Goal: Task Accomplishment & Management: Use online tool/utility

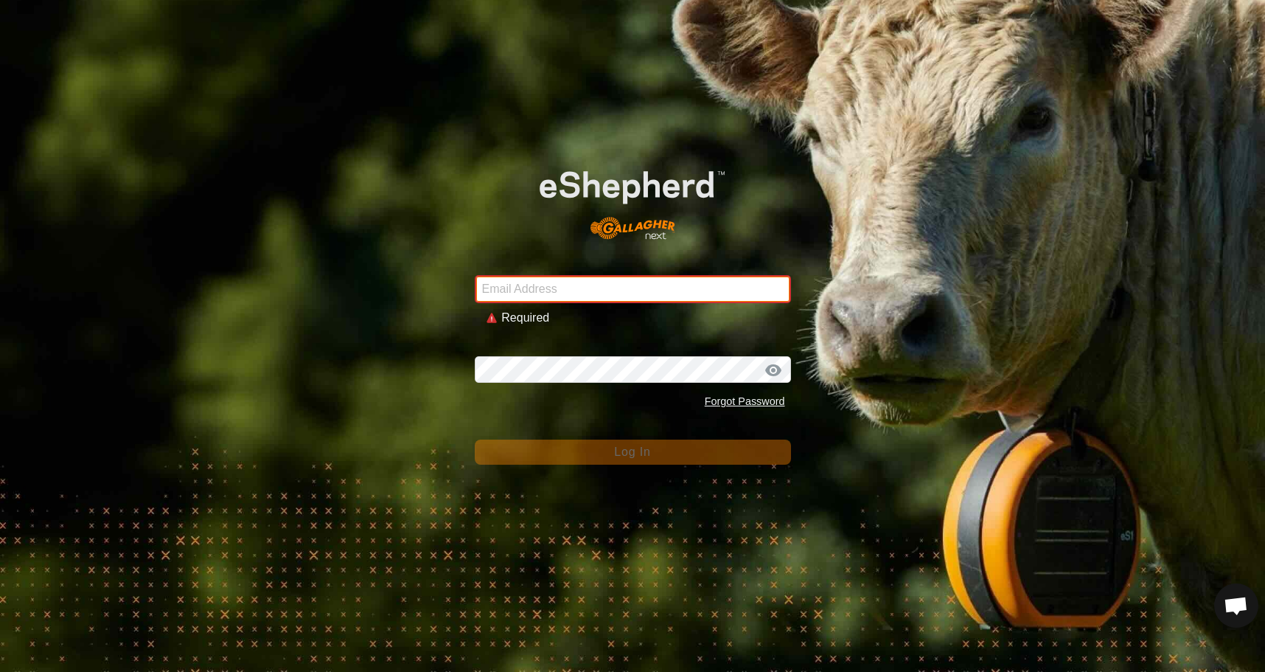
type input "[EMAIL_ADDRESS][DOMAIN_NAME]"
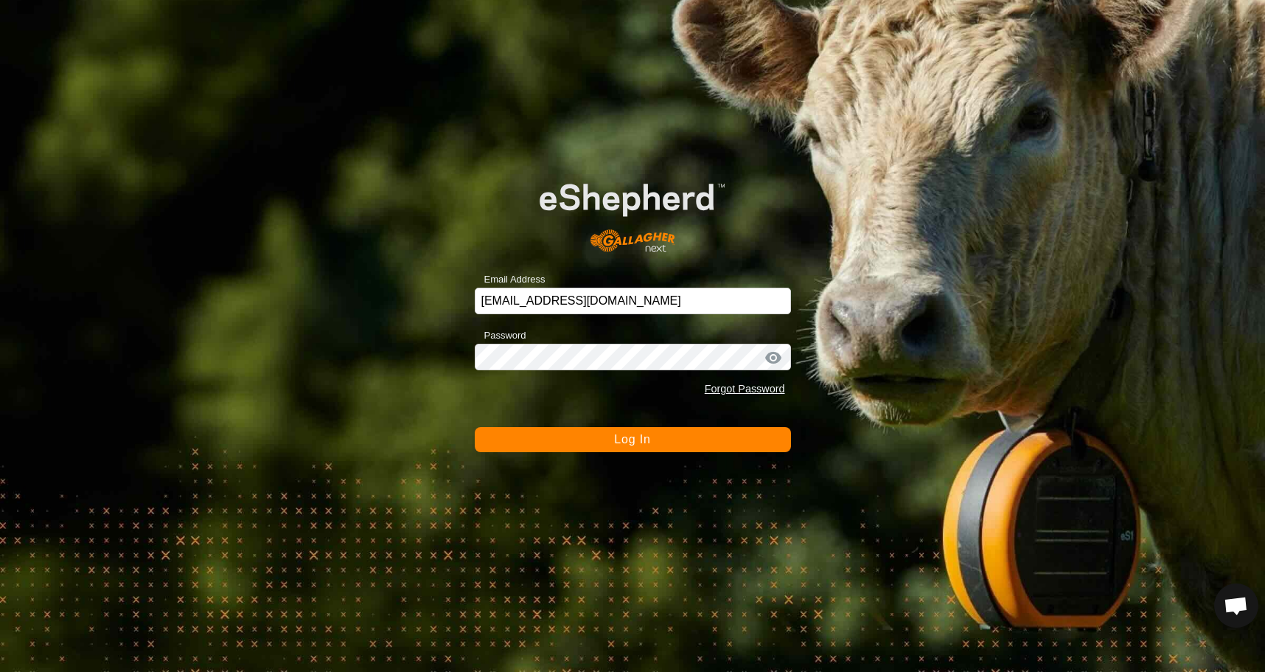
click at [658, 435] on button "Log In" at bounding box center [633, 439] width 316 height 25
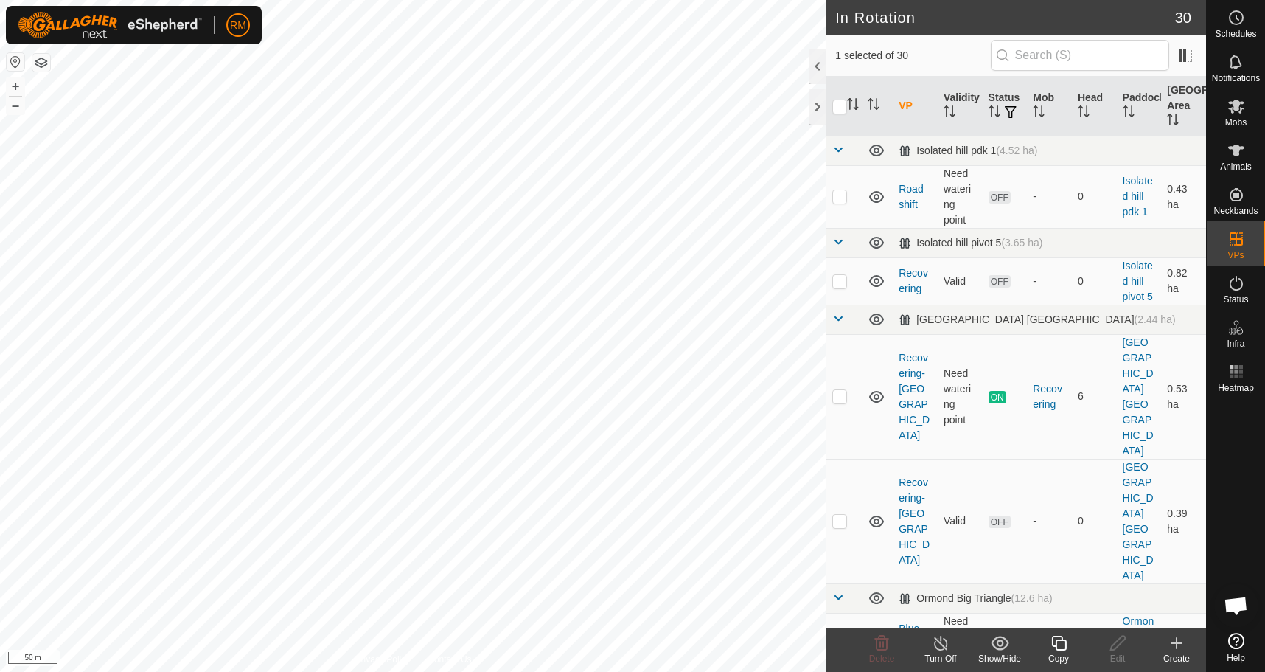
click at [1056, 643] on icon at bounding box center [1058, 643] width 15 height 15
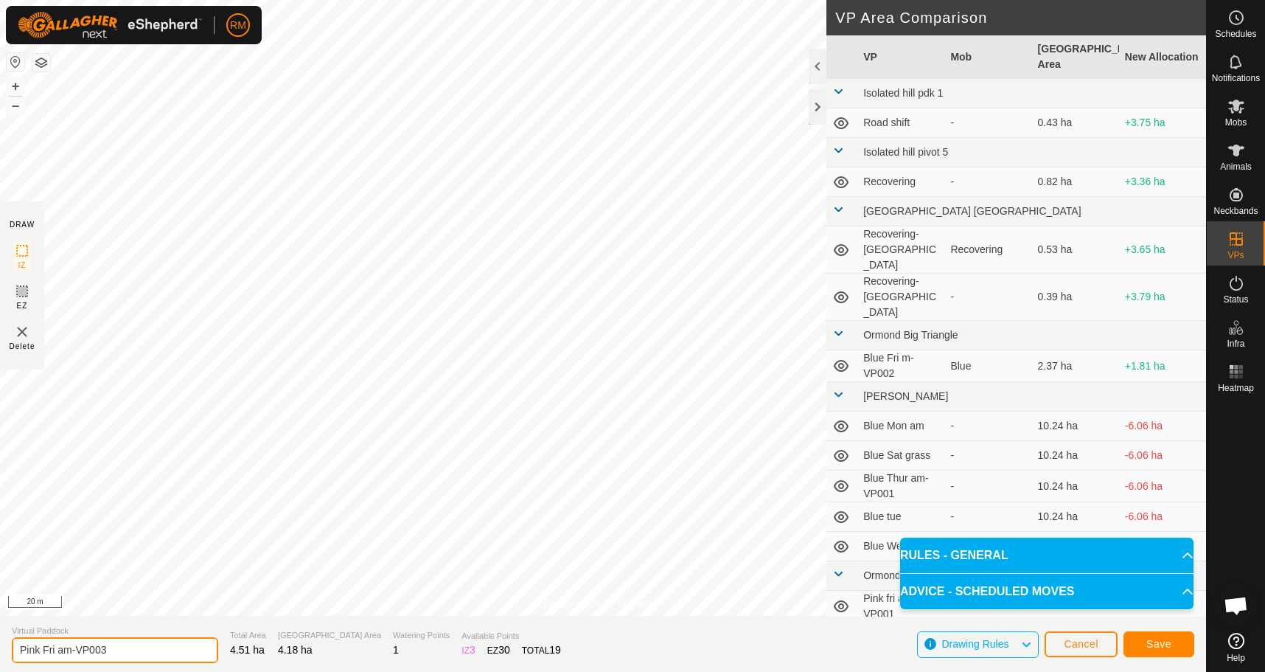
click at [56, 648] on input "Pink Fri am-VP003" at bounding box center [115, 650] width 206 height 26
type input "Pink Sun am-VP003"
click at [1151, 640] on span "Save" at bounding box center [1159, 644] width 25 height 12
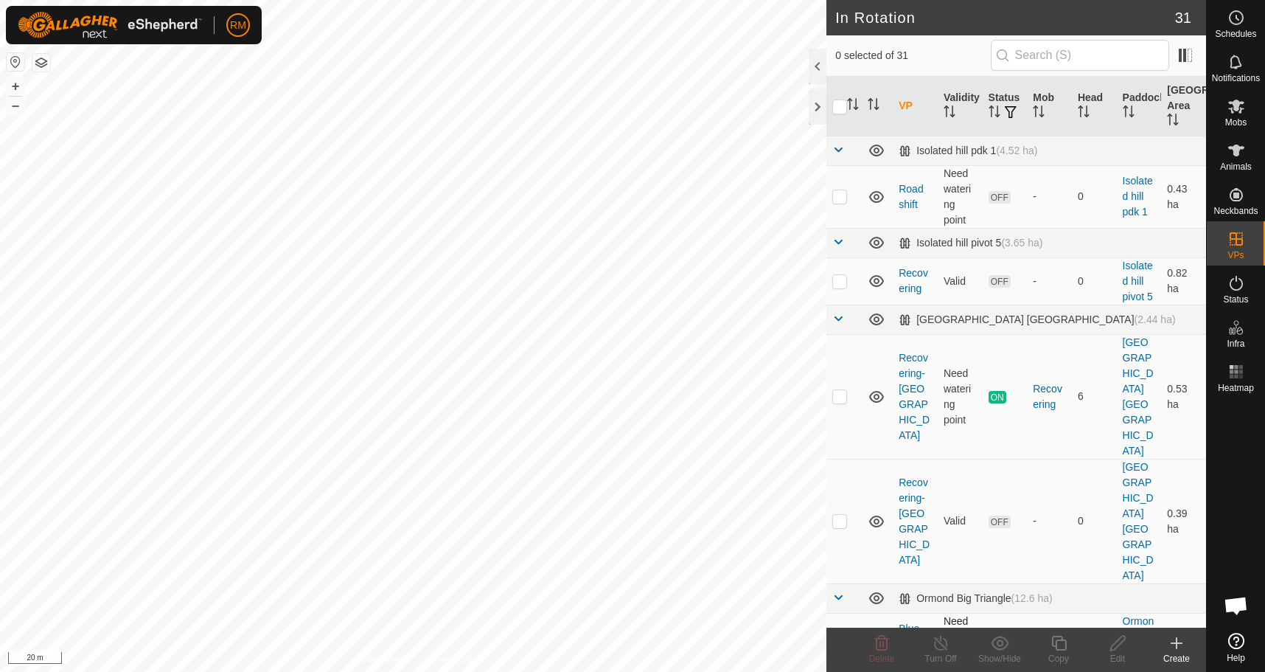
checkbox input "true"
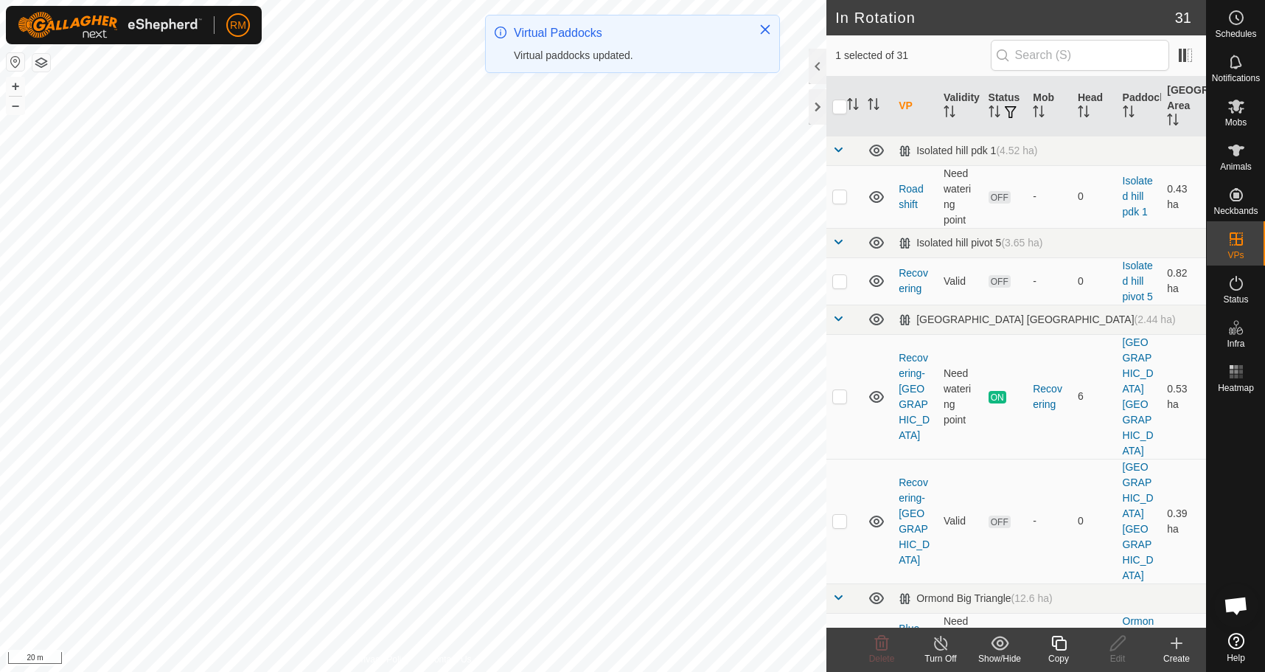
click at [1055, 644] on icon at bounding box center [1059, 643] width 18 height 18
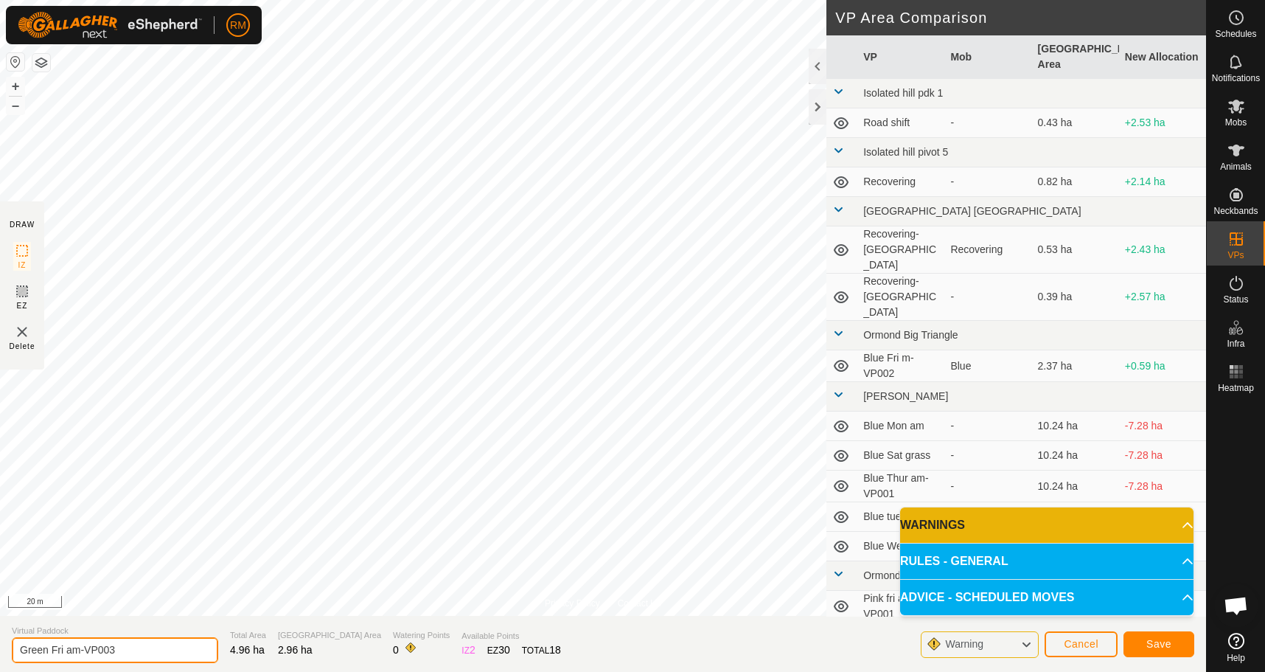
click at [63, 649] on input "Green Fri am-VP003" at bounding box center [115, 650] width 206 height 26
type input "Green Sat am-VP003"
click at [1161, 645] on span "Save" at bounding box center [1159, 644] width 25 height 12
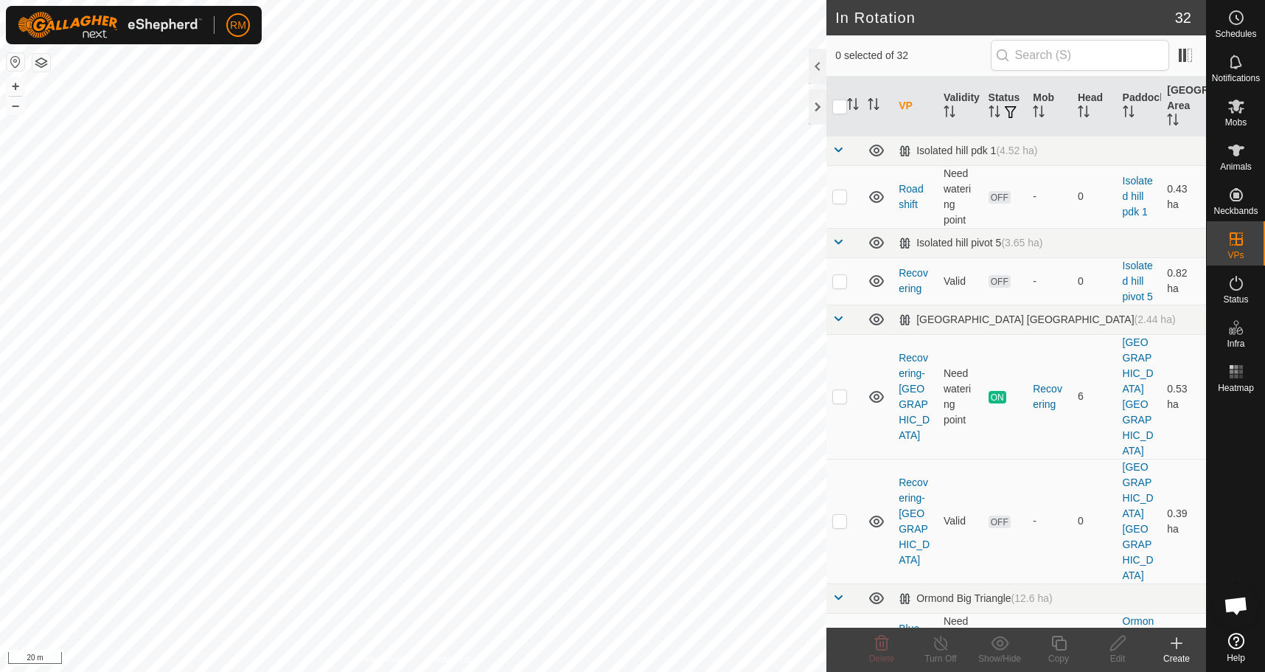
checkbox input "true"
click at [1116, 642] on icon at bounding box center [1117, 643] width 15 height 15
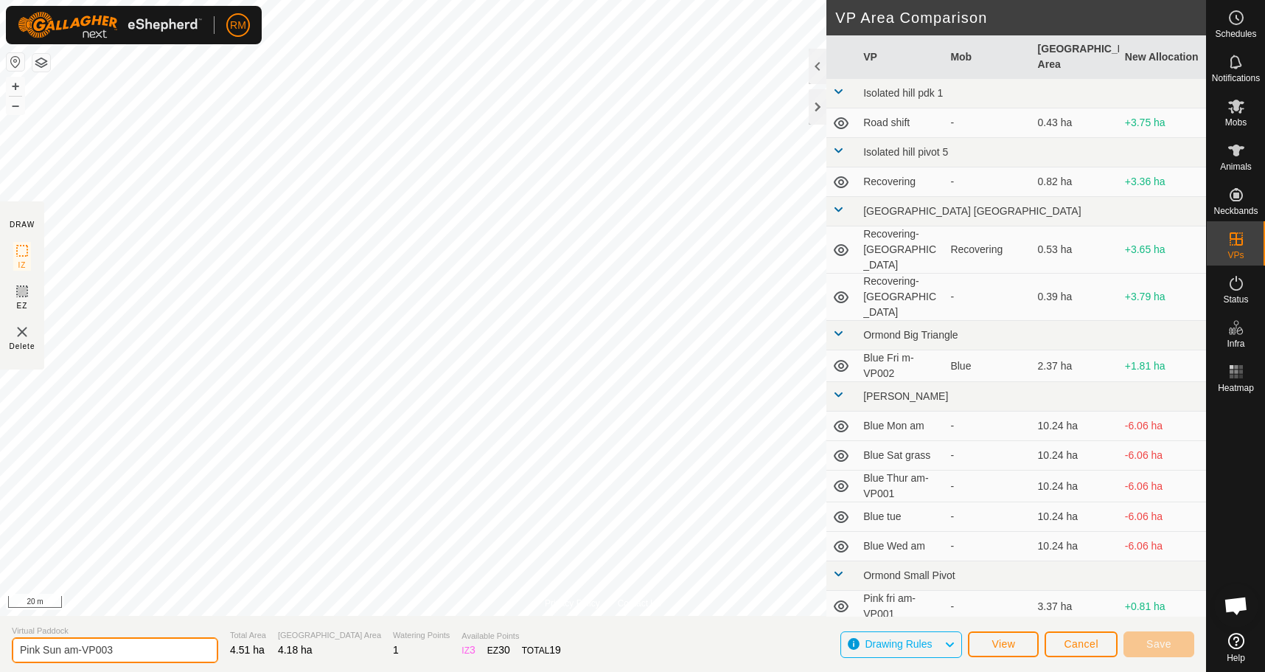
click at [60, 648] on input "Pink Sun am-VP003" at bounding box center [115, 650] width 206 height 26
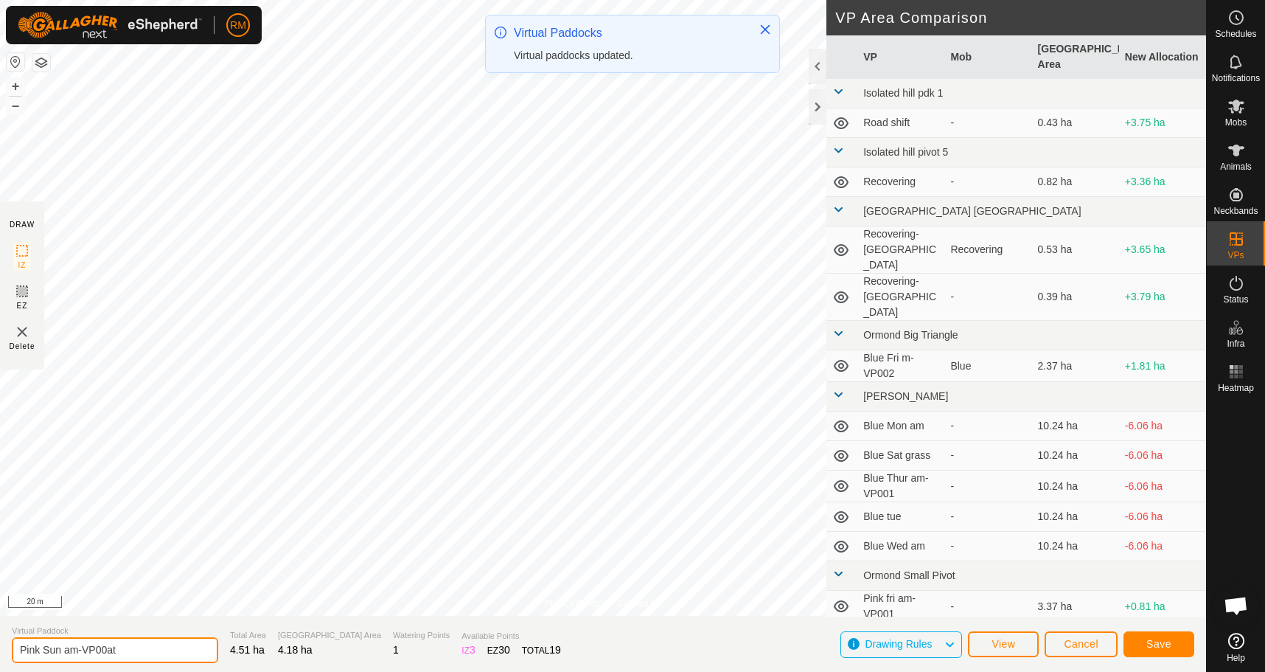
type input "Pink Sun am-VP00at"
click at [1169, 646] on span "Save" at bounding box center [1159, 644] width 25 height 12
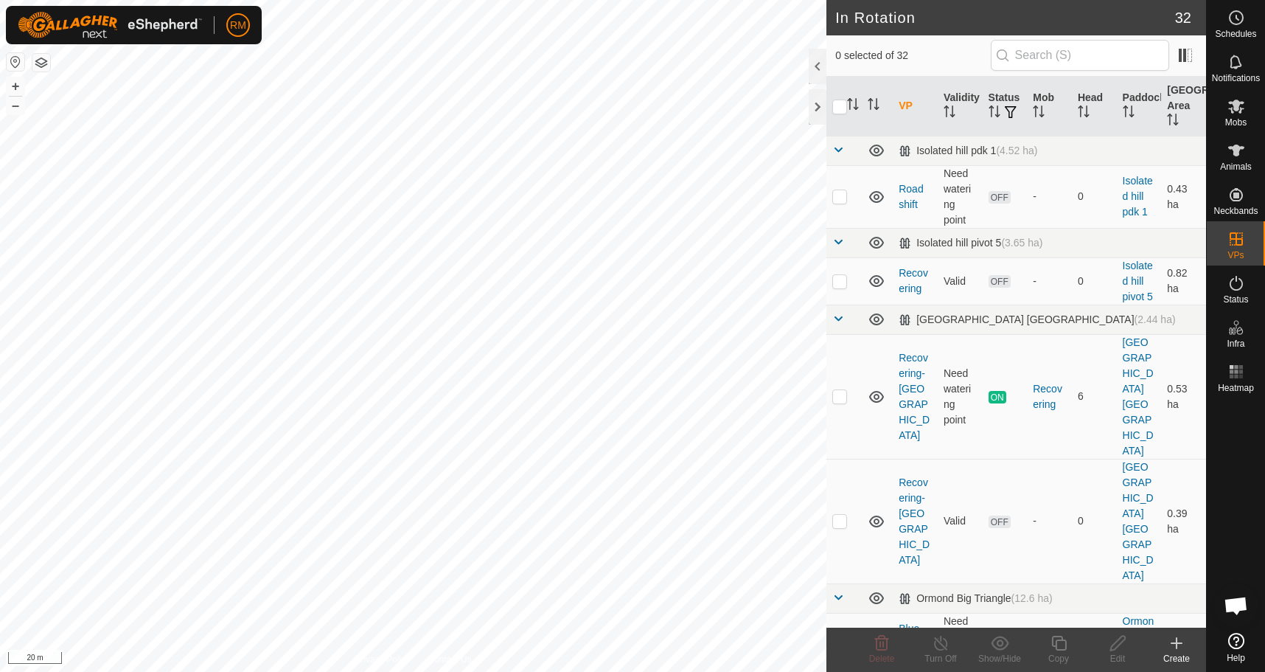
click at [189, 0] on html "RM Schedules Notifications Mobs Animals Neckbands VPs Status Infra Heatmap Help…" at bounding box center [632, 336] width 1265 height 672
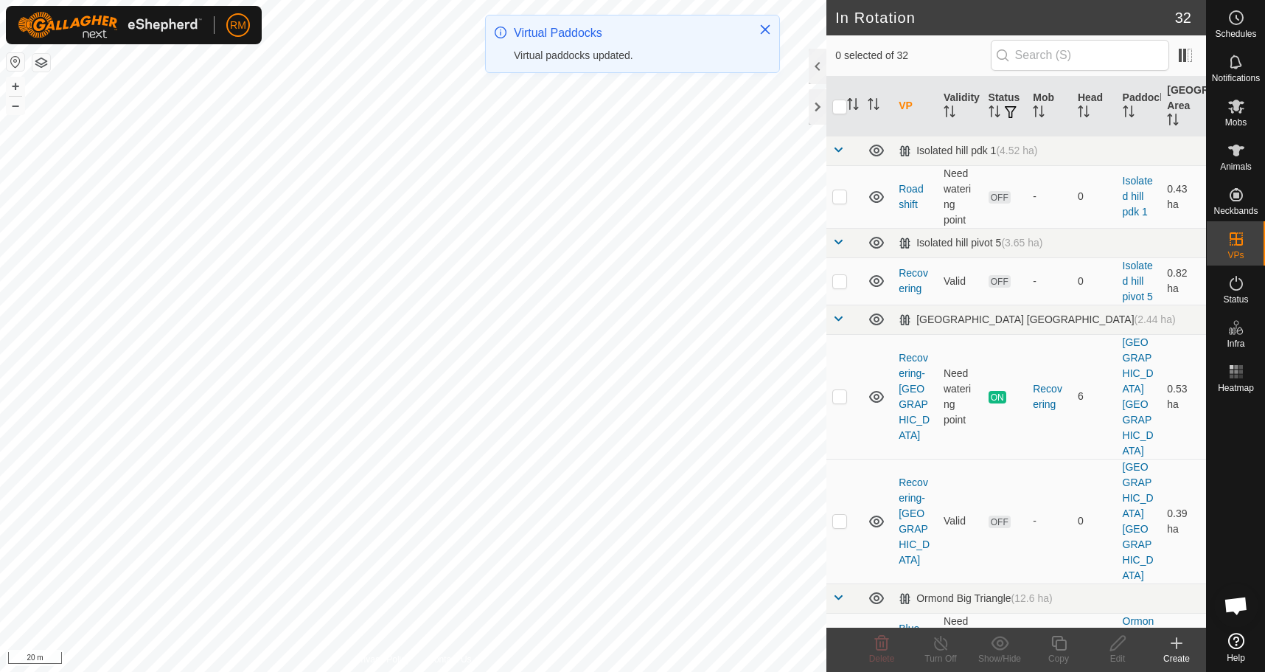
click at [441, 0] on html "RM Schedules Notifications Mobs Animals Neckbands VPs Status Infra Heatmap Help…" at bounding box center [632, 336] width 1265 height 672
click at [517, 54] on div "RM Schedules Notifications Mobs Animals Neckbands VPs Status Infra Heatmap Help…" at bounding box center [632, 336] width 1265 height 672
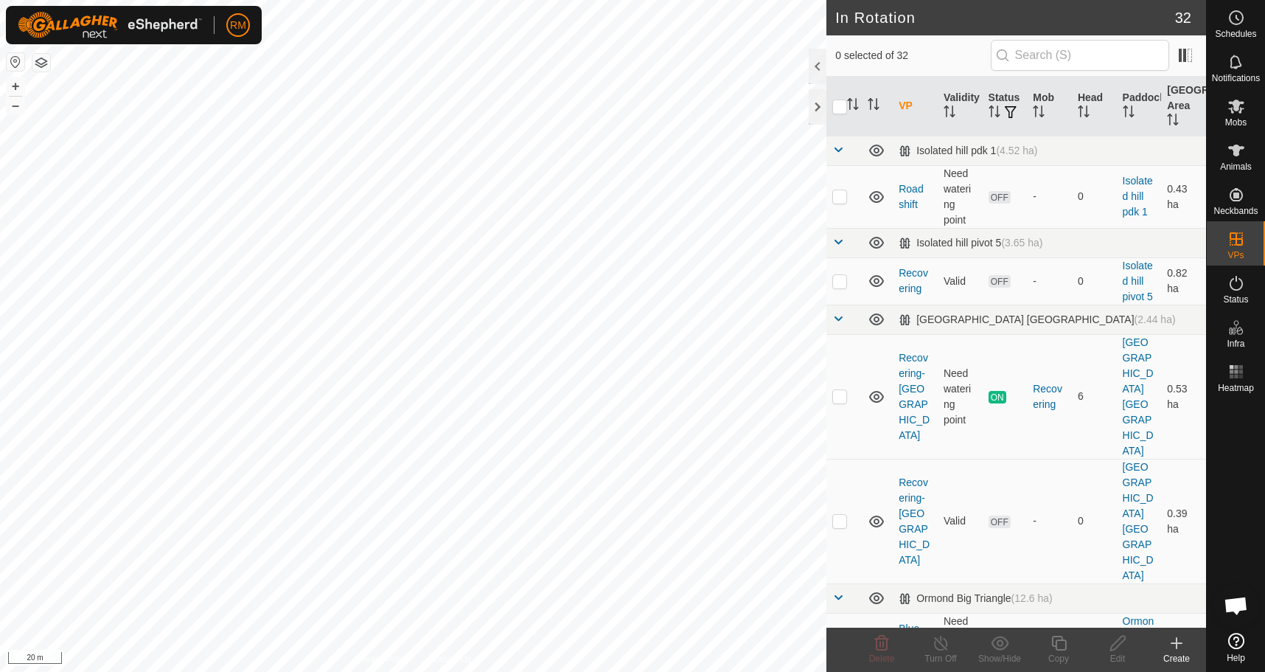
checkbox input "true"
click at [1060, 645] on icon at bounding box center [1059, 643] width 18 height 18
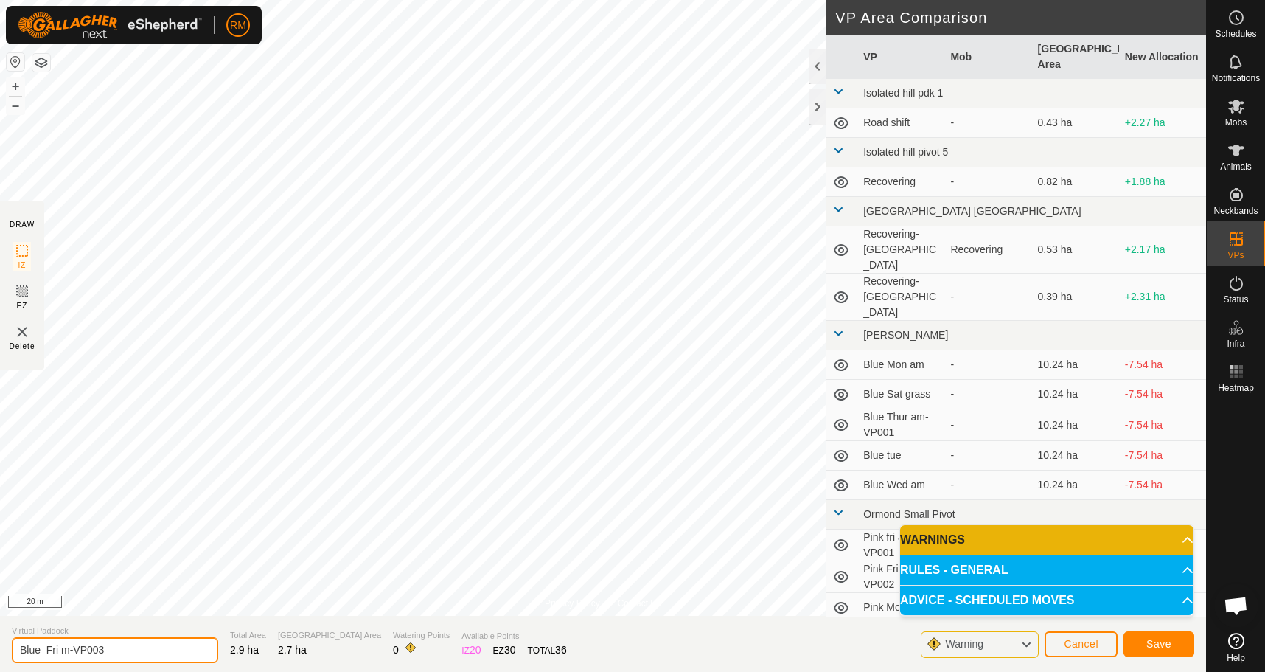
click at [58, 647] on input "Blue Fri m-VP003" at bounding box center [115, 650] width 206 height 26
type input "Blue Sat m-VP003"
click at [1135, 634] on button "Save" at bounding box center [1159, 644] width 71 height 26
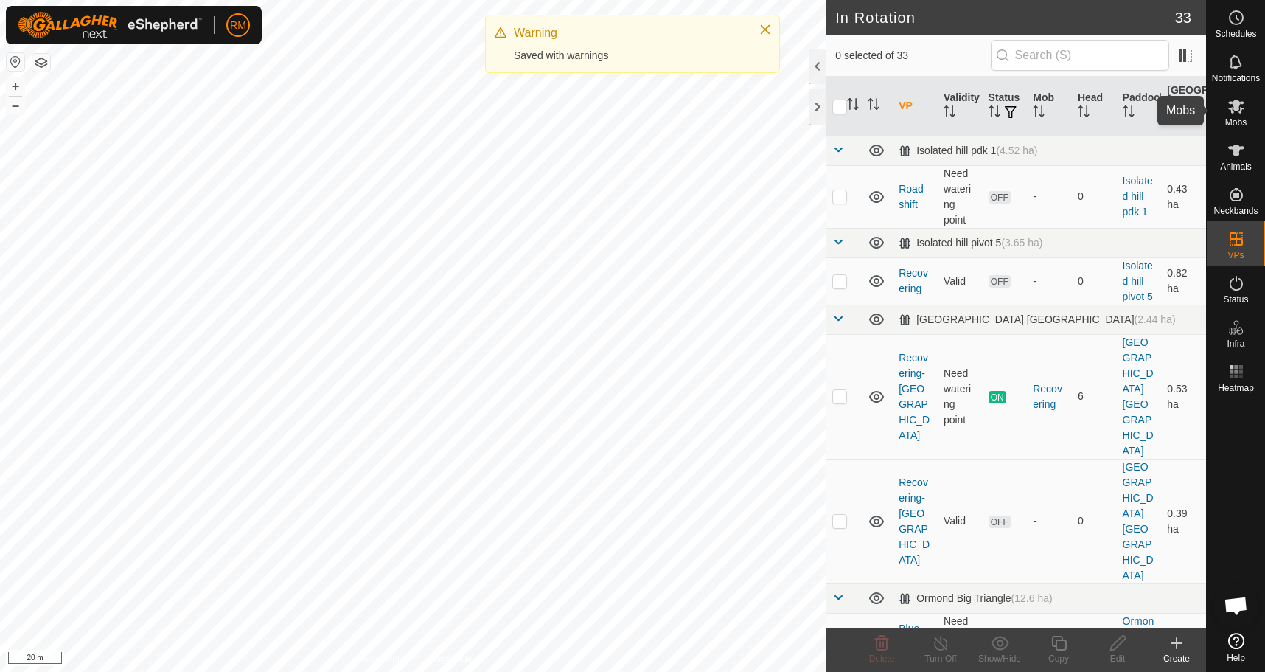
click at [1234, 101] on icon at bounding box center [1236, 107] width 16 height 14
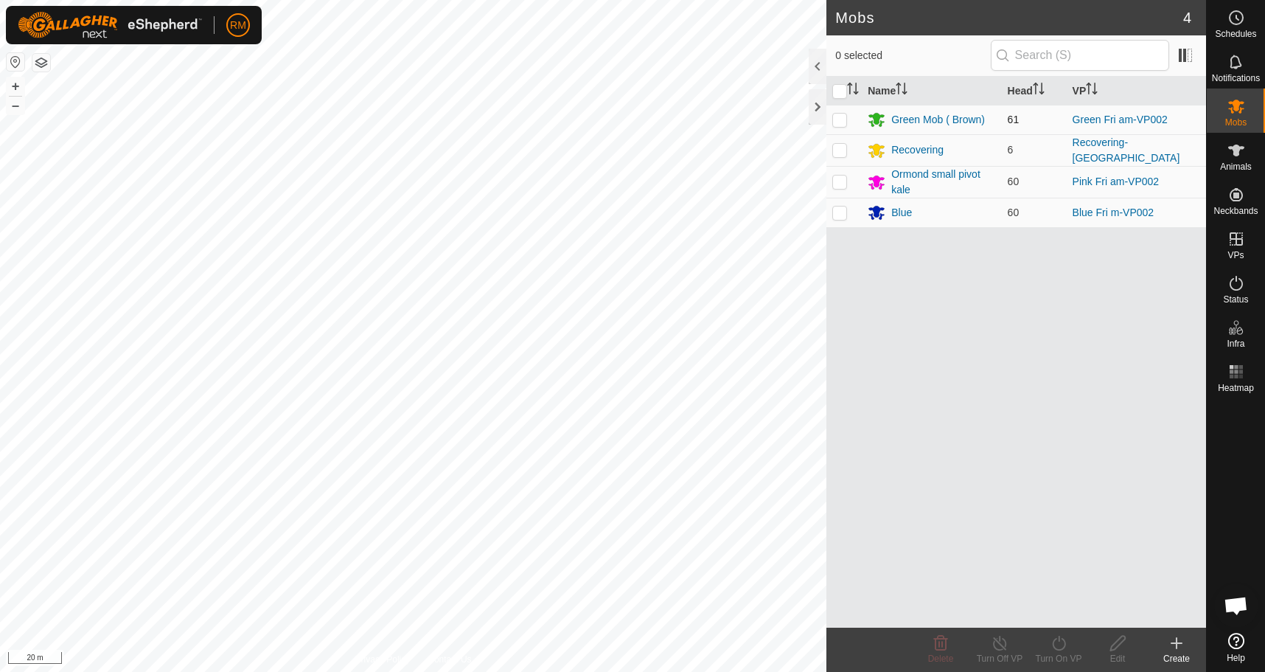
click at [839, 120] on p-checkbox at bounding box center [839, 120] width 15 height 12
checkbox input "true"
click at [1064, 645] on icon at bounding box center [1059, 643] width 18 height 18
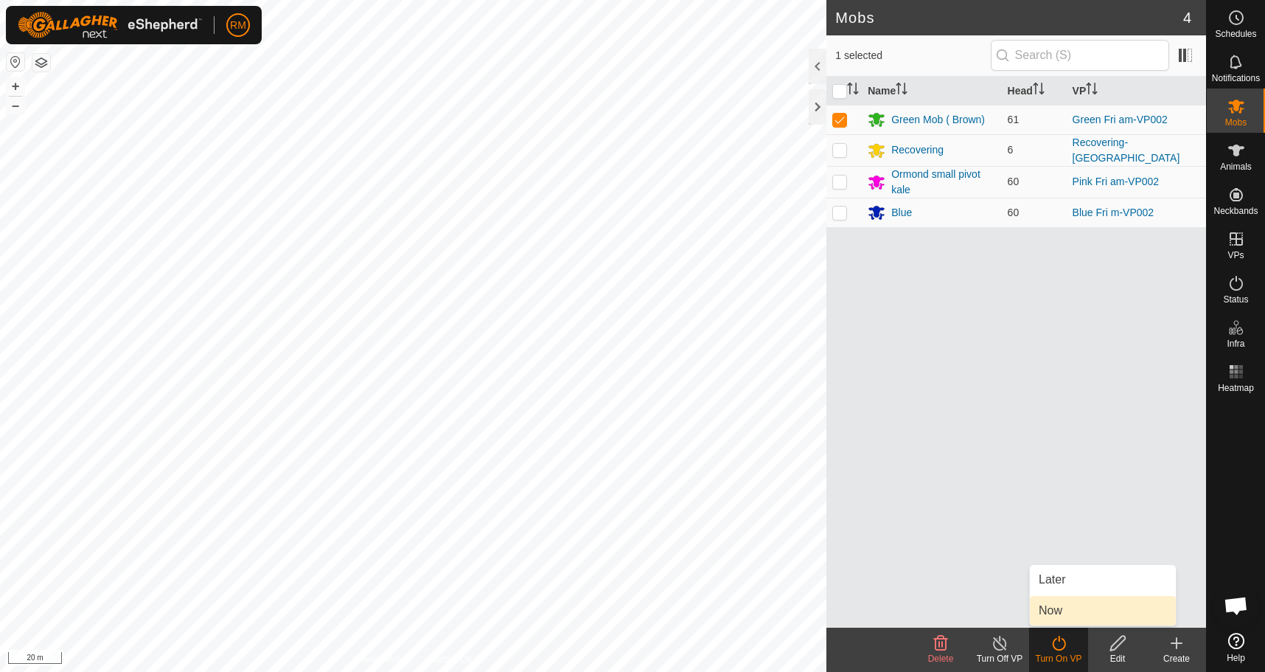
click at [1065, 612] on link "Now" at bounding box center [1103, 610] width 146 height 29
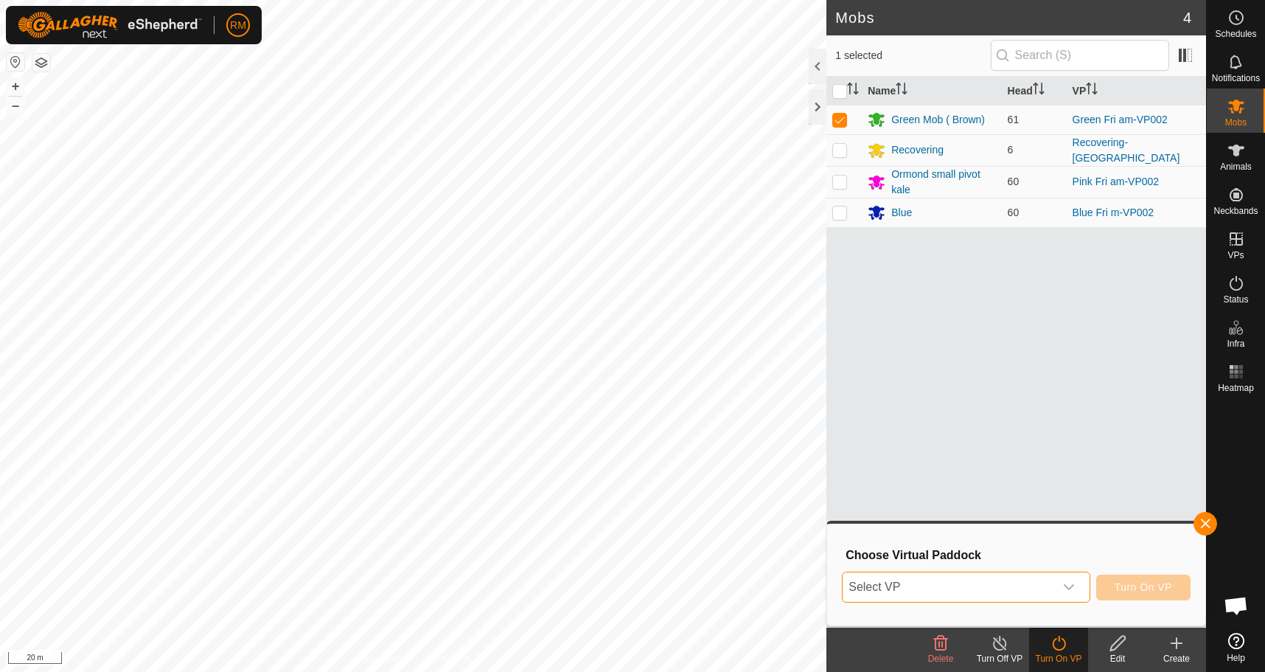
click at [948, 584] on span "Select VP" at bounding box center [948, 586] width 211 height 29
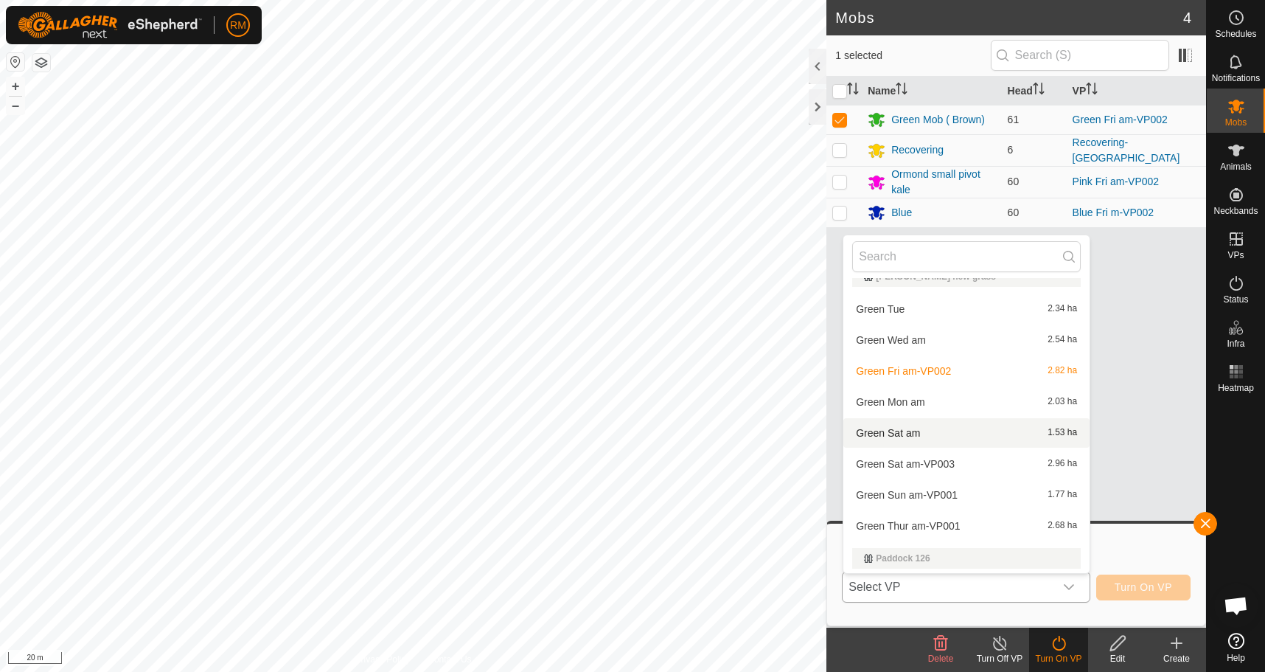
scroll to position [934, 0]
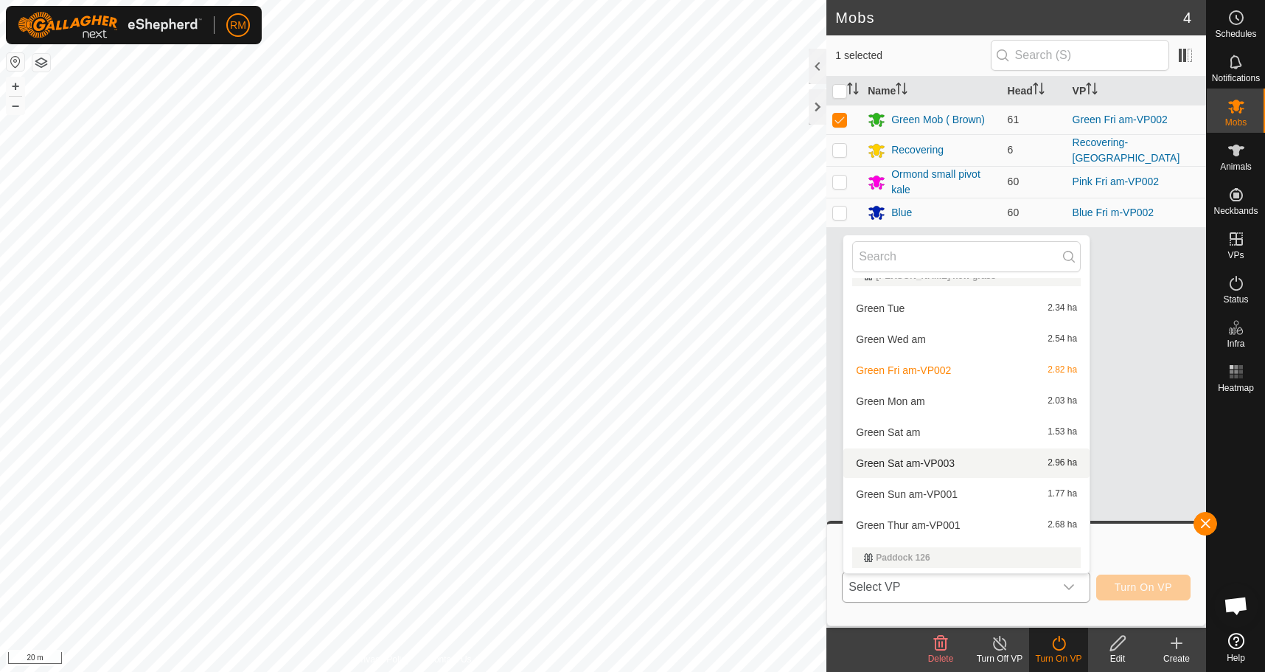
click at [962, 459] on li "Green Sat am-VP003 2.96 ha" at bounding box center [967, 462] width 246 height 29
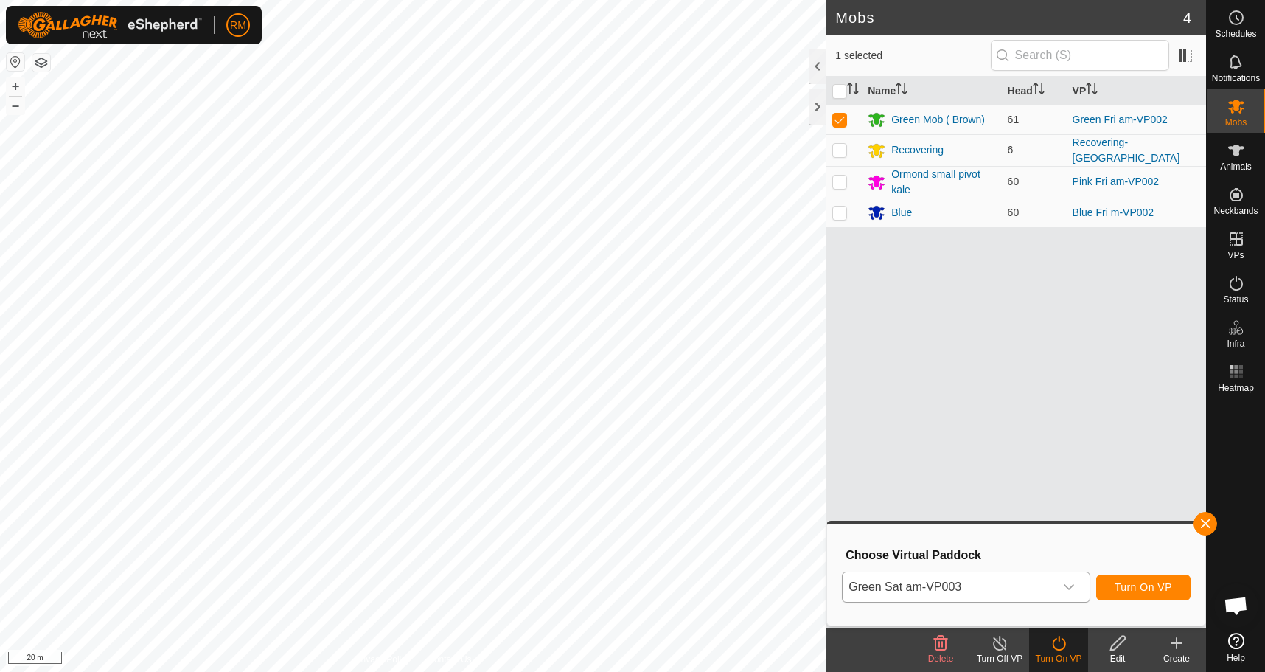
click at [1068, 588] on icon "dropdown trigger" at bounding box center [1069, 587] width 12 height 12
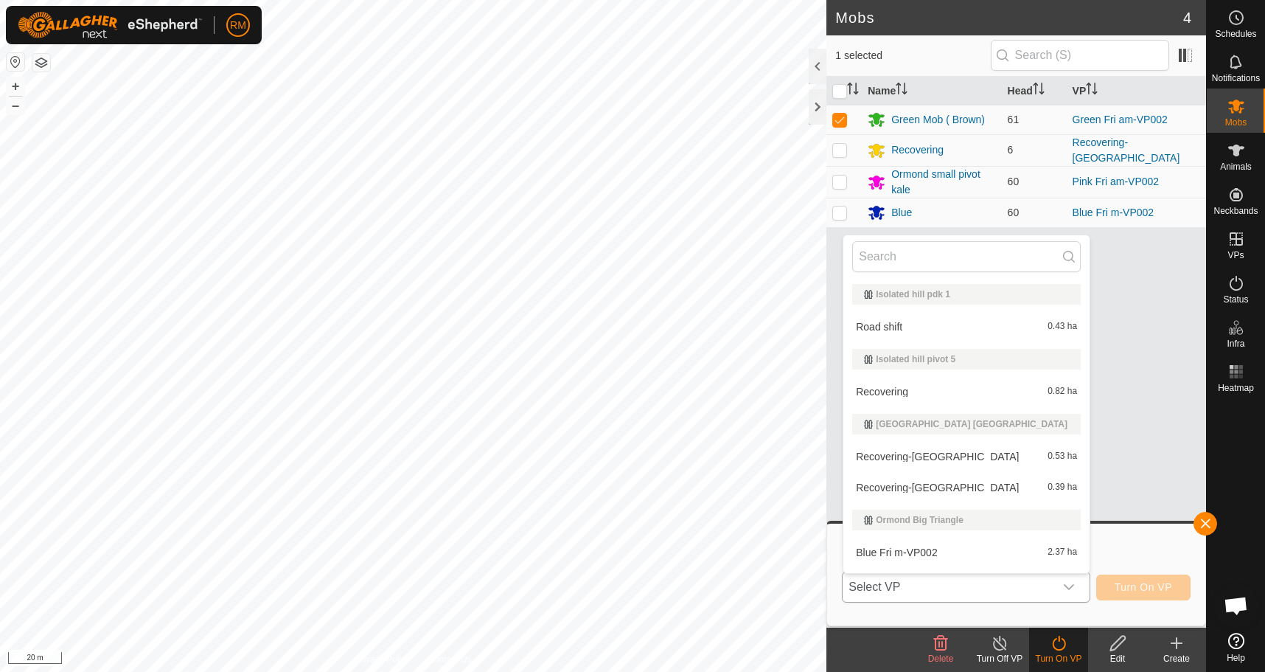
scroll to position [839, 0]
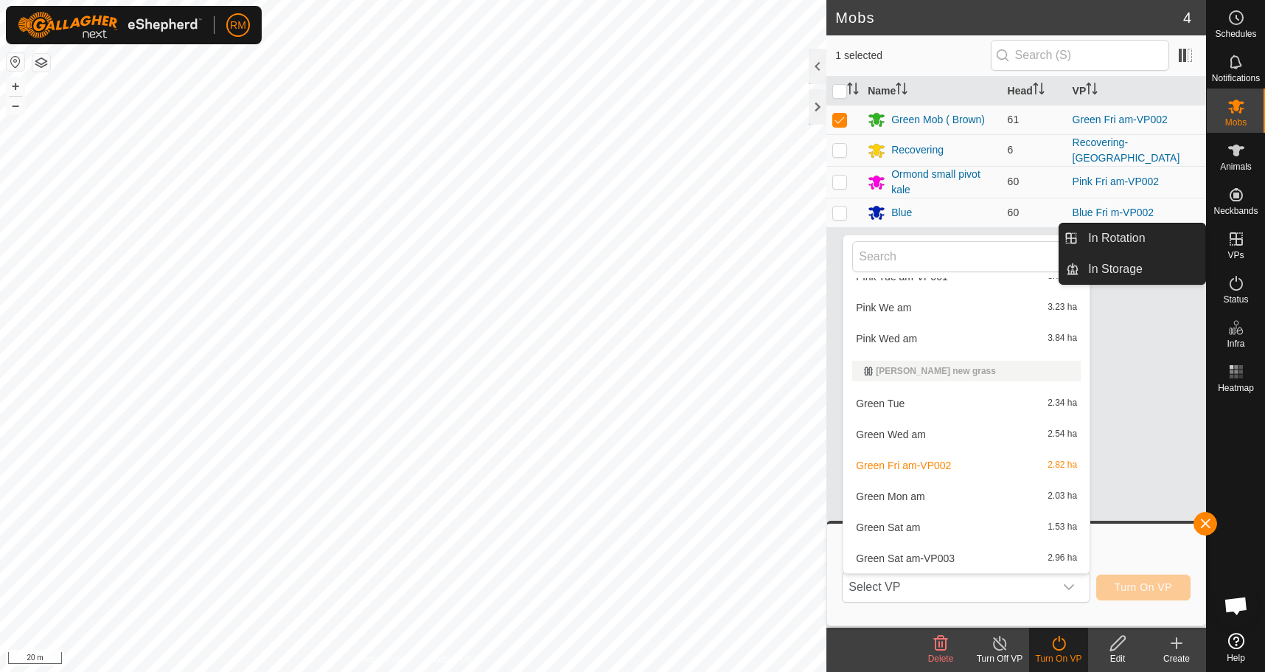
click at [1242, 246] on icon at bounding box center [1237, 239] width 18 height 18
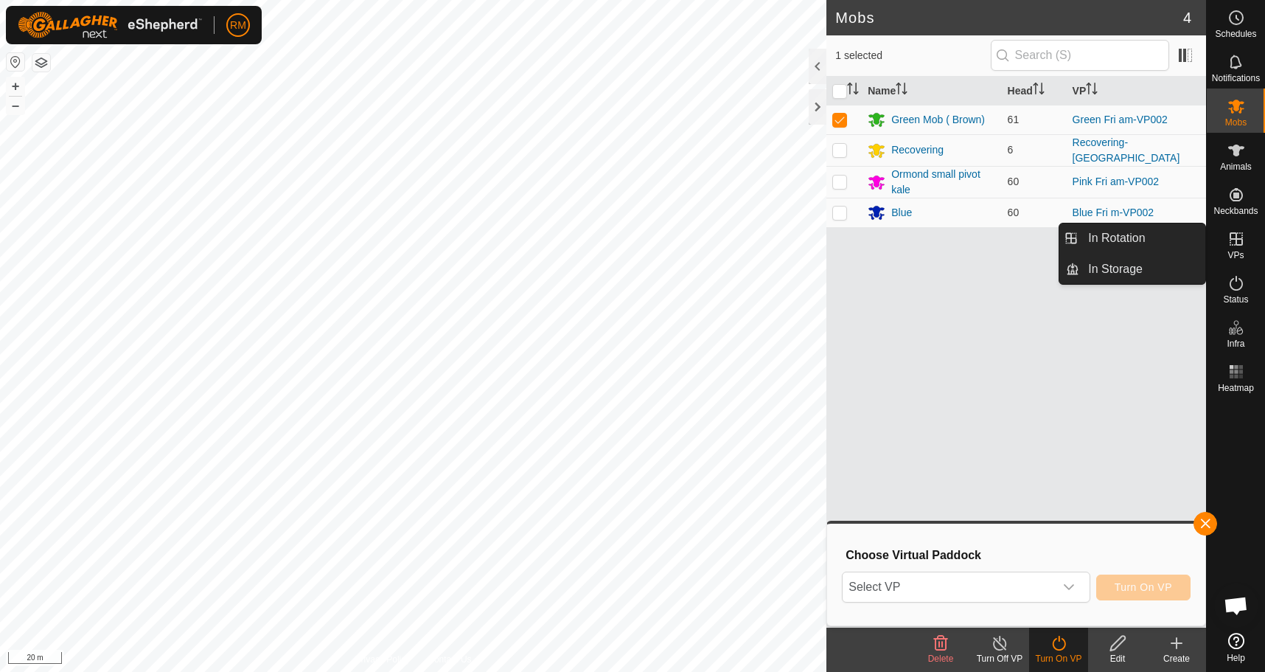
click at [1238, 247] on icon at bounding box center [1237, 239] width 18 height 18
click at [1164, 234] on link "In Rotation" at bounding box center [1142, 237] width 126 height 29
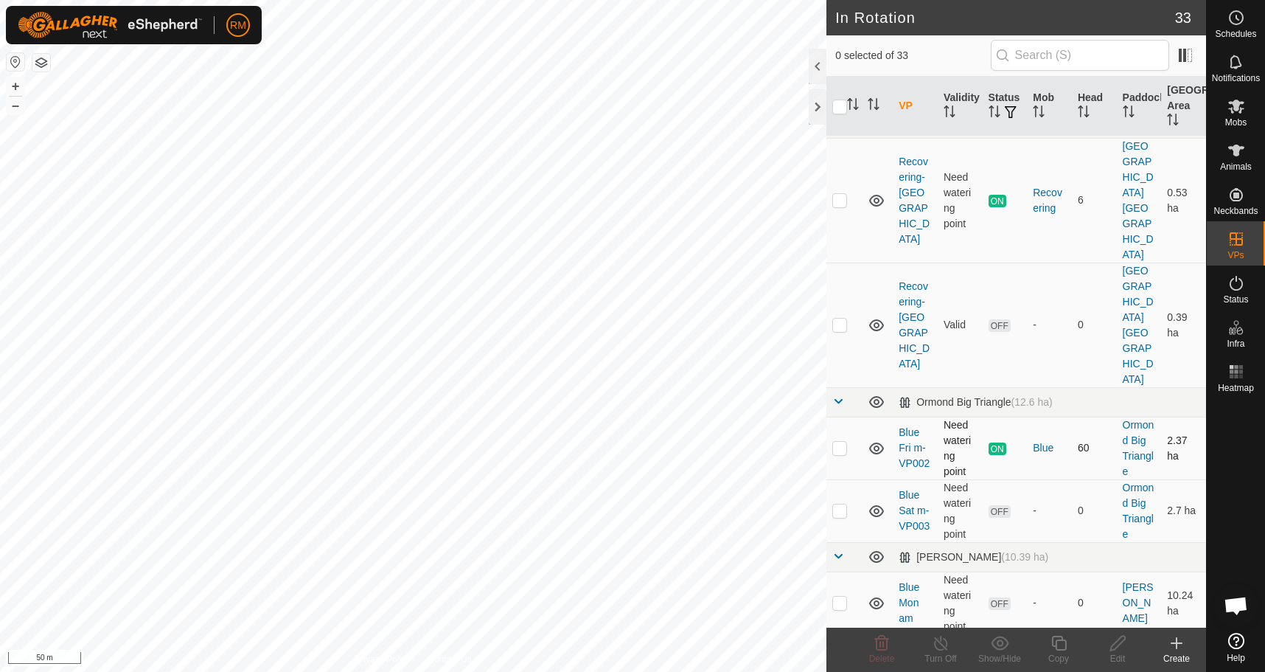
scroll to position [197, 0]
click at [844, 441] on p-checkbox at bounding box center [839, 447] width 15 height 12
checkbox input "false"
click at [838, 504] on p-checkbox at bounding box center [839, 510] width 15 height 12
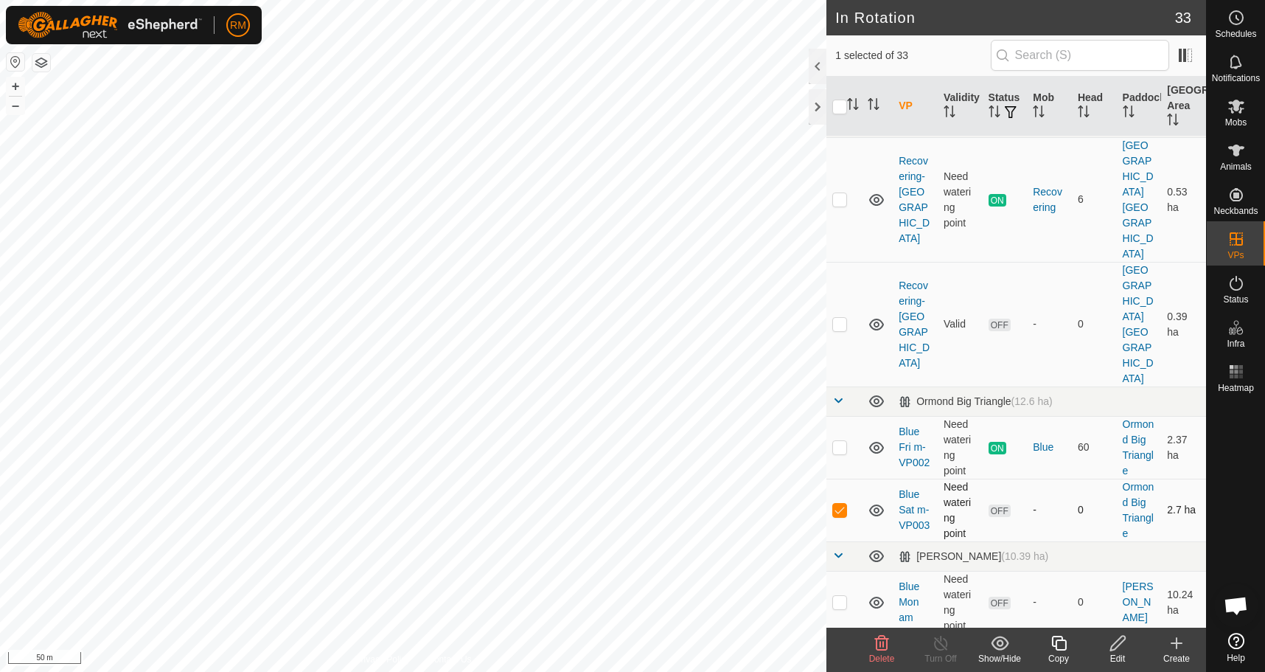
click at [838, 504] on p-checkbox at bounding box center [839, 510] width 15 height 12
checkbox input "false"
click at [837, 596] on p-checkbox at bounding box center [839, 602] width 15 height 12
checkbox input "true"
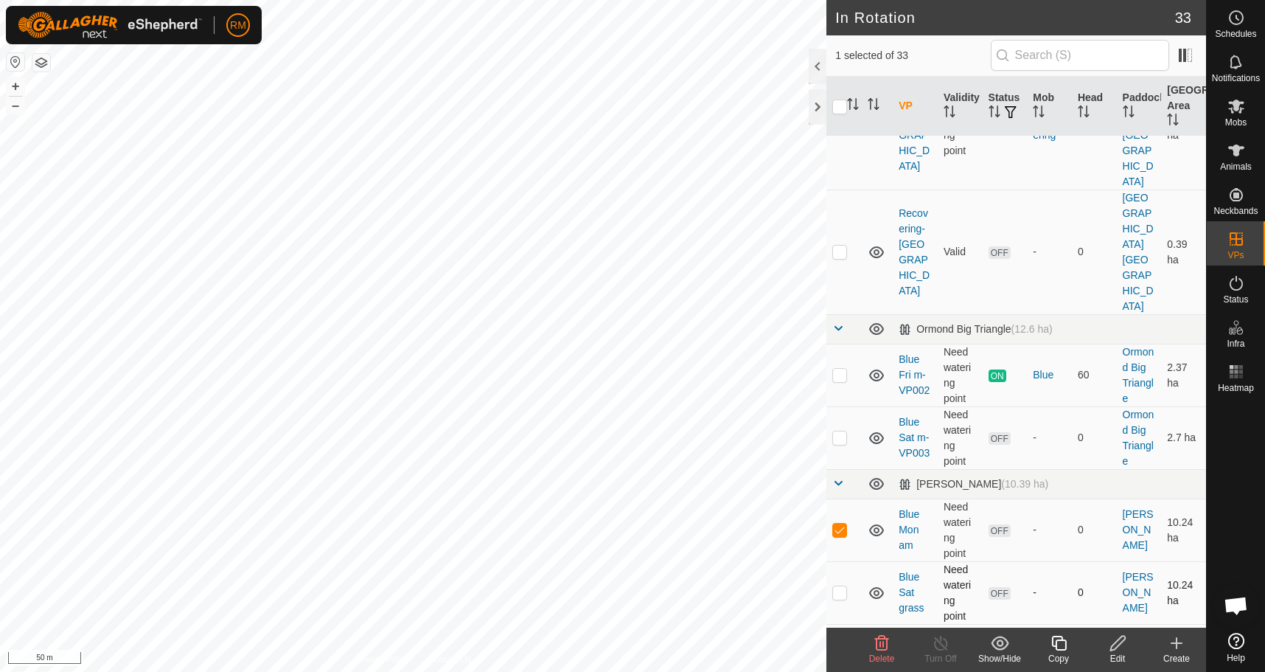
scroll to position [270, 0]
click at [834, 585] on p-checkbox at bounding box center [839, 591] width 15 height 12
checkbox input "true"
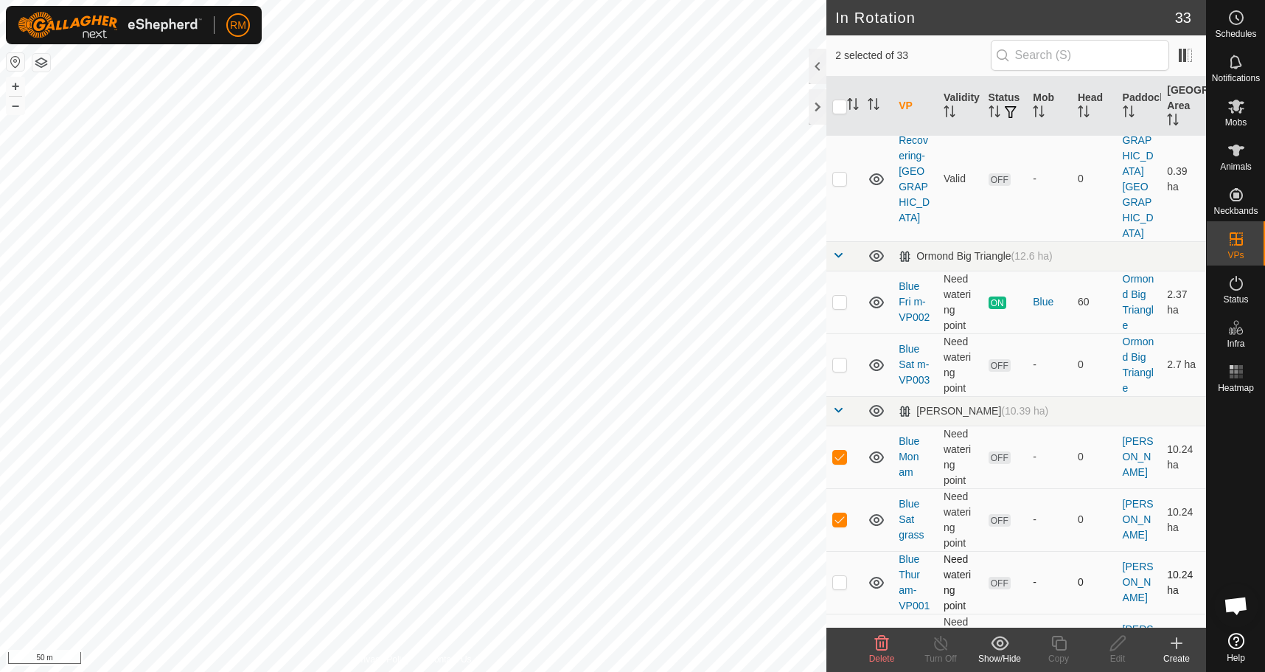
click at [841, 551] on td at bounding box center [844, 582] width 35 height 63
checkbox input "true"
click at [841, 637] on p-checkbox at bounding box center [839, 643] width 15 height 12
checkbox input "true"
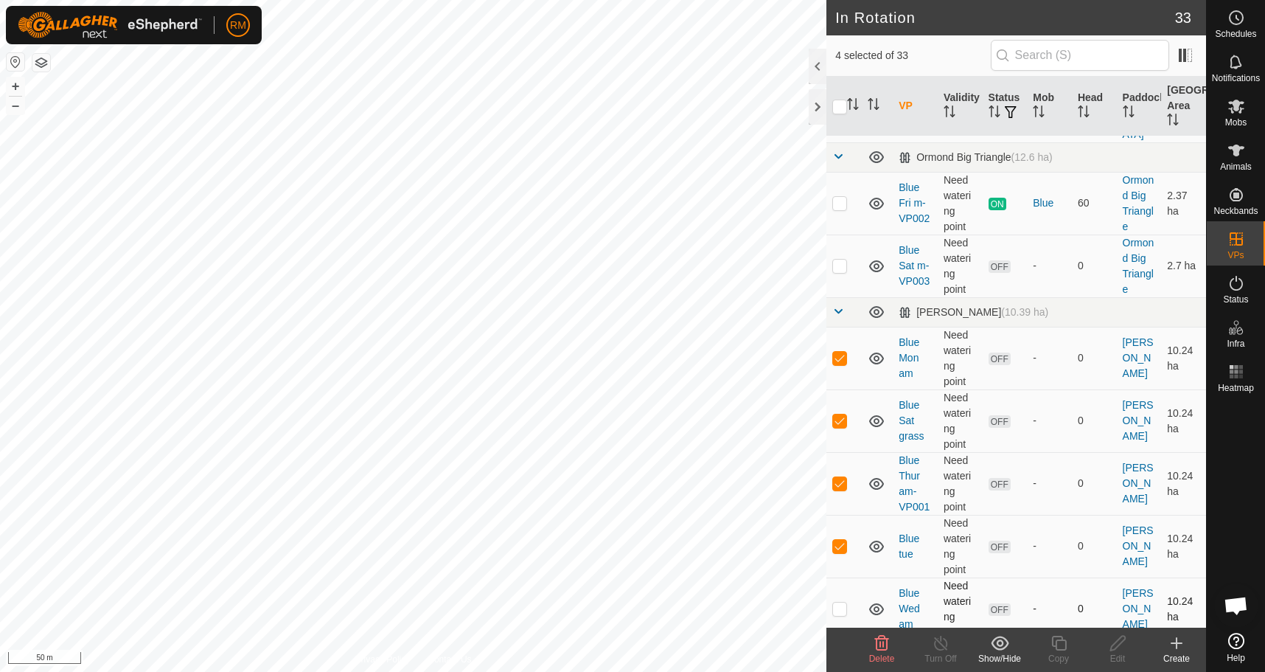
scroll to position [442, 0]
click at [830, 577] on td at bounding box center [844, 608] width 35 height 63
checkbox input "true"
click at [878, 644] on icon at bounding box center [882, 643] width 18 height 18
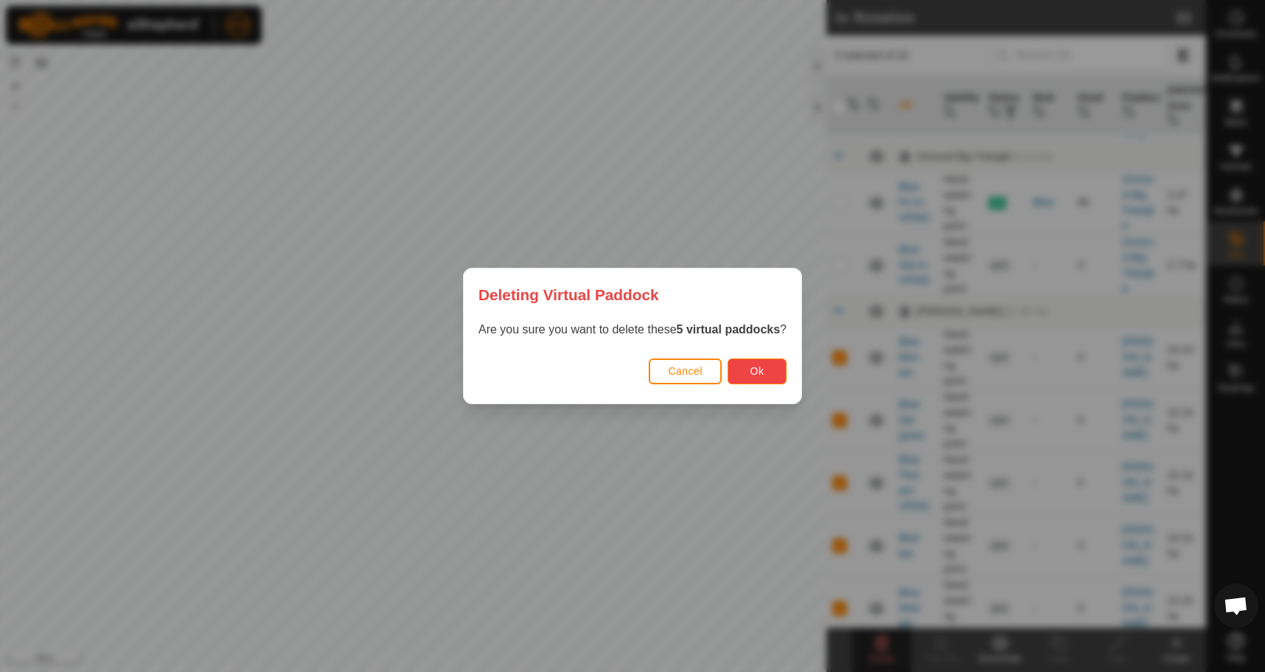
click at [764, 365] on span "Ok" at bounding box center [758, 371] width 14 height 12
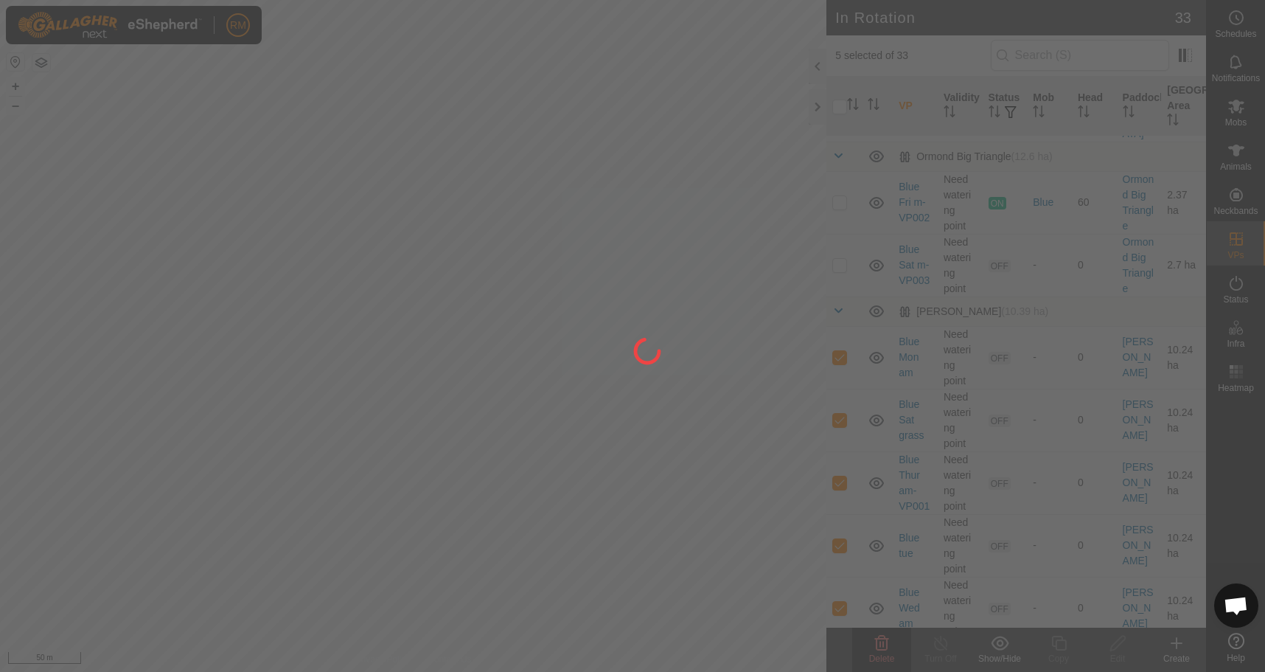
checkbox input "false"
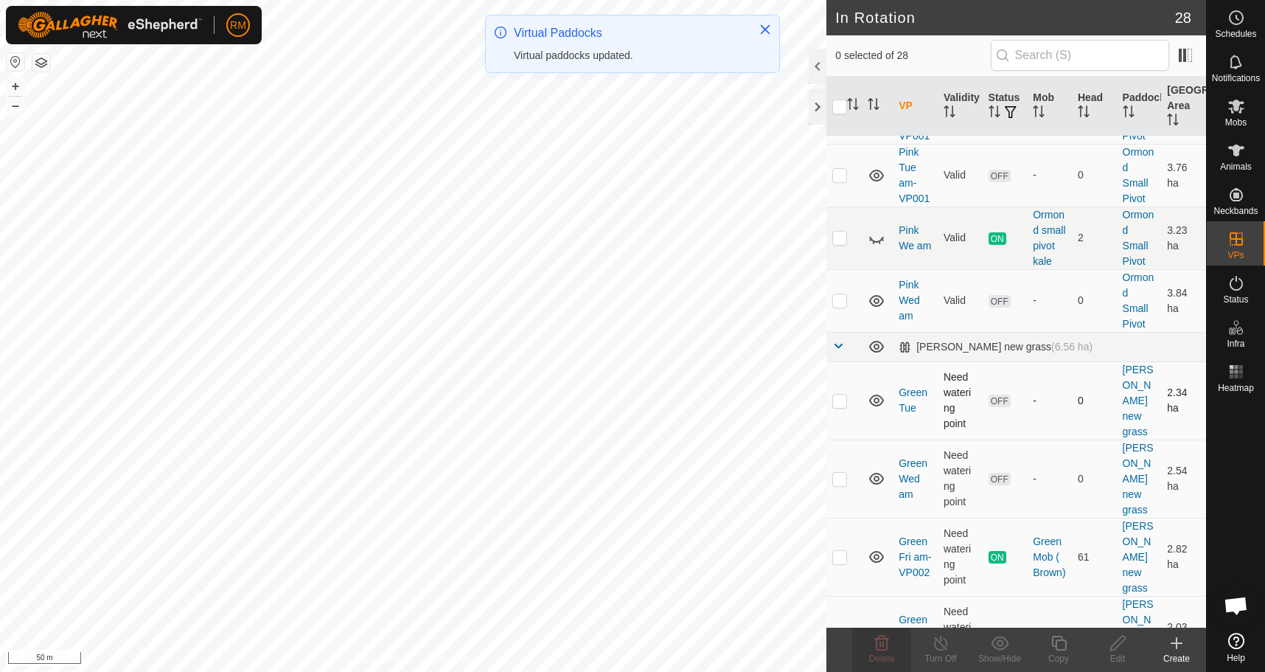
scroll to position [1204, 0]
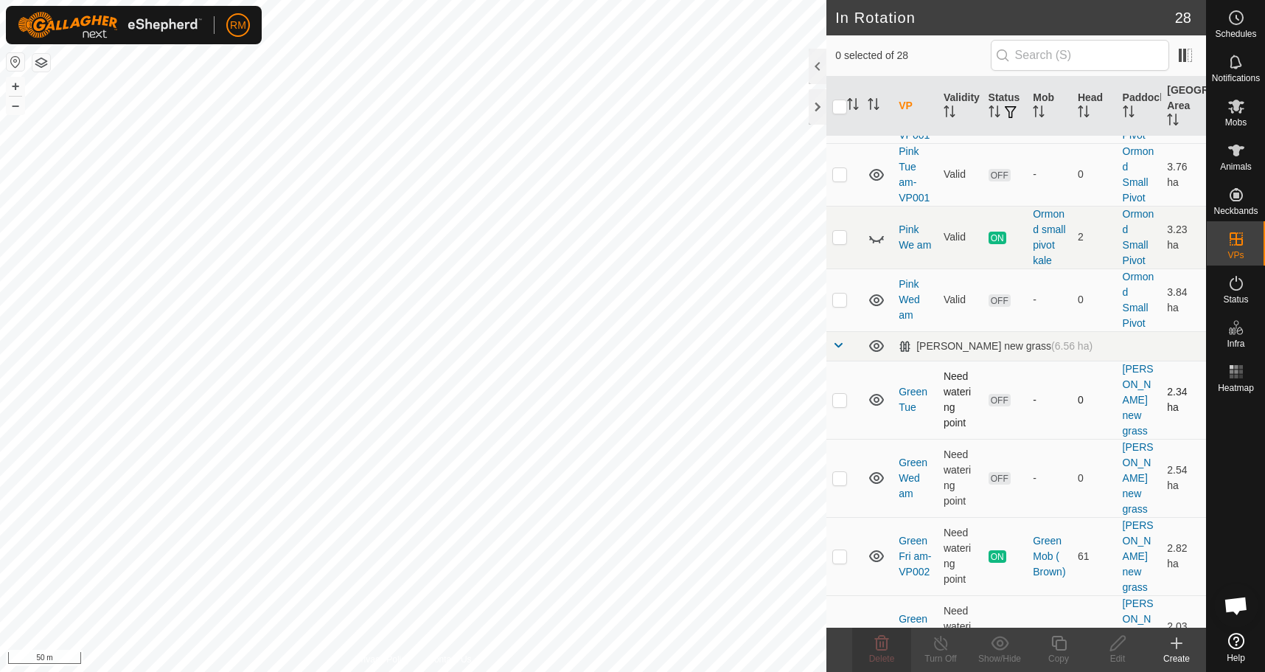
click at [841, 394] on p-checkbox at bounding box center [839, 400] width 15 height 12
checkbox input "true"
click at [839, 472] on p-checkbox at bounding box center [839, 478] width 15 height 12
checkbox input "true"
click at [831, 517] on td at bounding box center [844, 556] width 35 height 78
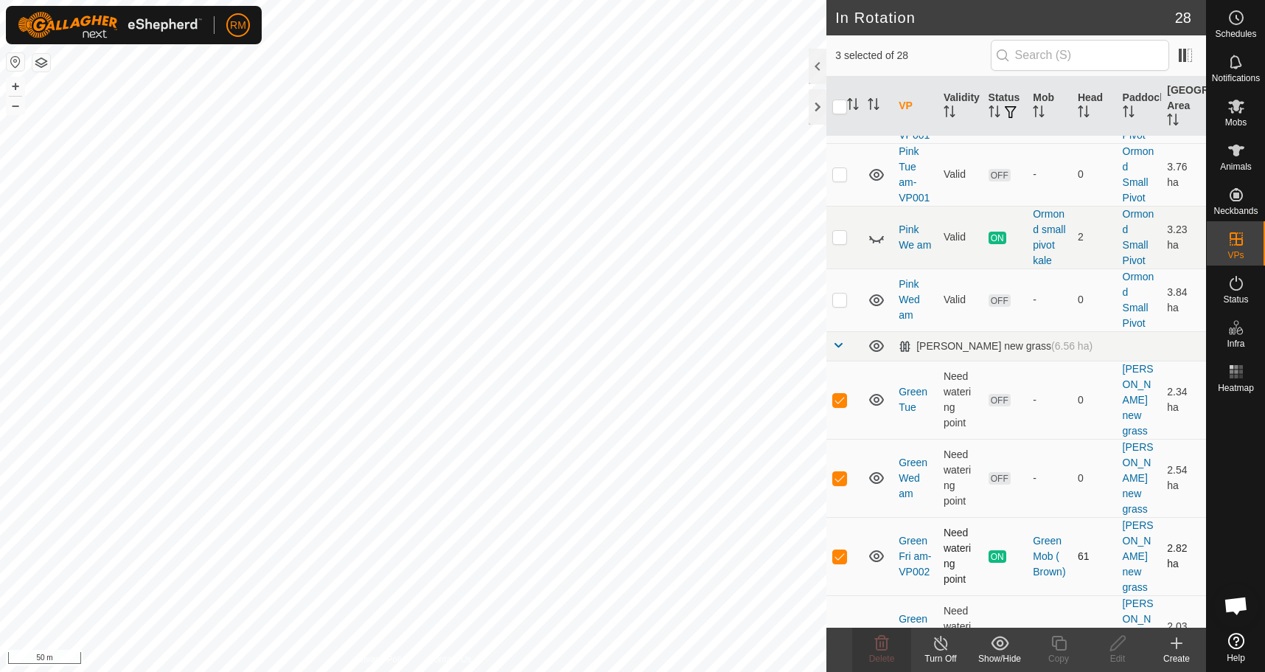
click at [839, 550] on p-checkbox at bounding box center [839, 556] width 15 height 12
checkbox input "false"
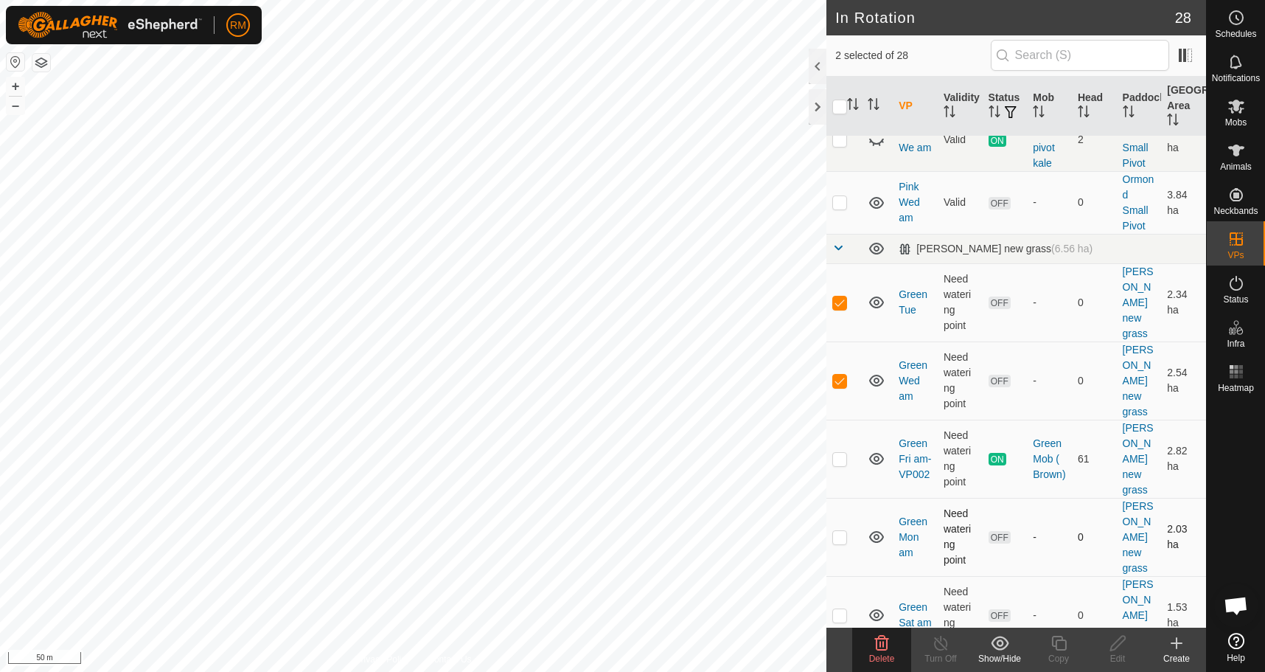
scroll to position [1302, 0]
click at [843, 530] on p-checkbox at bounding box center [839, 536] width 15 height 12
checkbox input "true"
click at [840, 608] on p-checkbox at bounding box center [839, 614] width 15 height 12
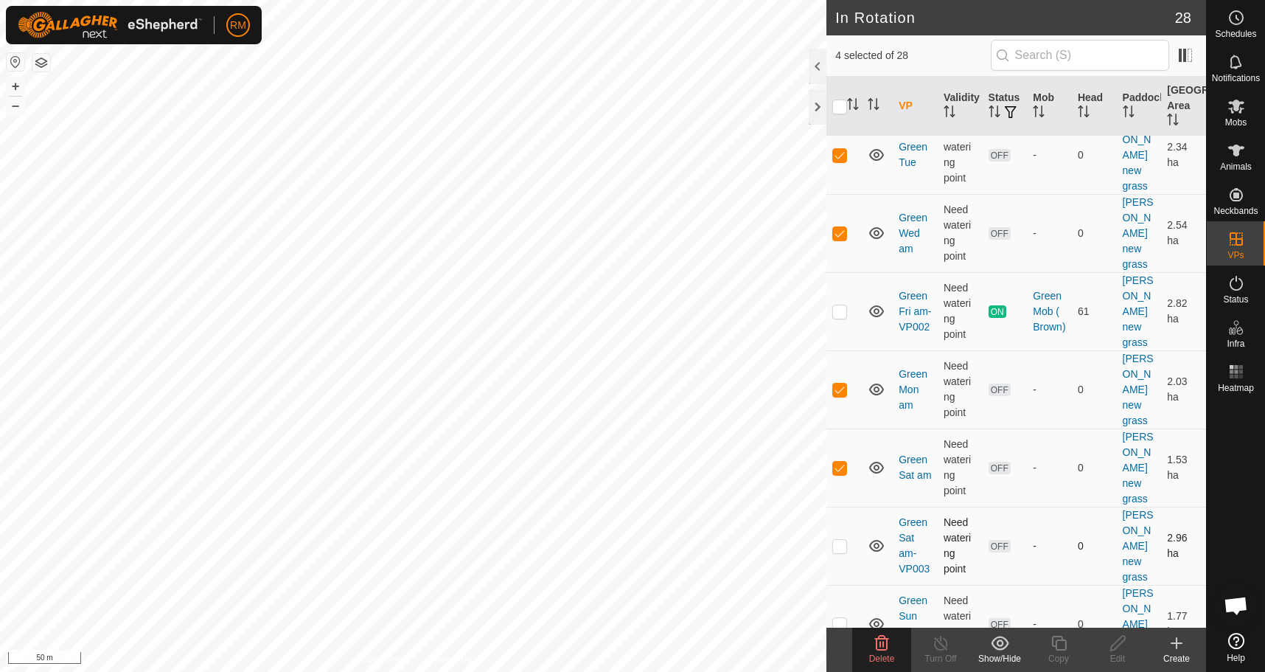
scroll to position [1450, 0]
click at [842, 461] on p-checkbox at bounding box center [839, 467] width 15 height 12
checkbox input "false"
click at [844, 539] on p-checkbox at bounding box center [839, 545] width 15 height 12
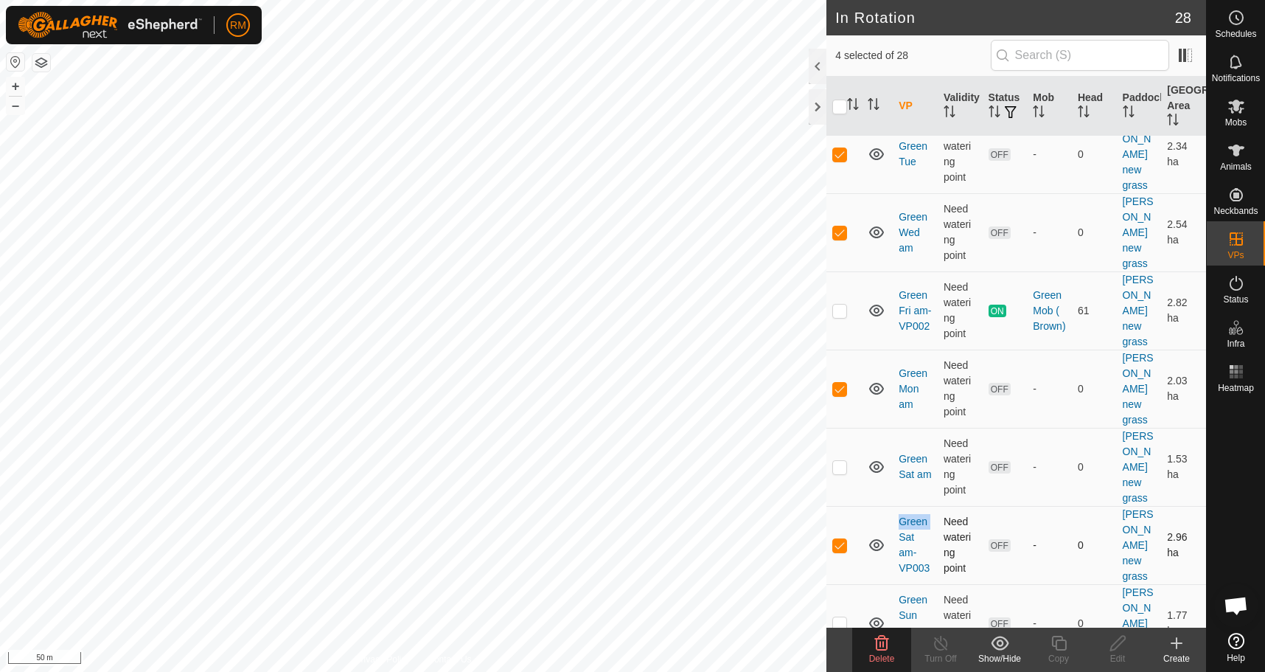
checkbox input "false"
click at [841, 617] on p-checkbox at bounding box center [839, 623] width 15 height 12
checkbox input "true"
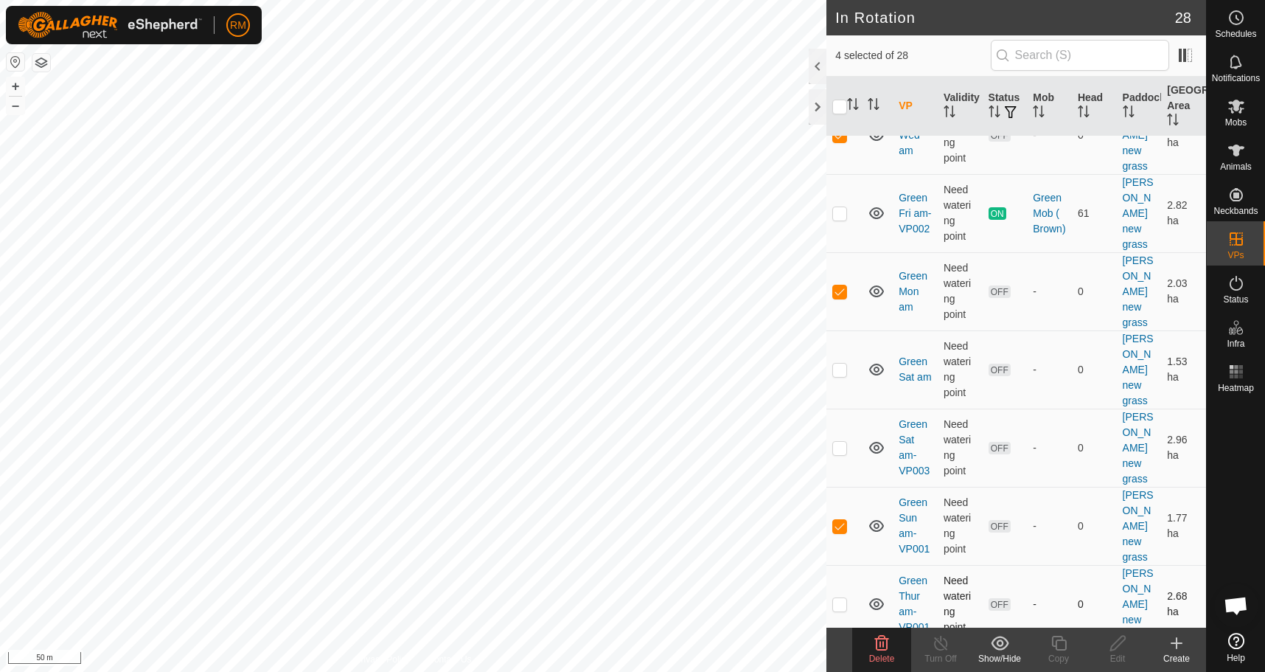
scroll to position [1548, 0]
click at [838, 597] on p-checkbox at bounding box center [839, 603] width 15 height 12
checkbox input "true"
click at [880, 643] on icon at bounding box center [882, 643] width 14 height 15
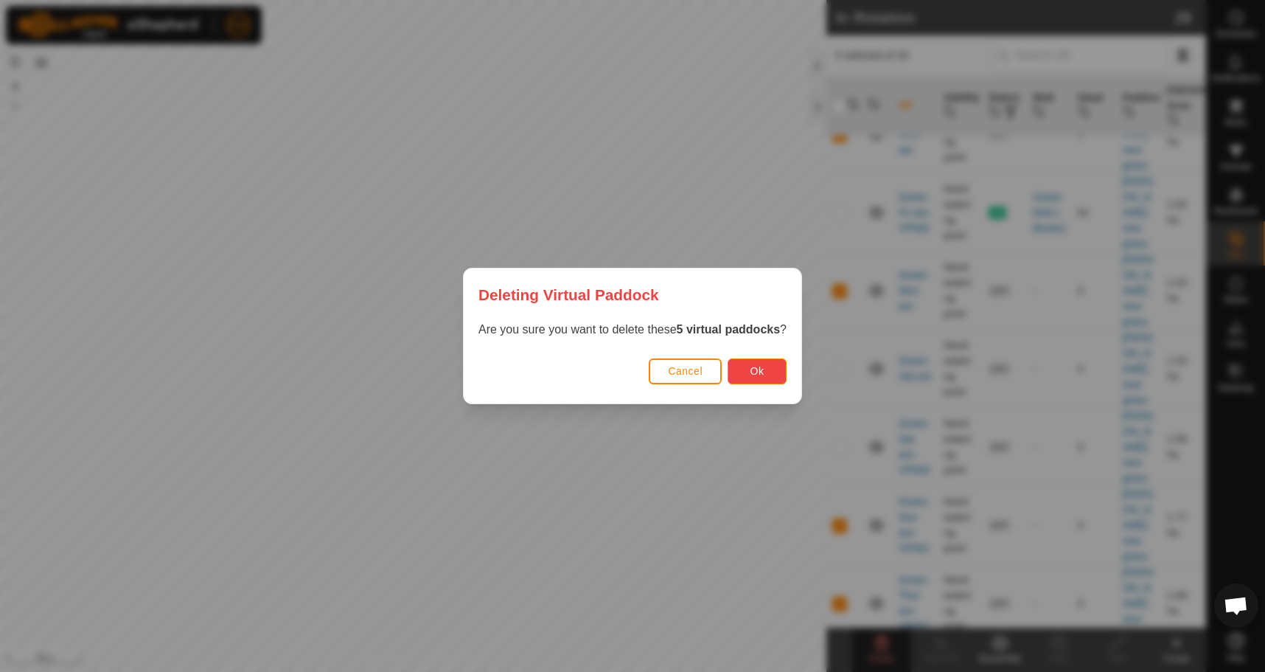
click at [761, 369] on span "Ok" at bounding box center [758, 371] width 14 height 12
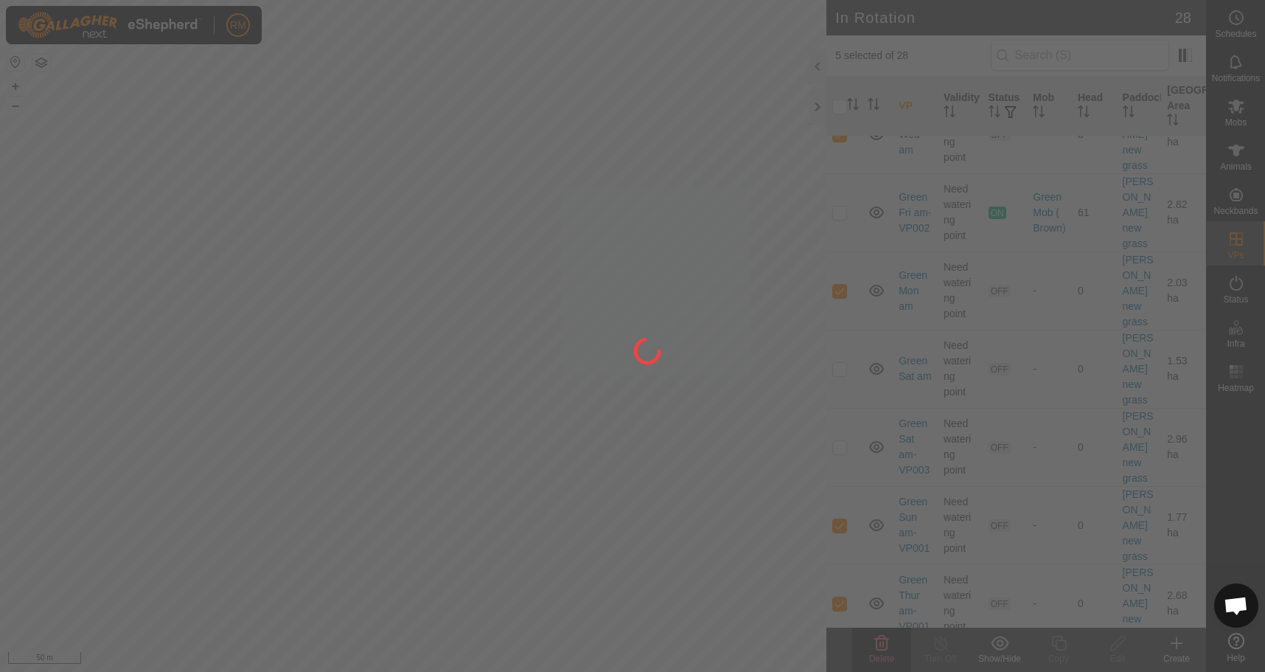
checkbox input "false"
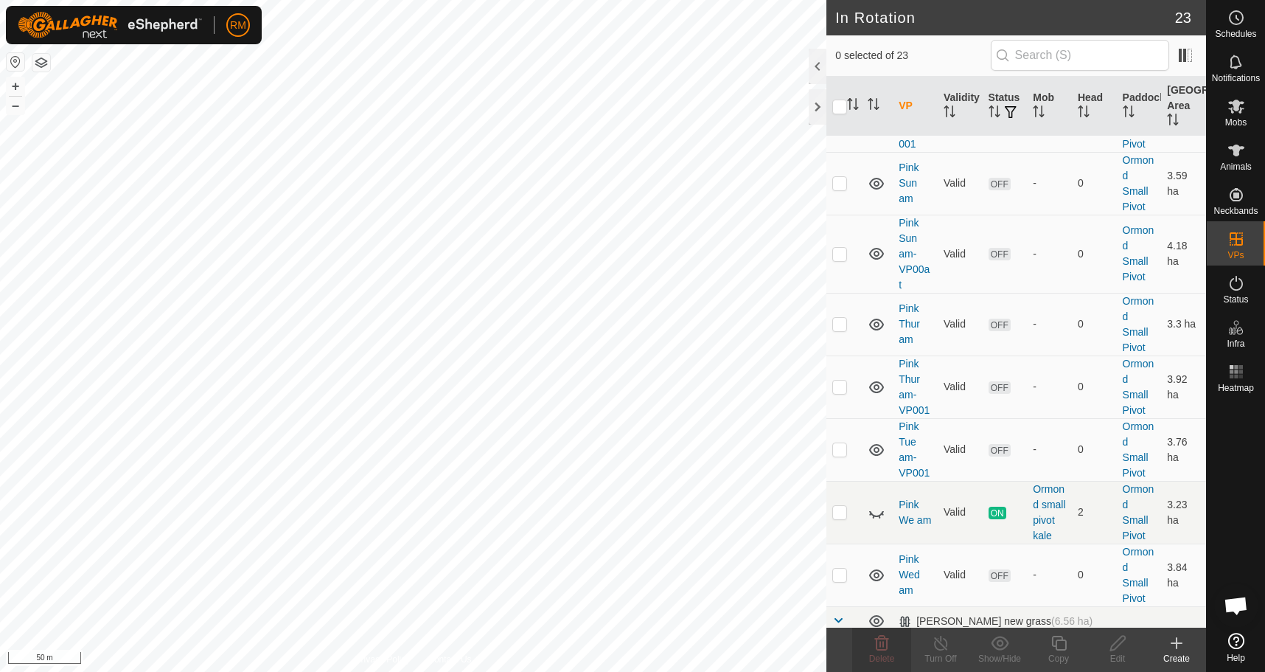
scroll to position [928, 0]
click at [838, 507] on p-checkbox at bounding box center [839, 513] width 15 height 12
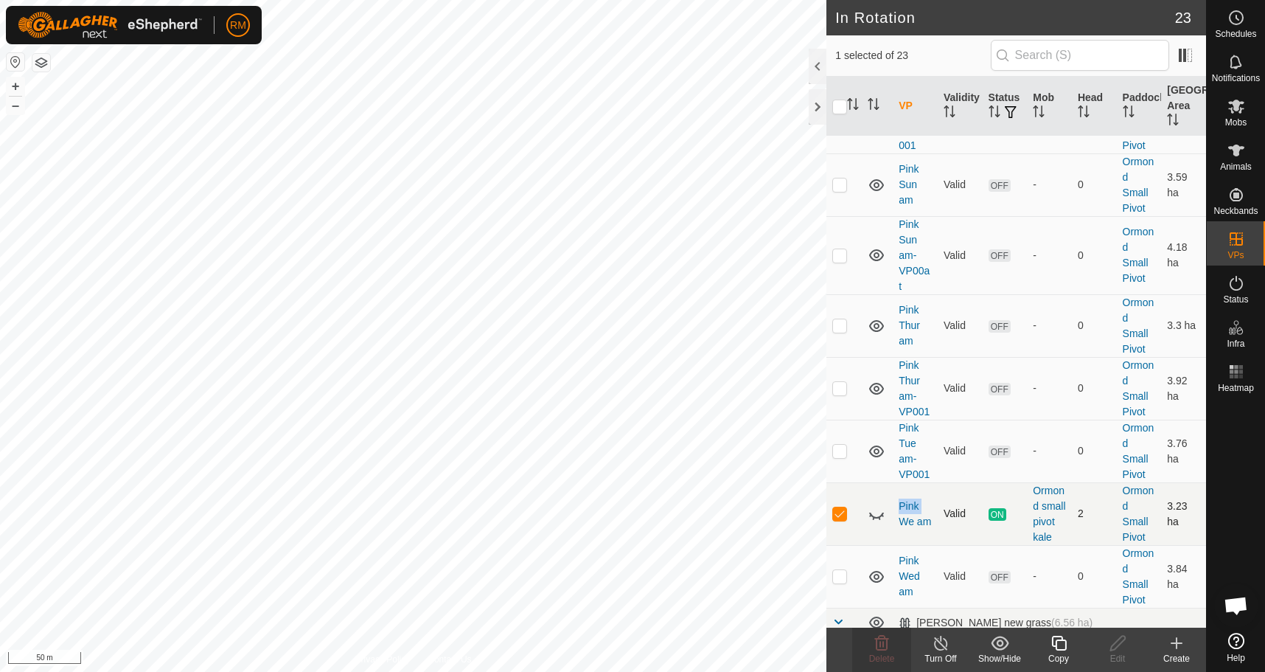
checkbox input "false"
click at [841, 445] on p-checkbox at bounding box center [839, 451] width 15 height 12
checkbox input "true"
click at [837, 382] on p-checkbox at bounding box center [839, 388] width 15 height 12
checkbox input "true"
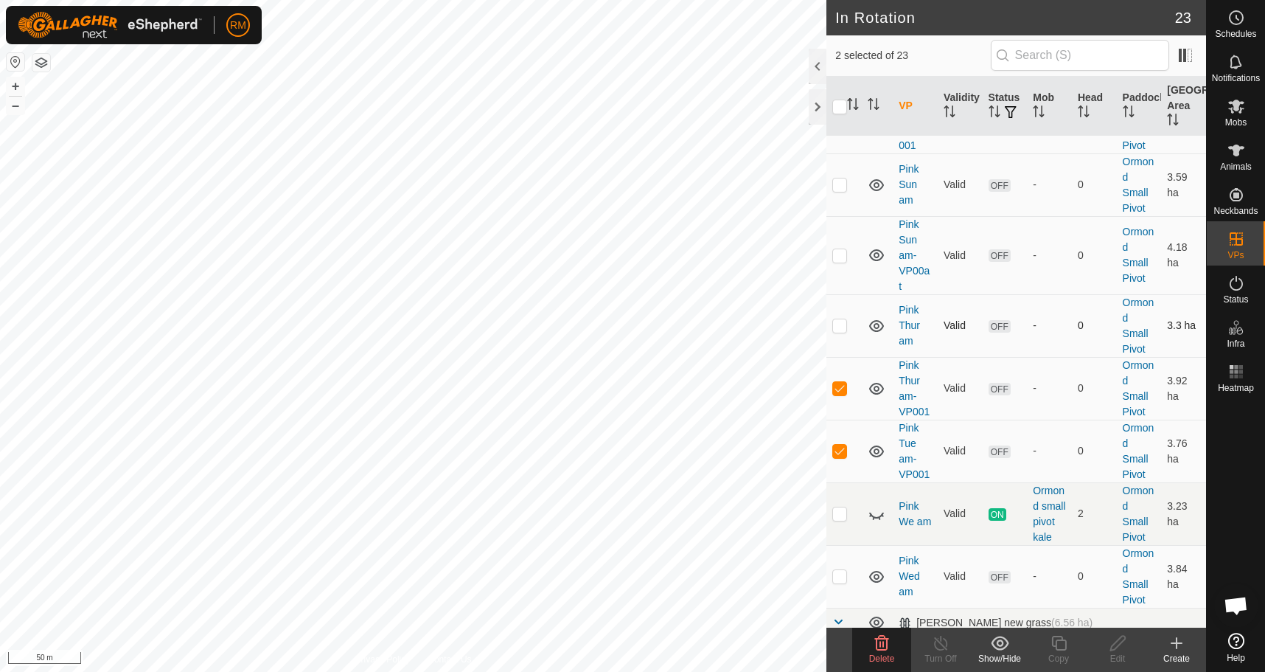
click at [841, 319] on p-checkbox at bounding box center [839, 325] width 15 height 12
checkbox input "true"
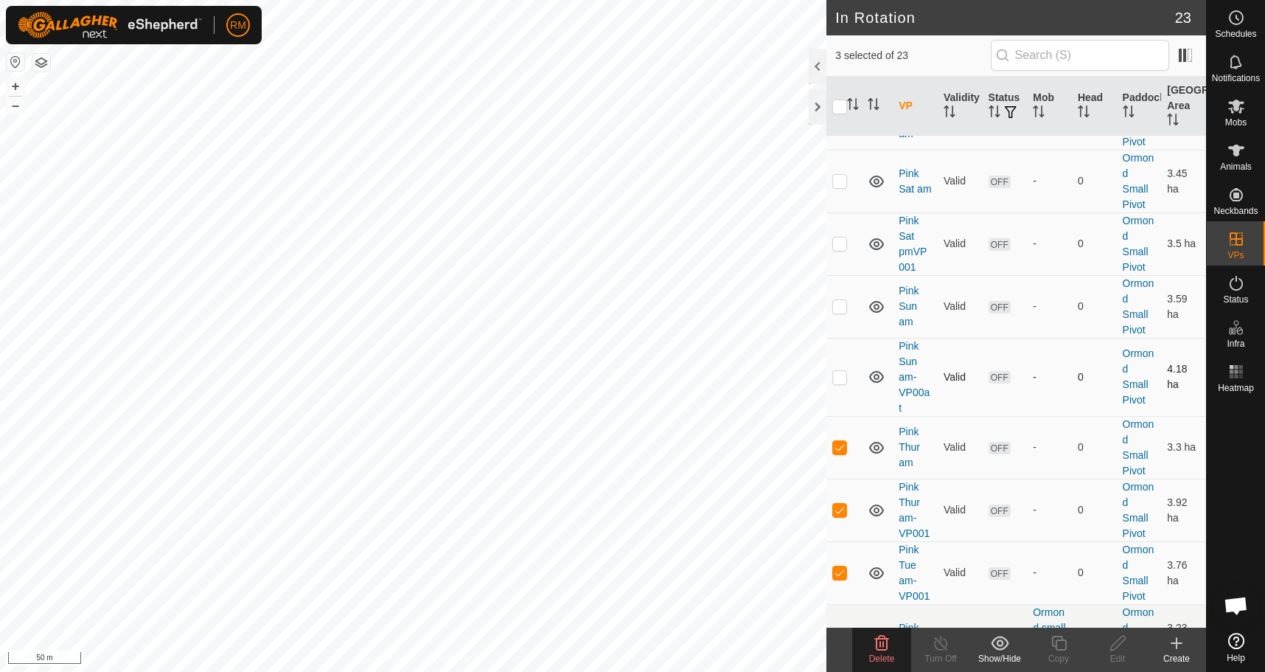
scroll to position [805, 0]
click at [838, 372] on p-checkbox at bounding box center [839, 378] width 15 height 12
checkbox input "true"
click at [838, 301] on p-checkbox at bounding box center [839, 307] width 15 height 12
checkbox input "true"
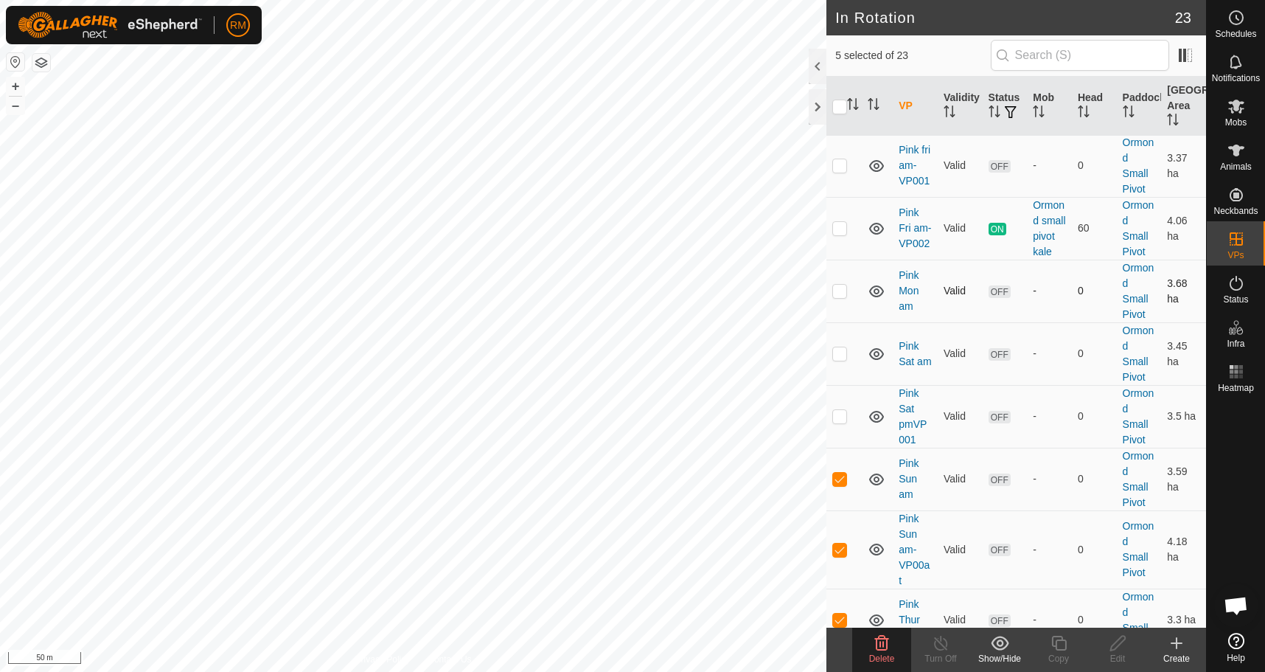
scroll to position [633, 0]
click at [838, 285] on p-checkbox at bounding box center [839, 291] width 15 height 12
checkbox input "true"
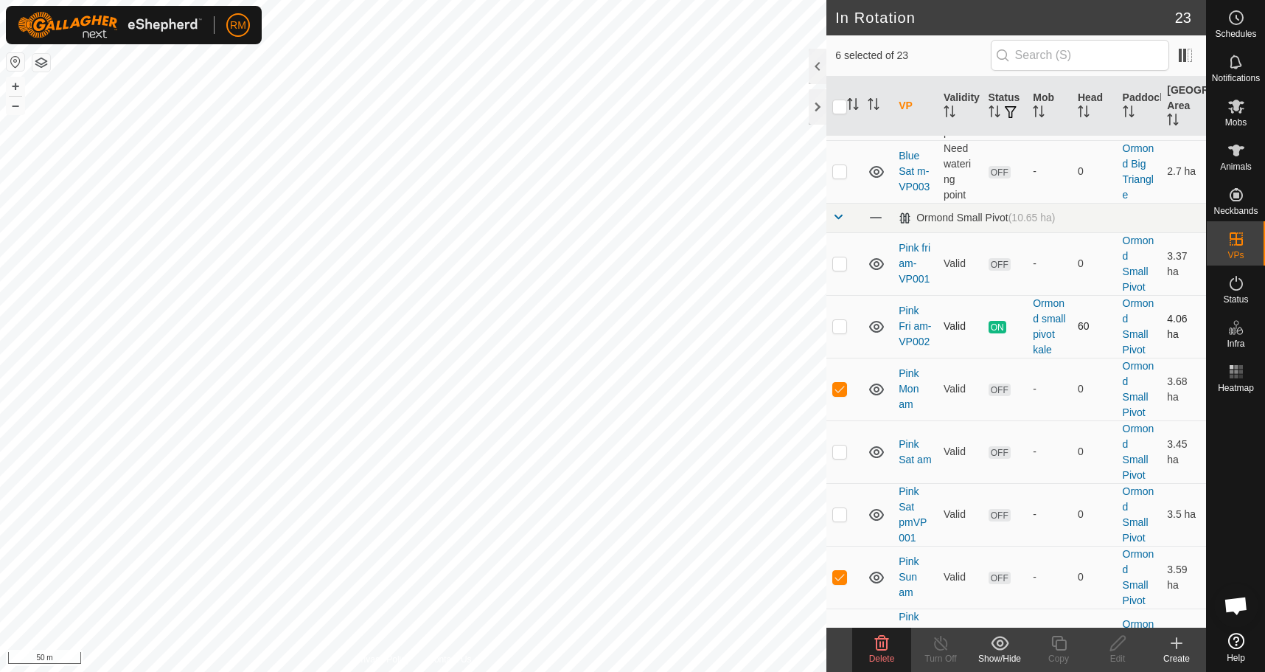
scroll to position [535, 0]
click at [841, 321] on p-checkbox at bounding box center [839, 327] width 15 height 12
checkbox input "false"
click at [838, 258] on p-checkbox at bounding box center [839, 264] width 15 height 12
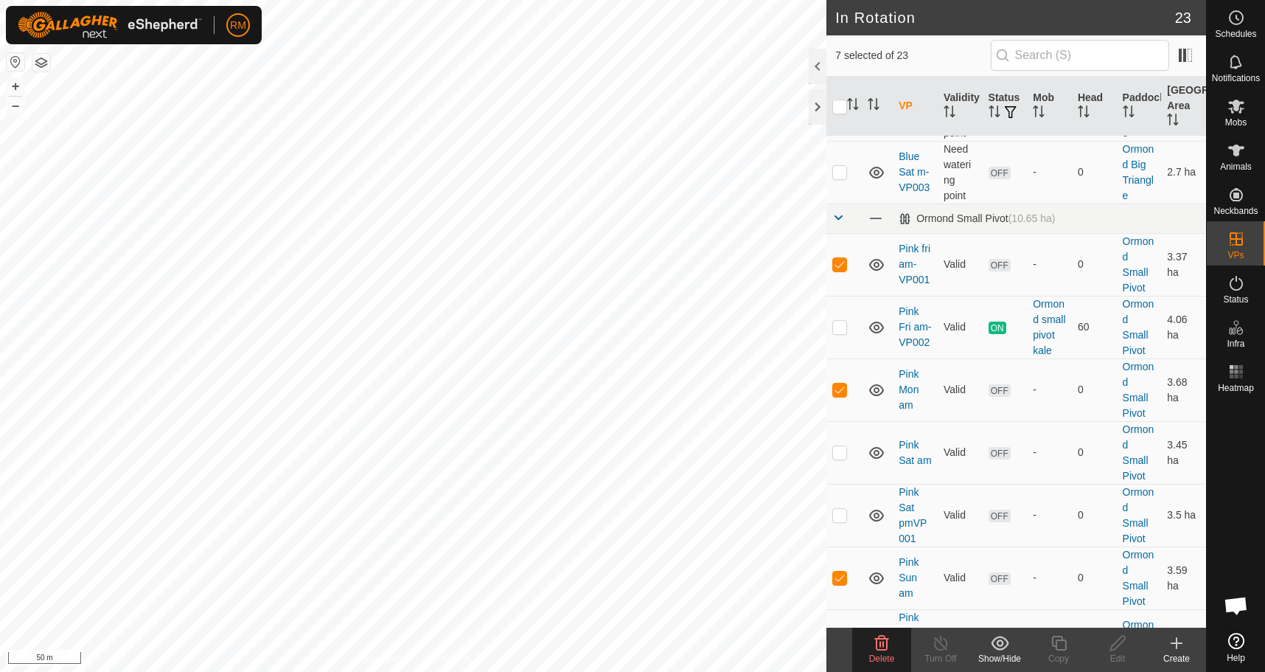
click at [884, 644] on icon at bounding box center [882, 643] width 14 height 15
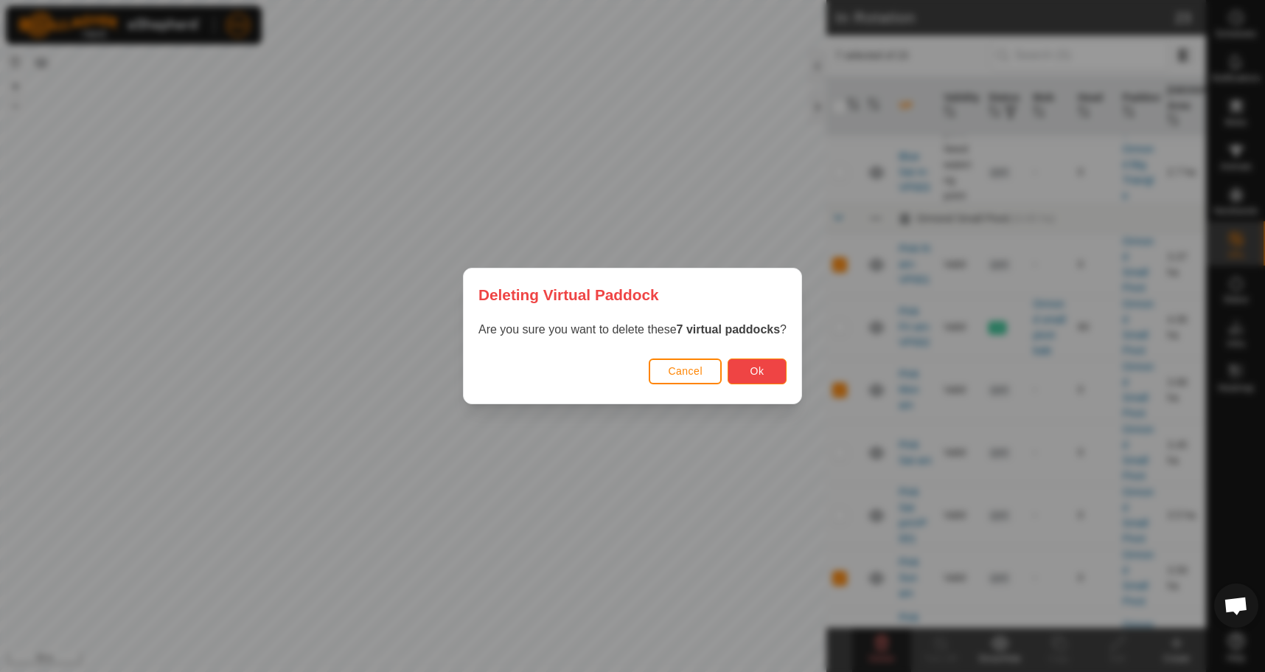
click at [756, 370] on span "Ok" at bounding box center [758, 371] width 14 height 12
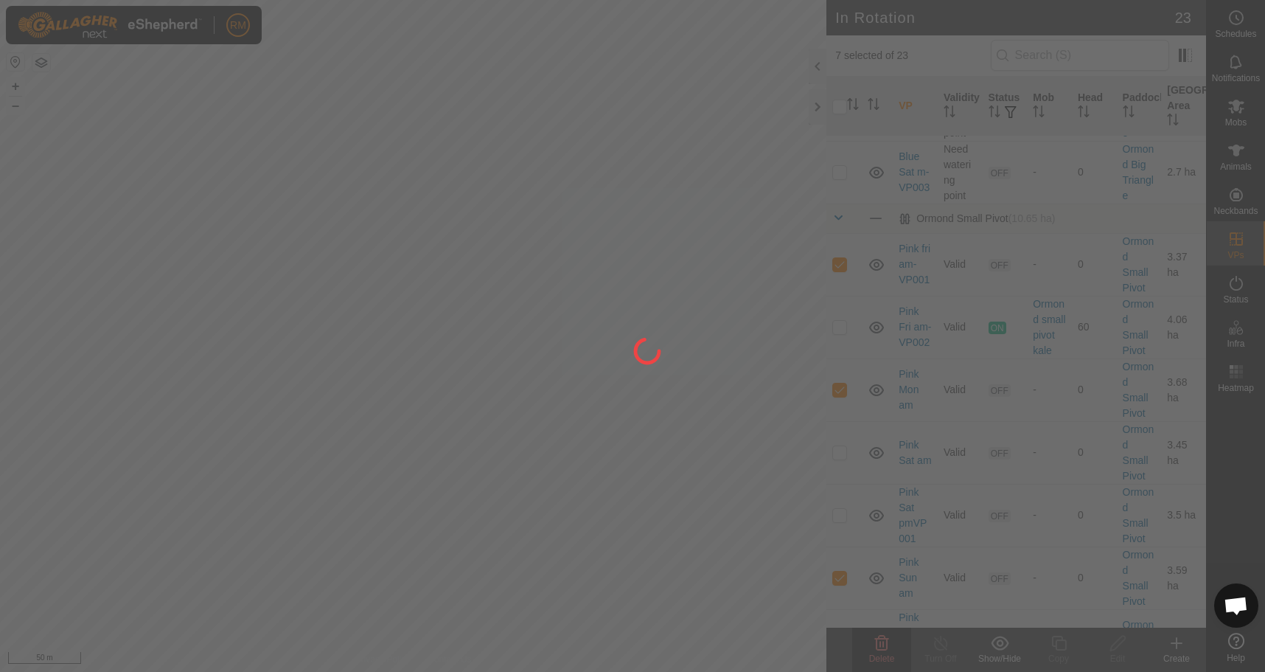
checkbox input "false"
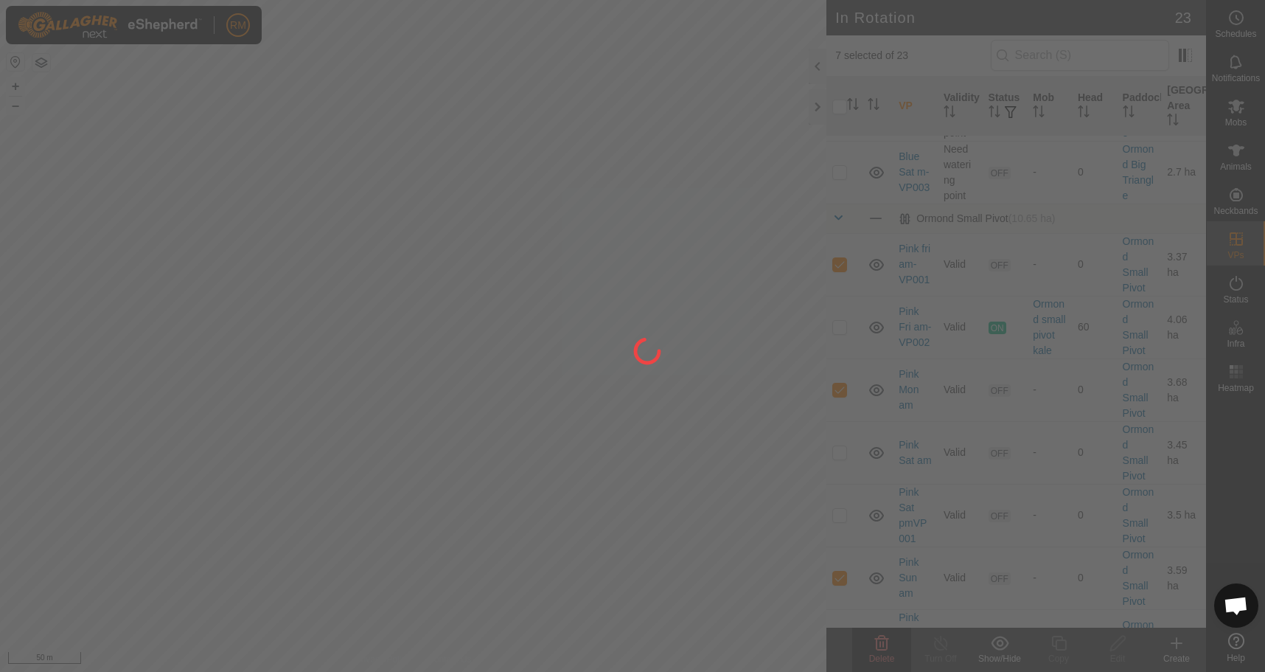
checkbox input "false"
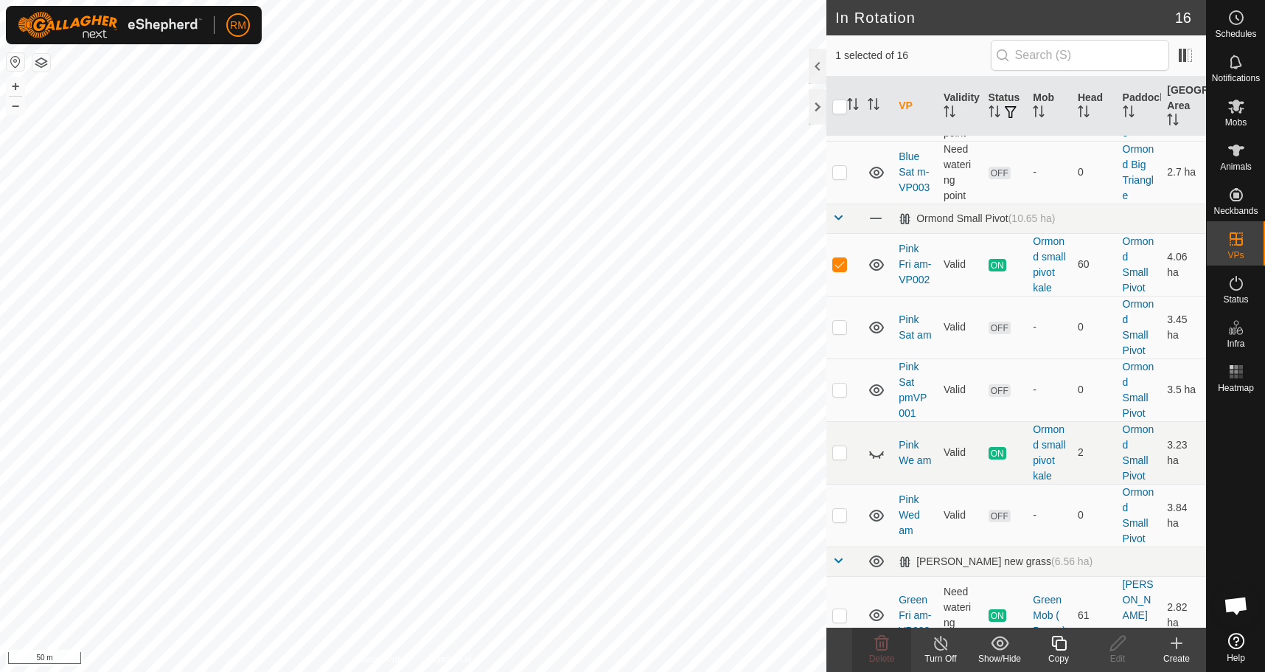
checkbox input "false"
checkbox input "true"
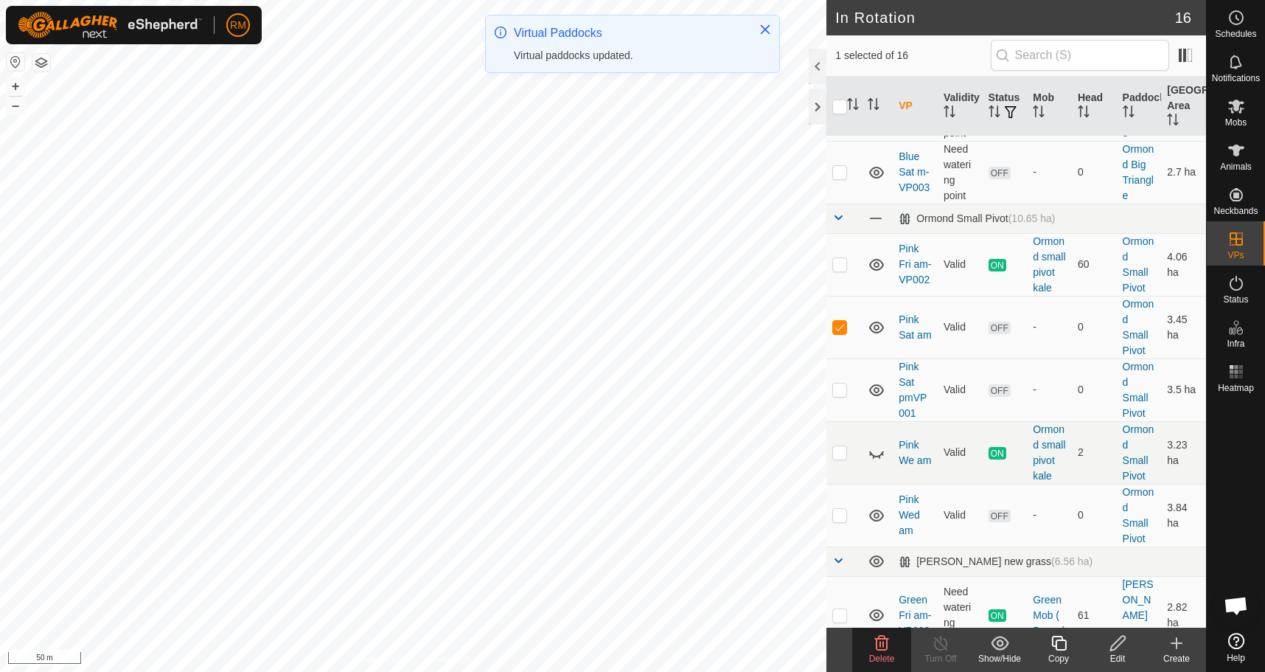
checkbox input "true"
checkbox input "false"
checkbox input "true"
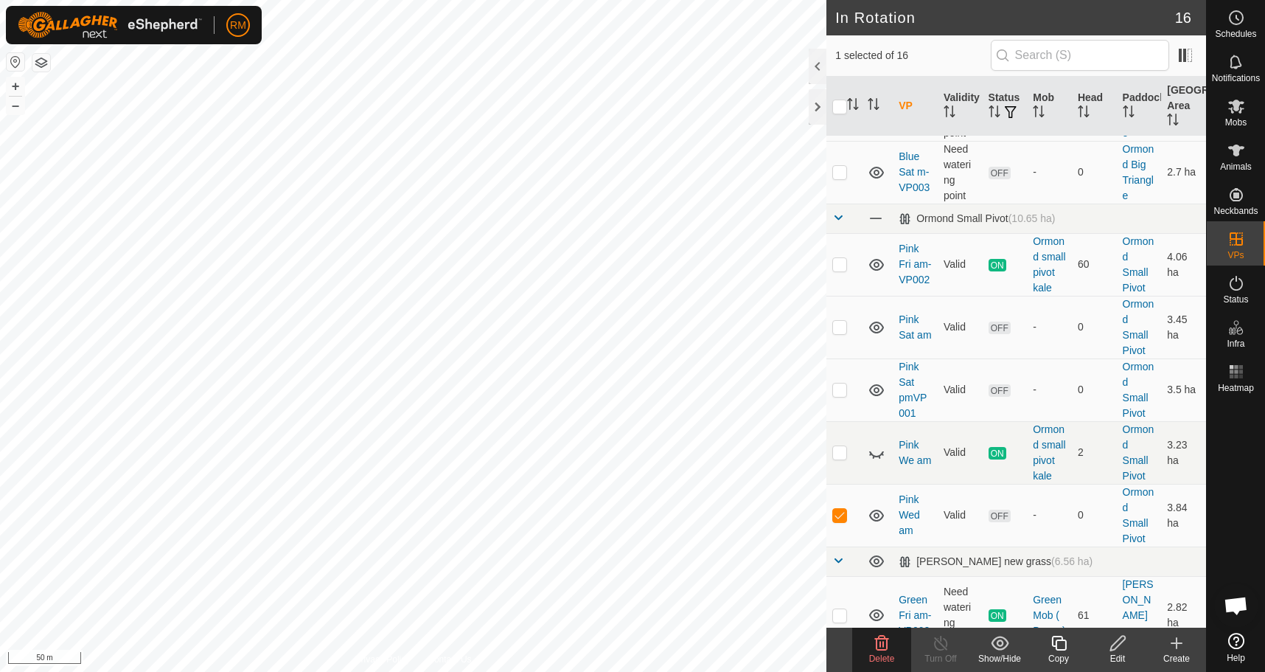
checkbox input "true"
checkbox input "false"
click at [882, 639] on icon at bounding box center [882, 643] width 14 height 15
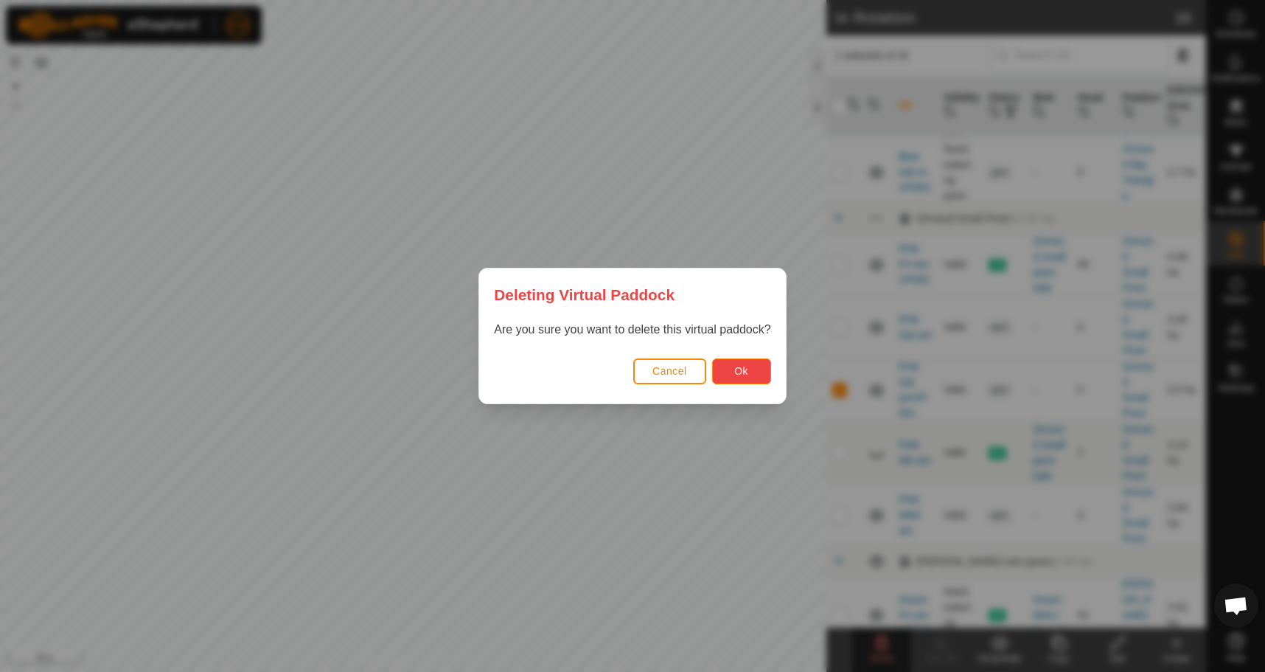
click at [730, 369] on button "Ok" at bounding box center [741, 371] width 59 height 26
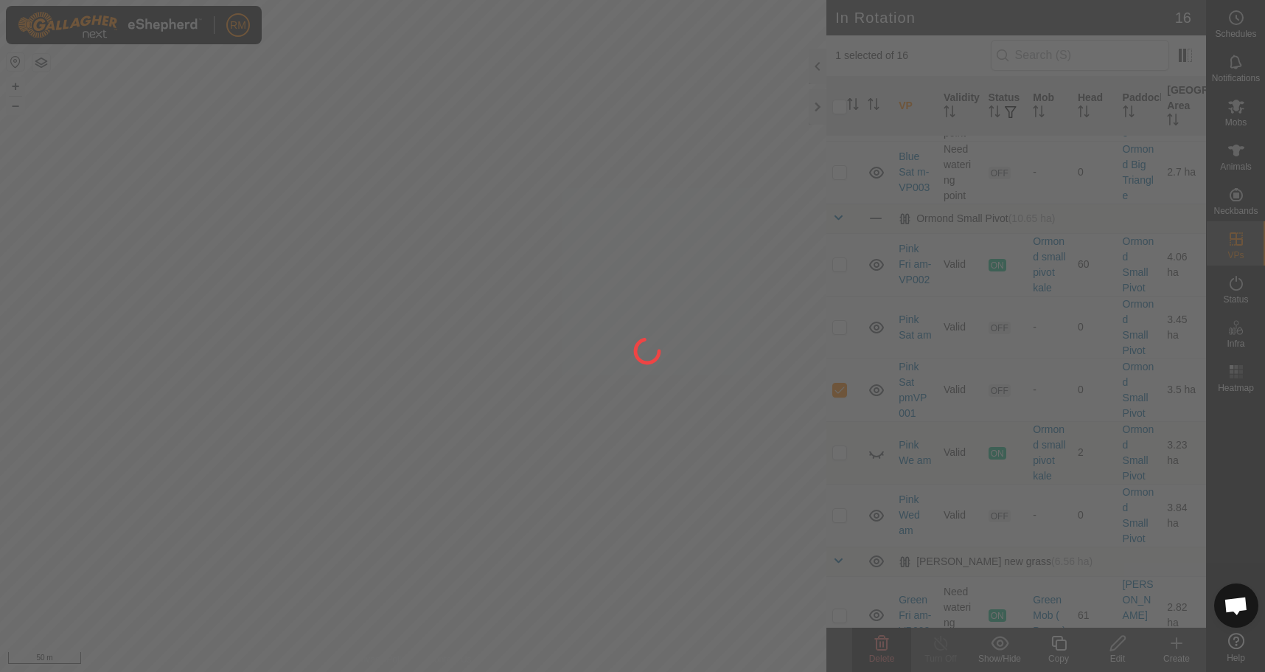
checkbox input "false"
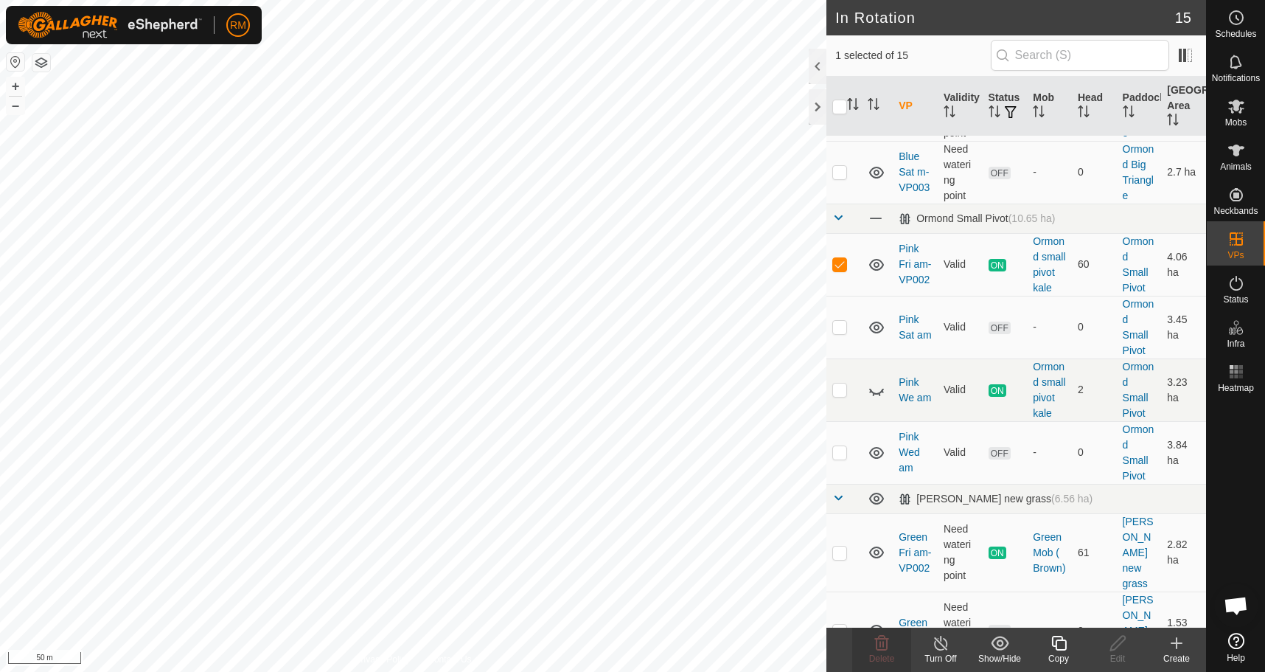
checkbox input "false"
click at [880, 639] on icon at bounding box center [882, 643] width 14 height 15
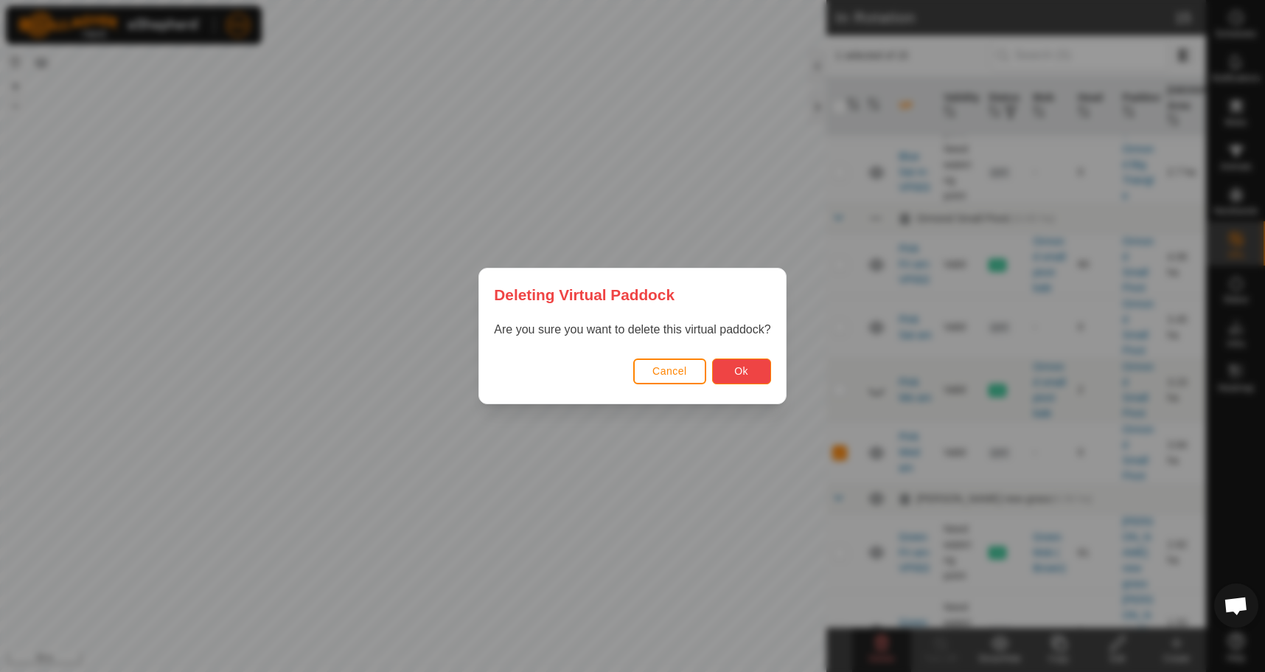
click at [737, 367] on span "Ok" at bounding box center [741, 371] width 14 height 12
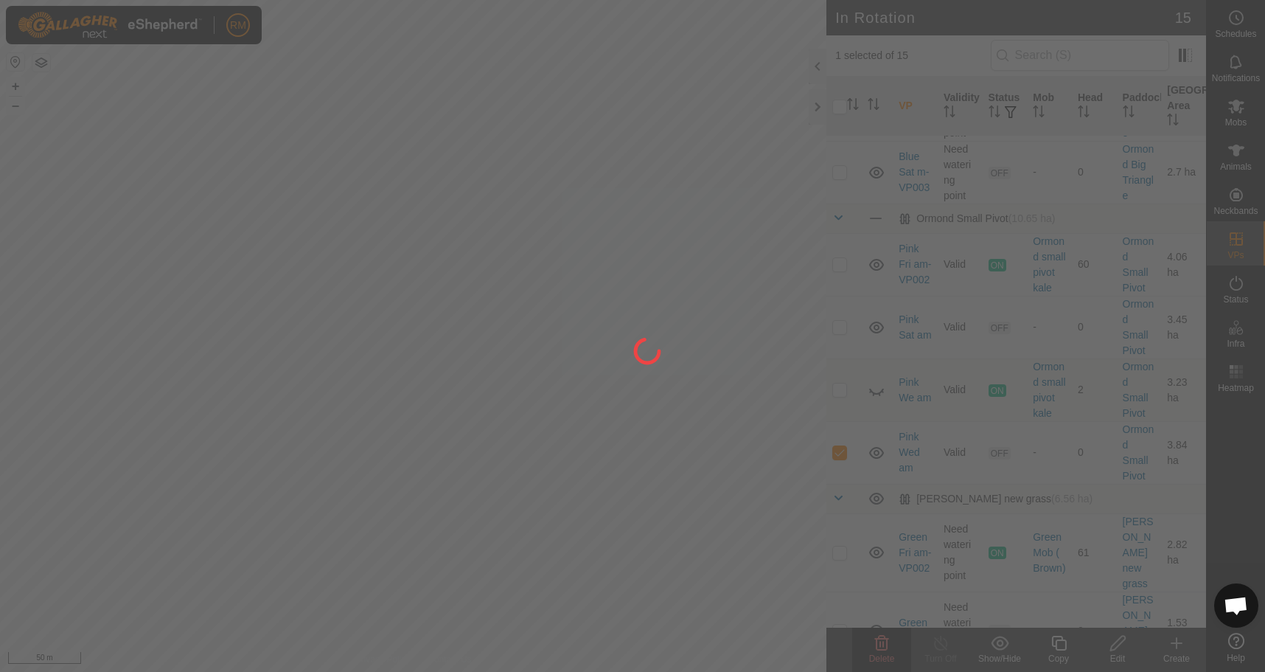
checkbox input "false"
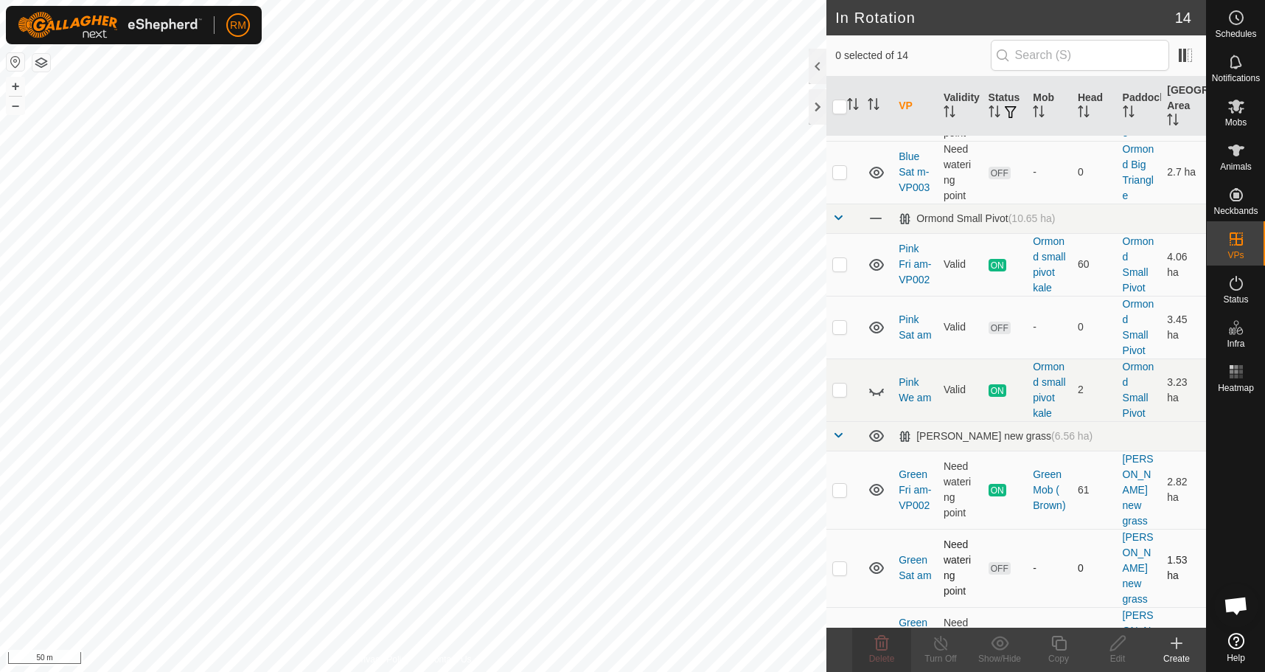
checkbox input "true"
click at [1063, 646] on icon at bounding box center [1059, 643] width 18 height 18
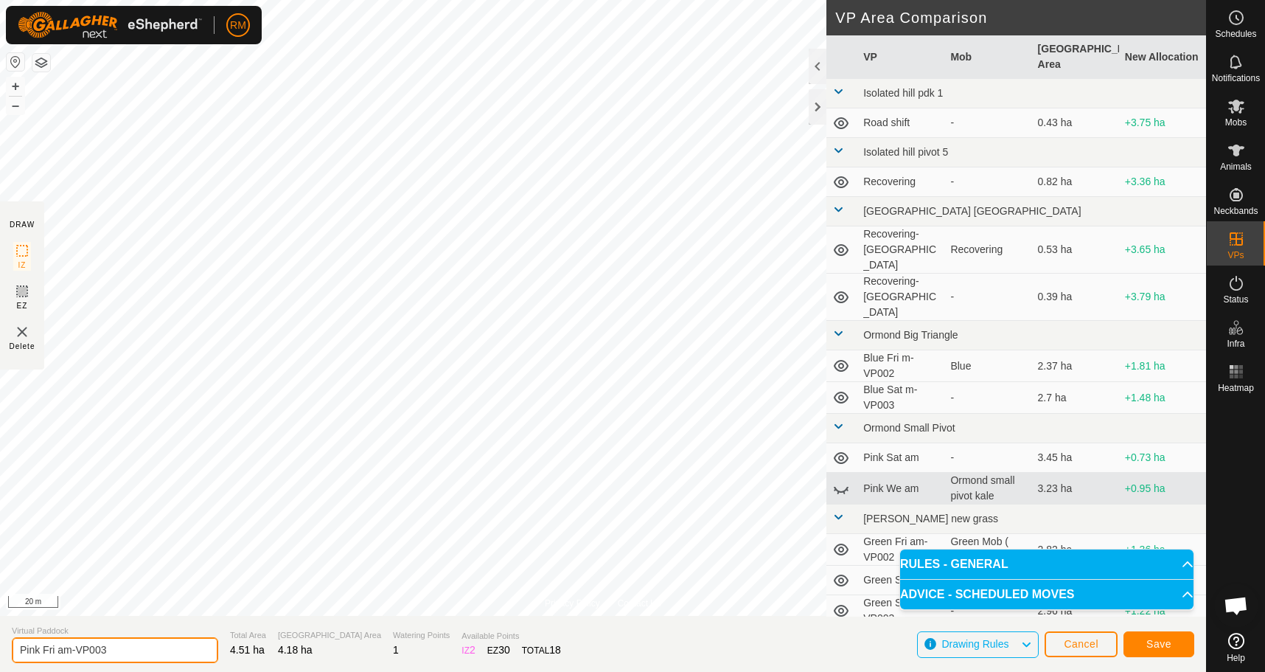
click at [59, 647] on input "Pink Fri am-VP003" at bounding box center [115, 650] width 206 height 26
click at [111, 650] on input "Pink Sat am-VP003" at bounding box center [115, 650] width 206 height 26
type input "Pink Sat am-30 th"
click at [1147, 640] on span "Save" at bounding box center [1159, 644] width 25 height 12
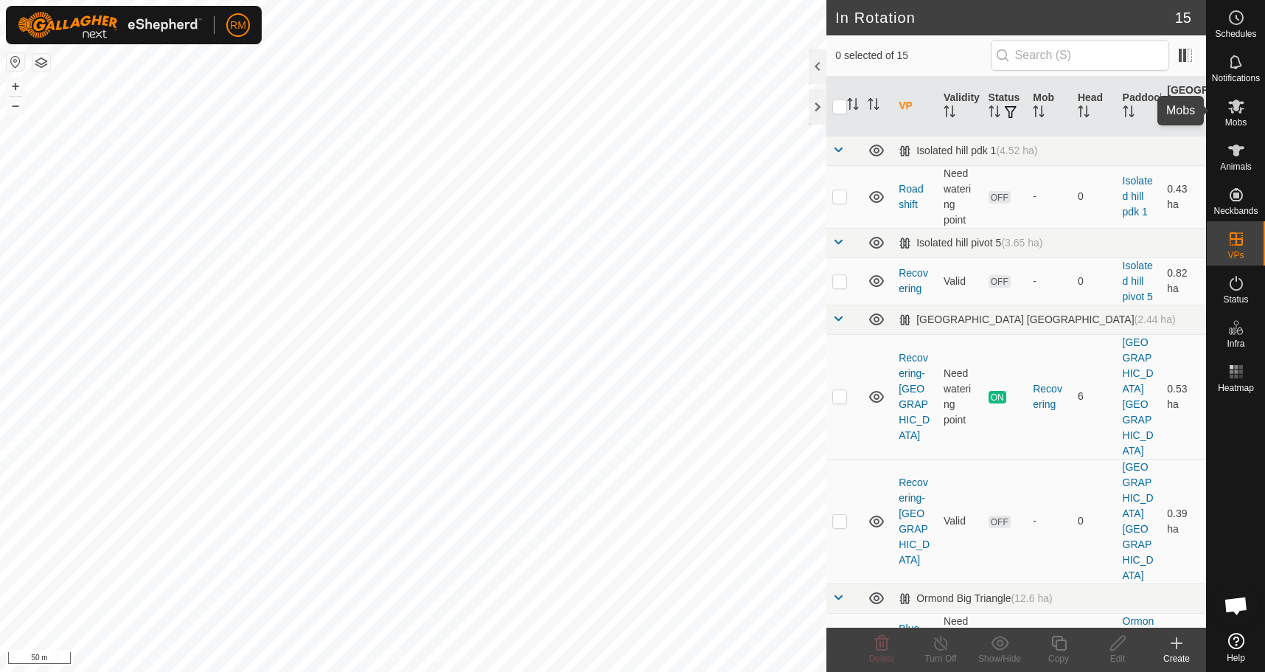
click at [1234, 122] on span "Mobs" at bounding box center [1235, 122] width 21 height 9
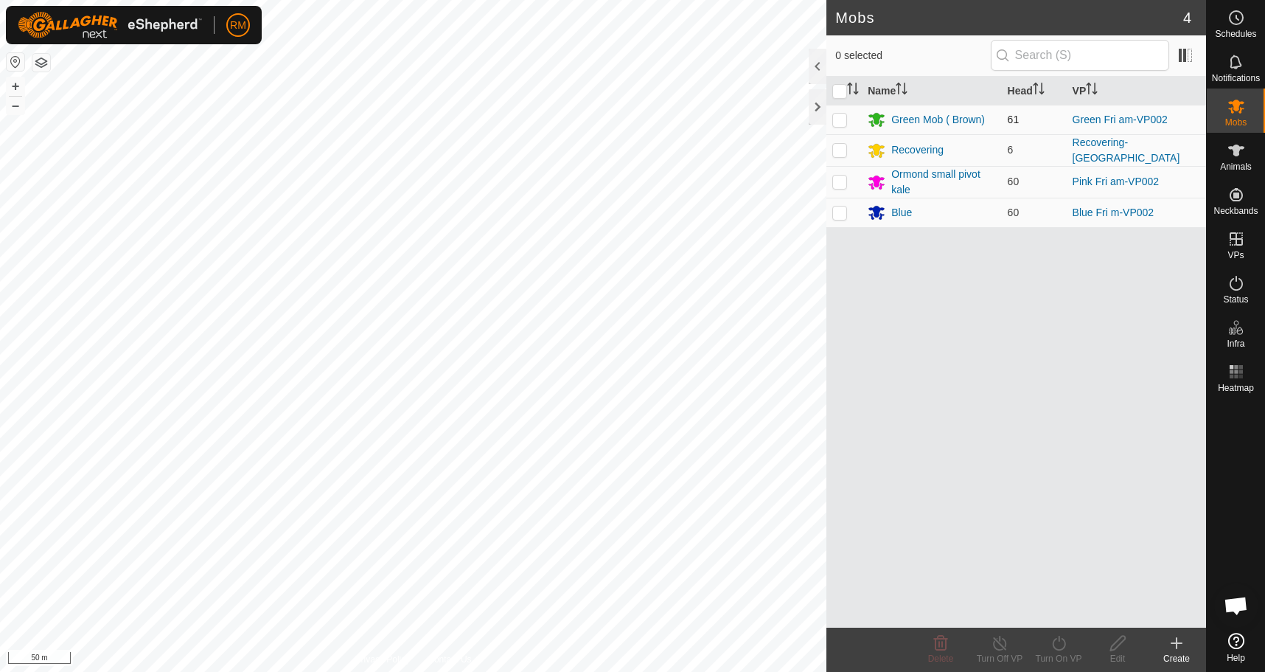
click at [833, 116] on p-checkbox at bounding box center [839, 120] width 15 height 12
checkbox input "true"
click at [1060, 641] on icon at bounding box center [1059, 643] width 18 height 18
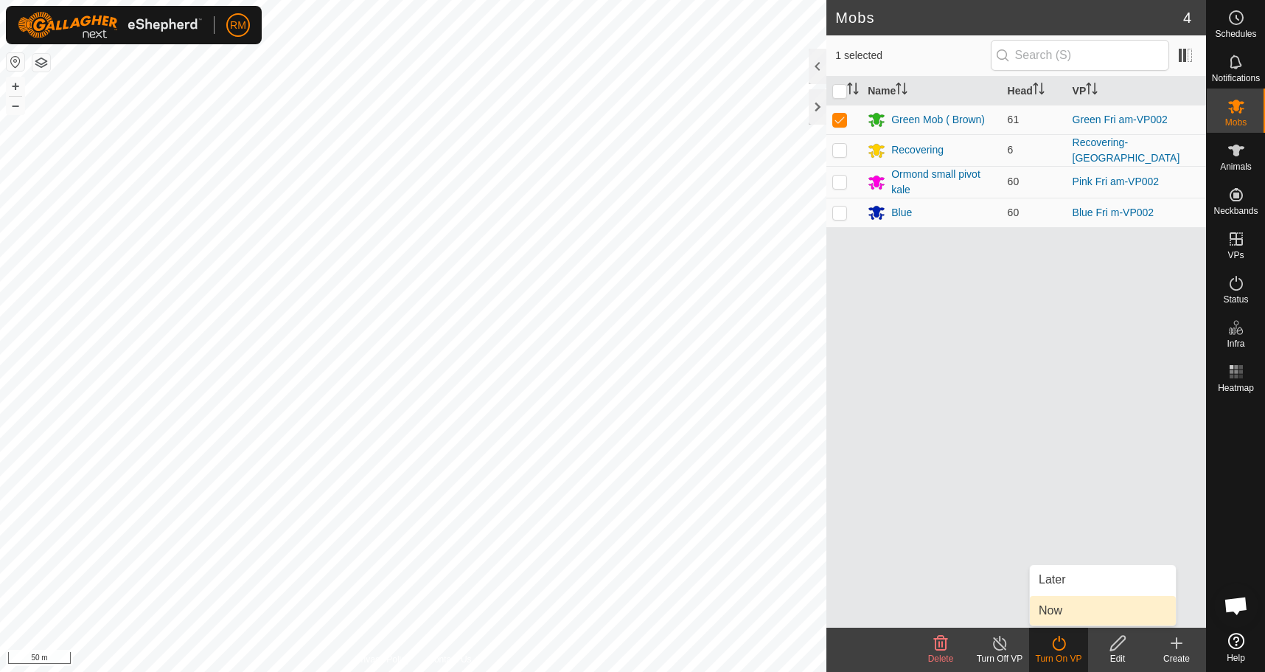
click at [1078, 608] on link "Now" at bounding box center [1103, 610] width 146 height 29
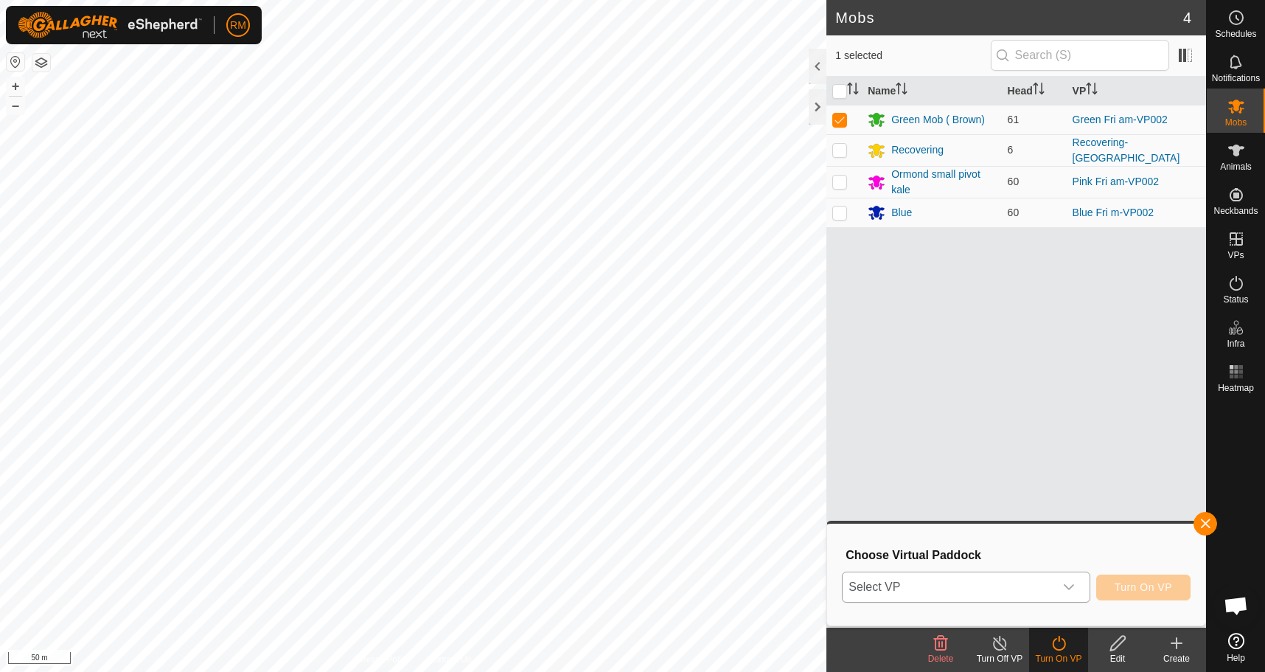
click at [1074, 588] on icon "dropdown trigger" at bounding box center [1069, 587] width 12 height 12
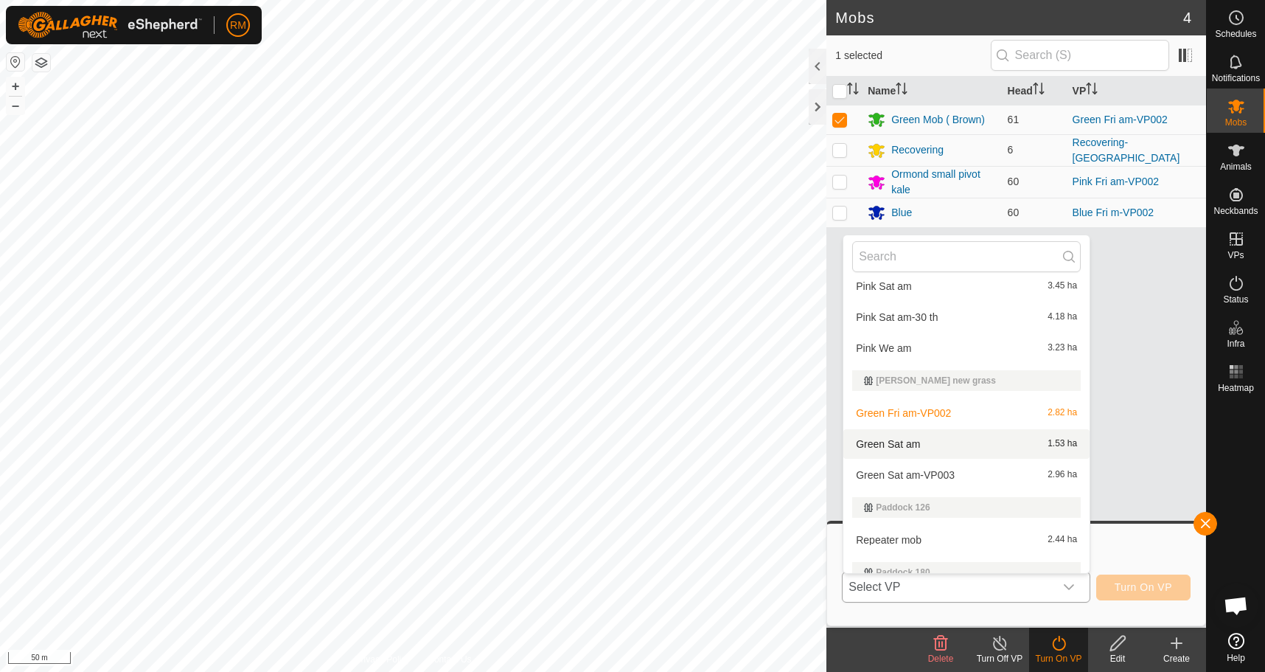
scroll to position [394, 0]
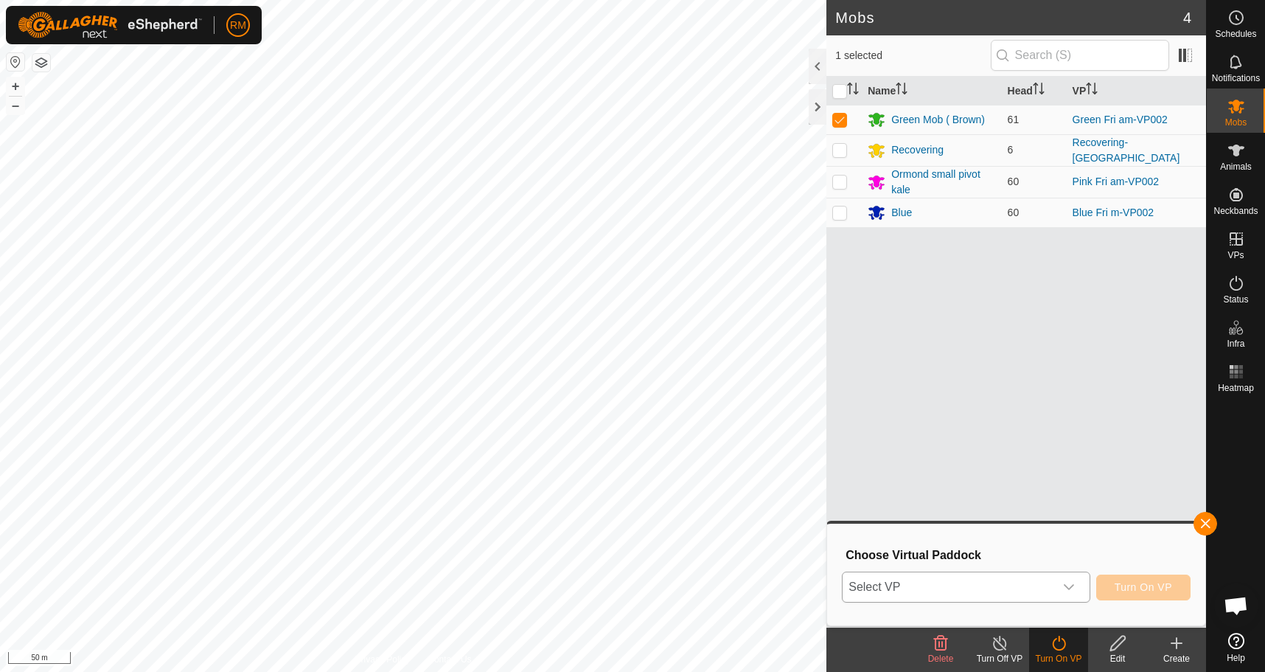
click at [1068, 582] on icon "dropdown trigger" at bounding box center [1069, 587] width 12 height 12
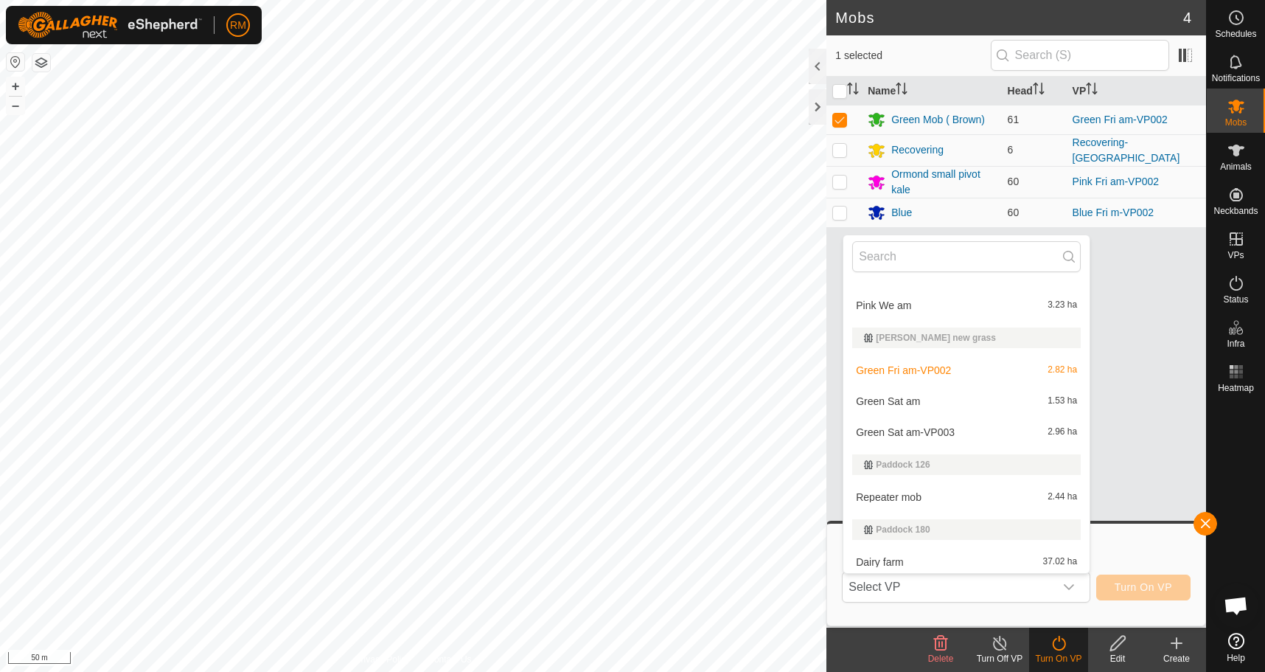
scroll to position [439, 0]
click at [902, 424] on li "Green Sat am-VP003 2.96 ha" at bounding box center [967, 428] width 246 height 29
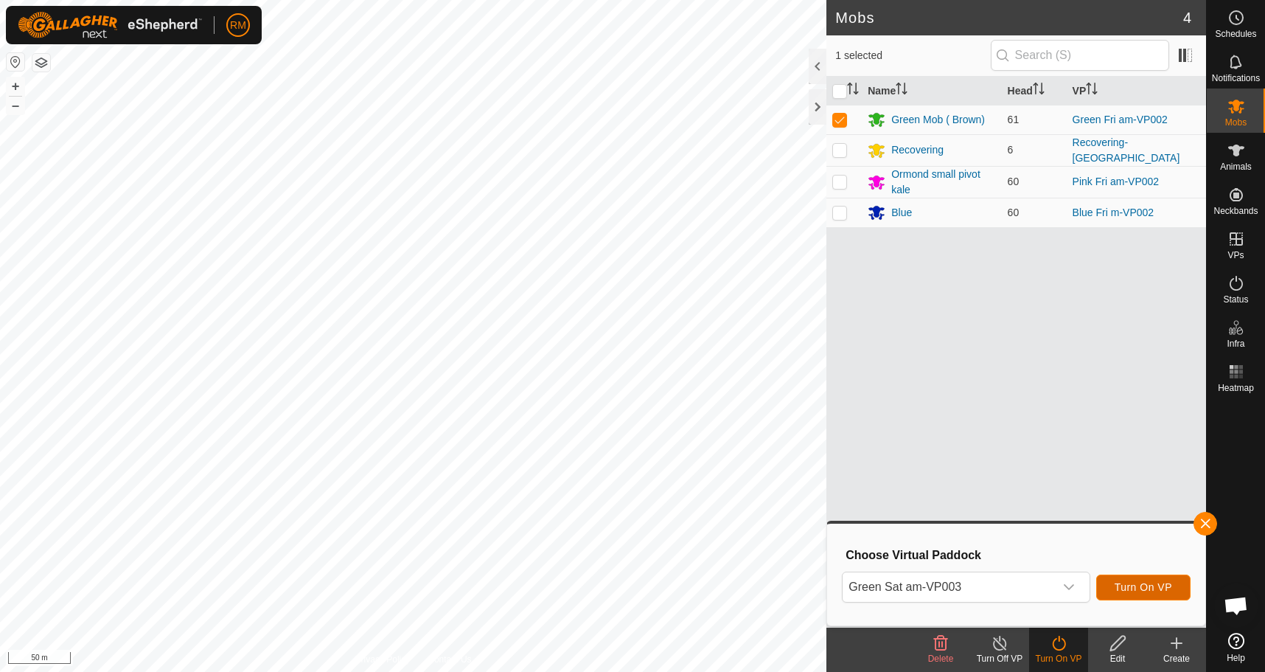
click at [1130, 584] on span "Turn On VP" at bounding box center [1144, 587] width 58 height 12
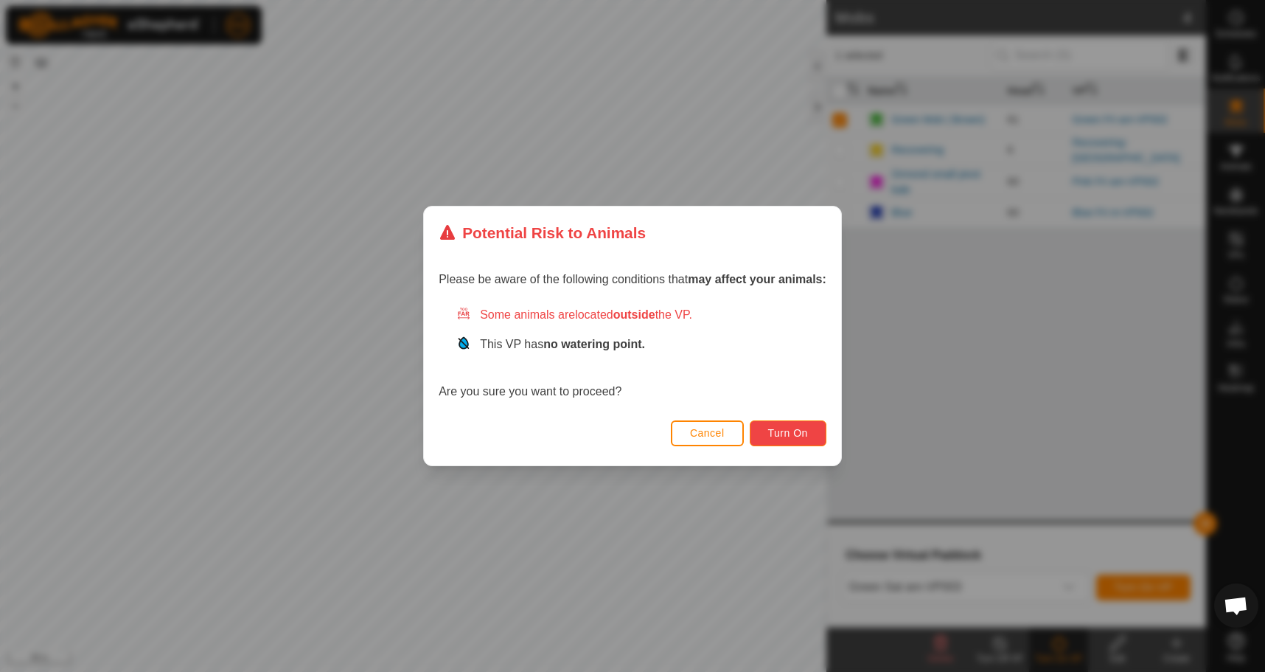
click at [810, 426] on button "Turn On" at bounding box center [788, 433] width 77 height 26
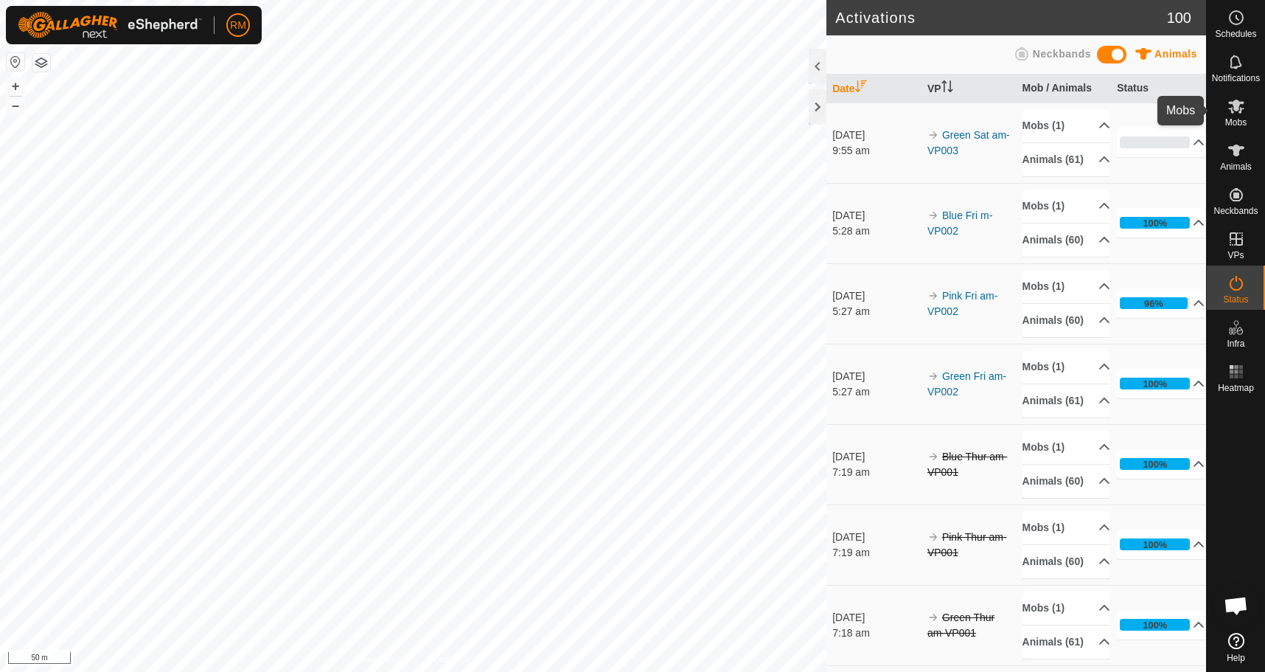
click at [1232, 109] on icon at bounding box center [1236, 107] width 16 height 14
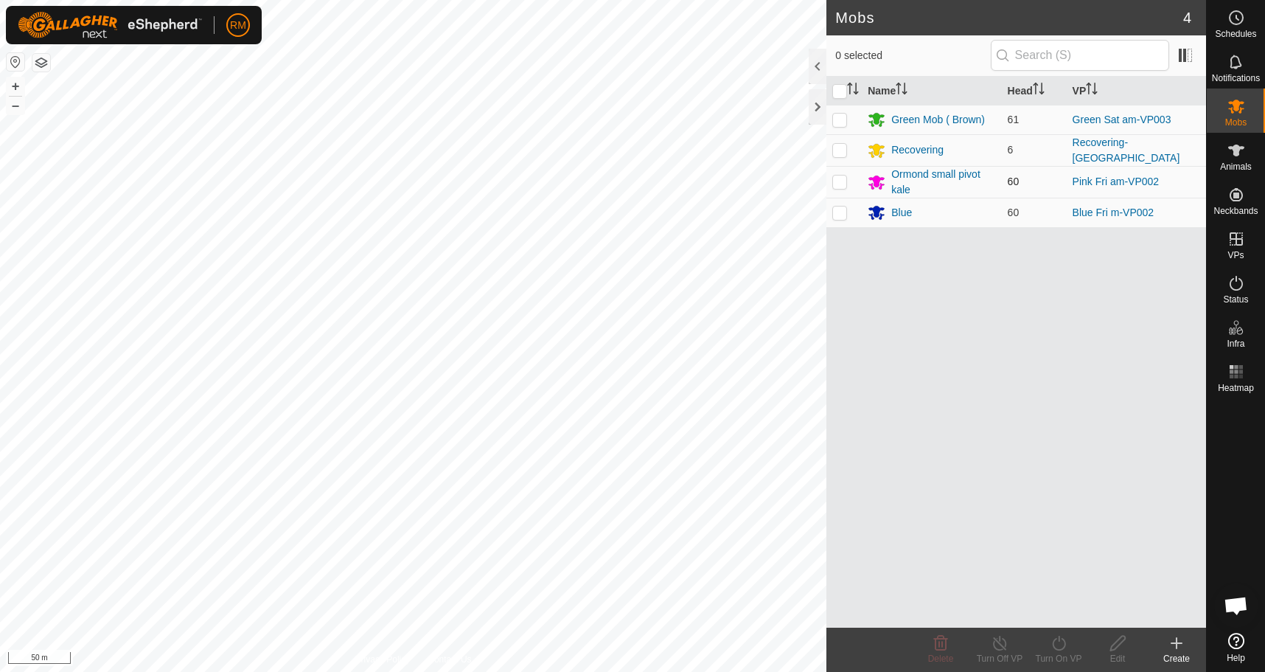
click at [841, 178] on p-checkbox at bounding box center [839, 181] width 15 height 12
checkbox input "true"
click at [1057, 646] on icon at bounding box center [1059, 643] width 18 height 18
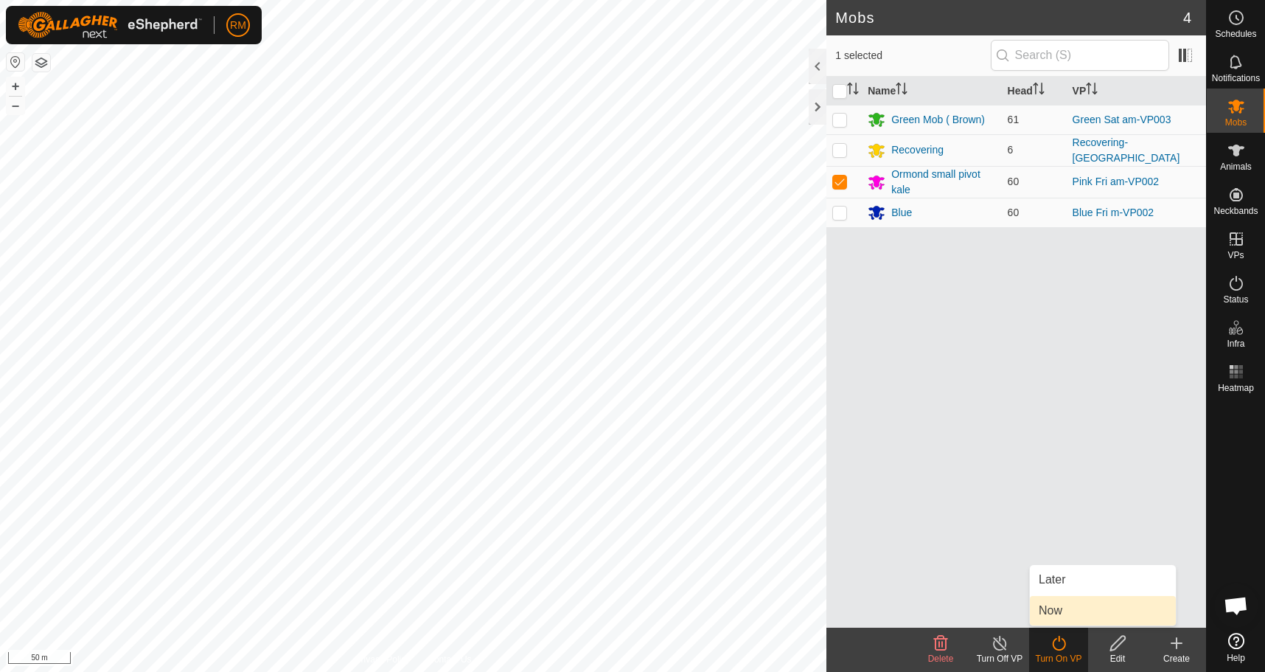
click at [1072, 608] on link "Now" at bounding box center [1103, 610] width 146 height 29
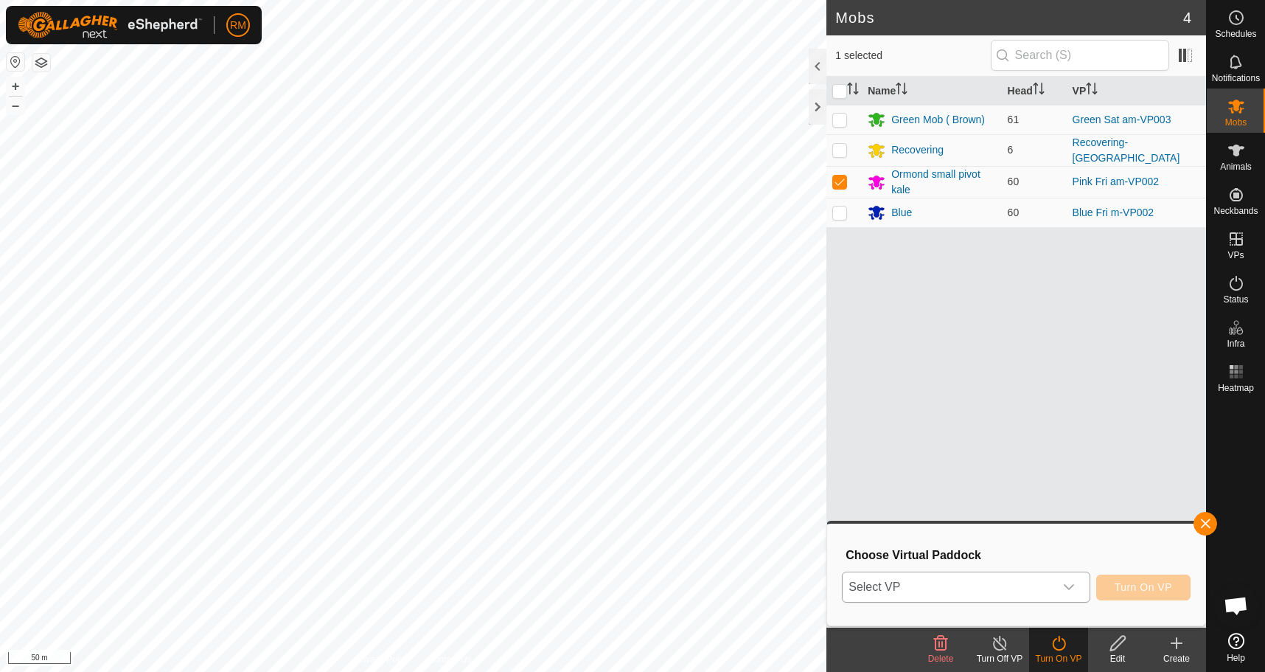
click at [1068, 585] on icon "dropdown trigger" at bounding box center [1069, 587] width 12 height 12
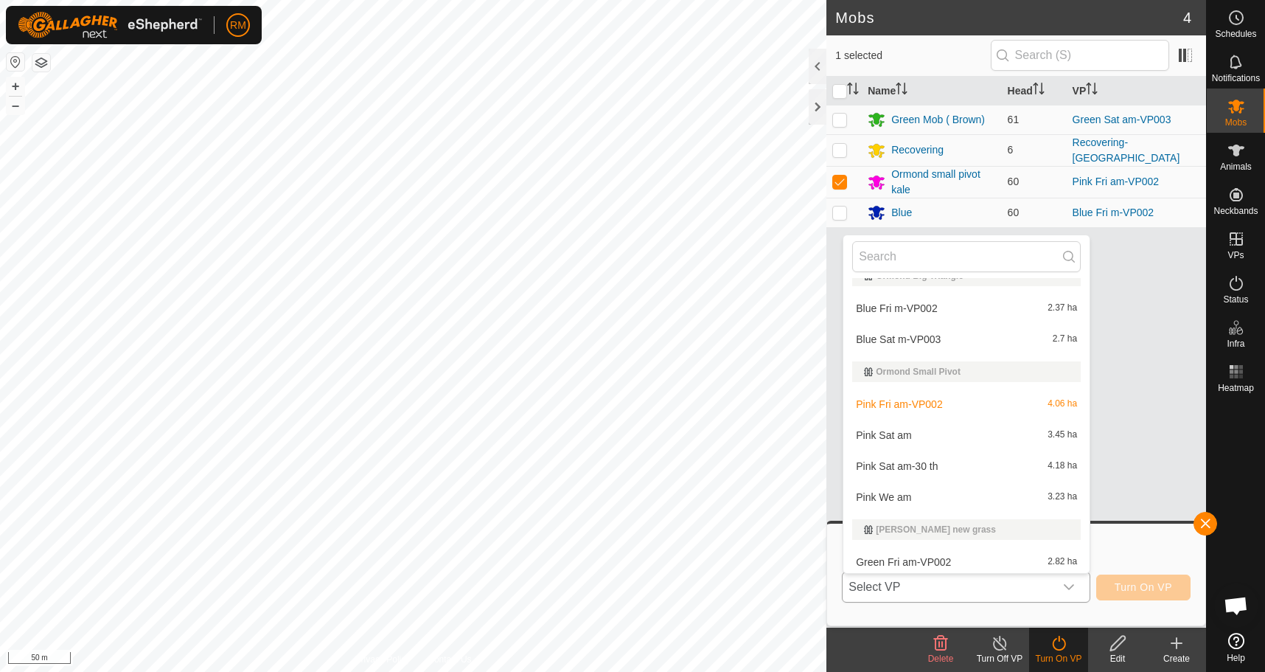
scroll to position [246, 0]
click at [845, 455] on body "RM Schedules Notifications Mobs Animals Neckbands VPs Status Infra Heatmap Help…" at bounding box center [632, 336] width 1265 height 672
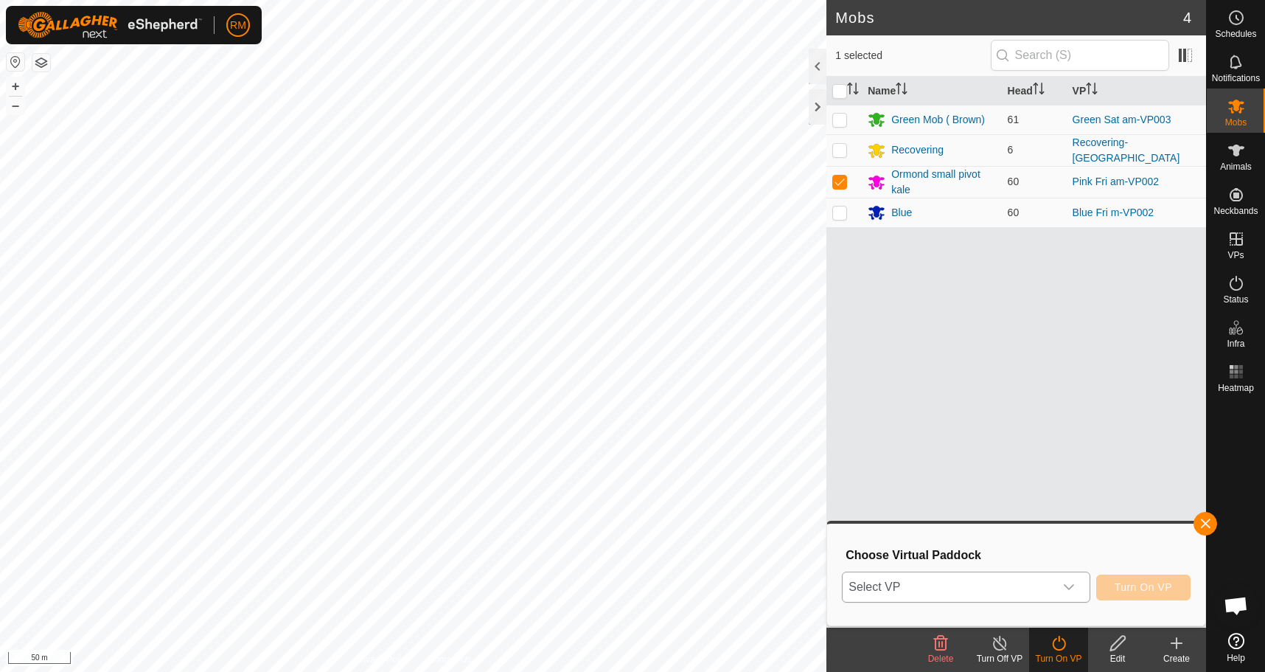
click at [1075, 586] on div "dropdown trigger" at bounding box center [1068, 586] width 29 height 29
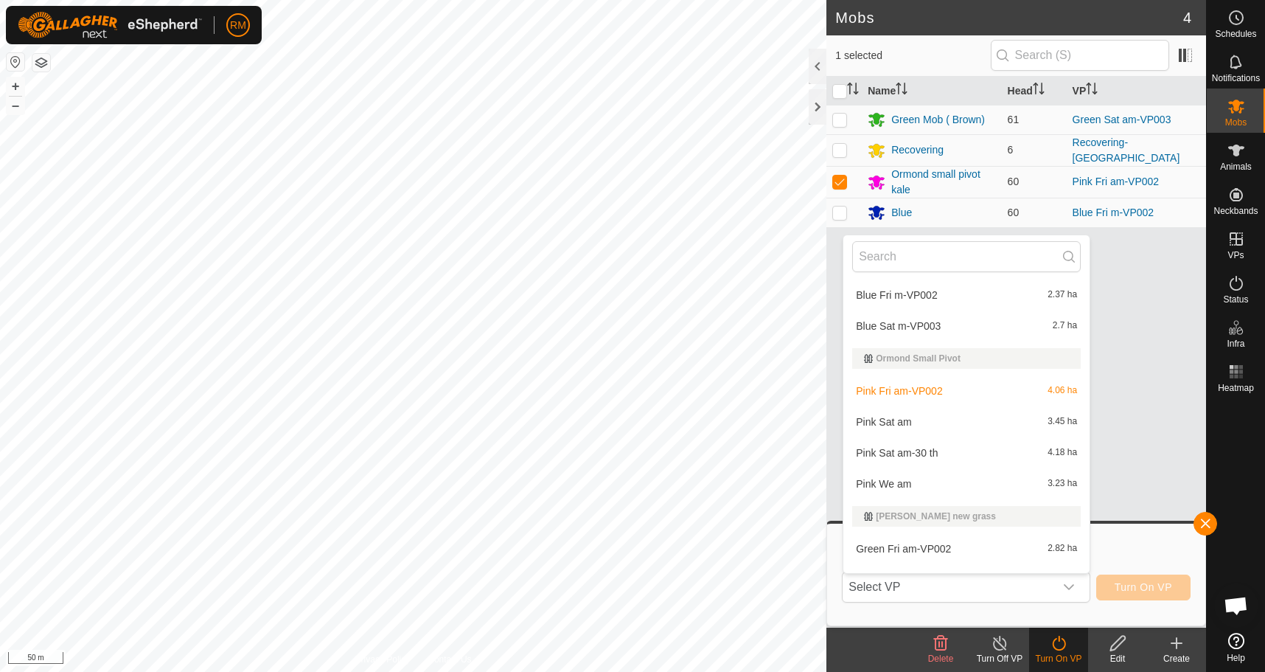
scroll to position [258, 0]
click at [919, 446] on li "Pink Sat am-30 th 4.18 ha" at bounding box center [967, 451] width 246 height 29
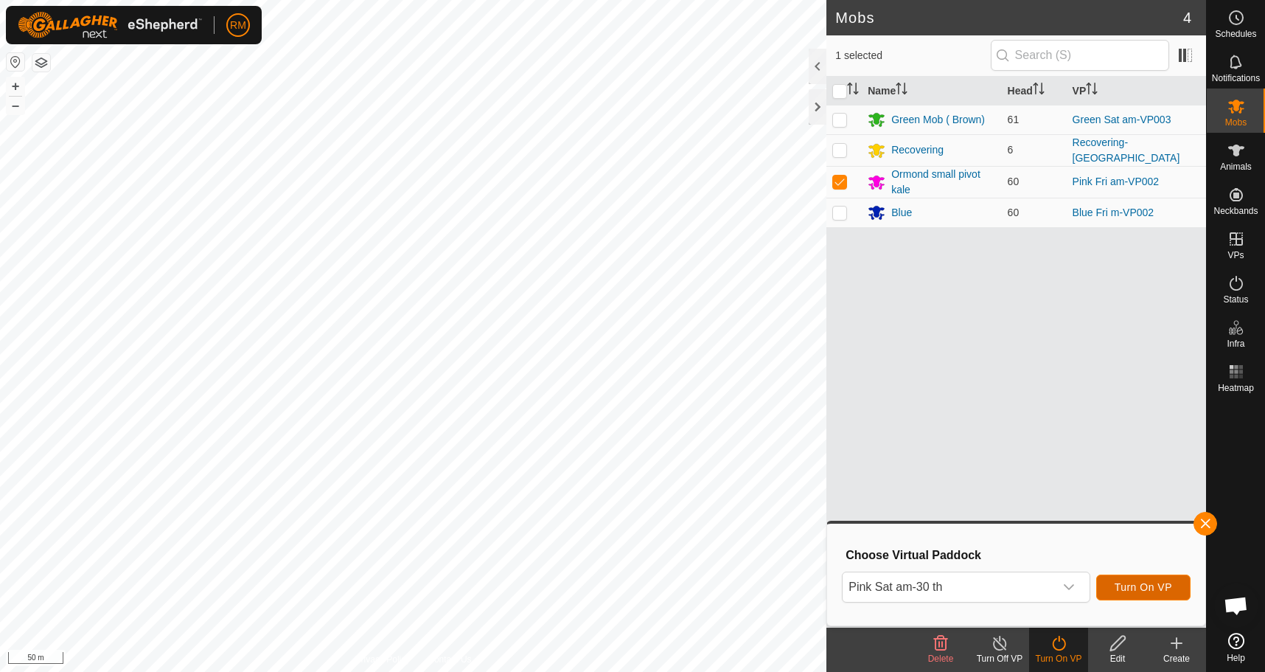
click at [1122, 585] on span "Turn On VP" at bounding box center [1144, 587] width 58 height 12
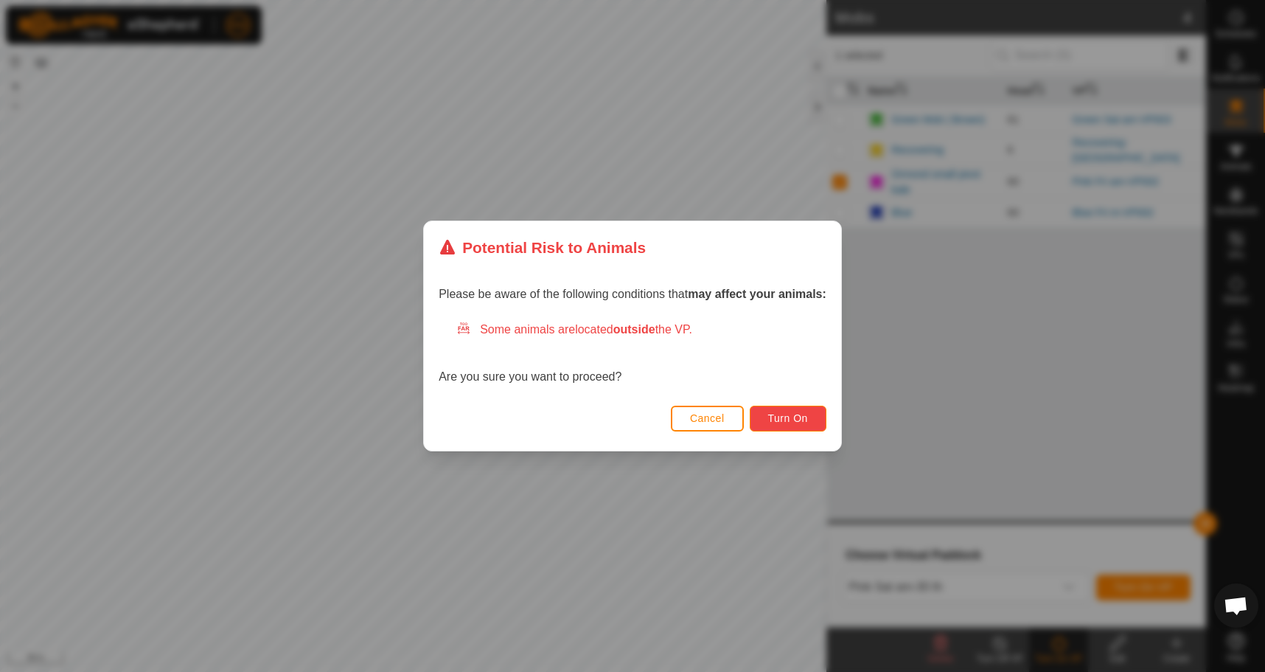
click at [789, 418] on span "Turn On" at bounding box center [788, 418] width 40 height 12
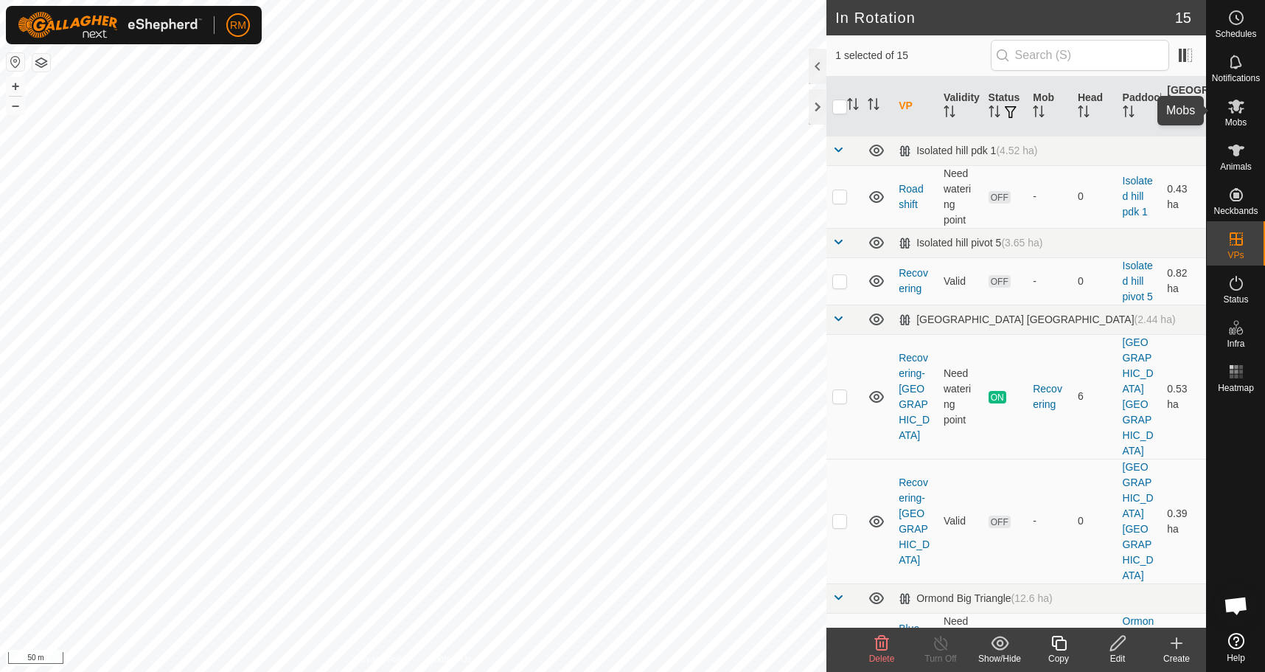
click at [1236, 110] on icon at bounding box center [1236, 107] width 16 height 14
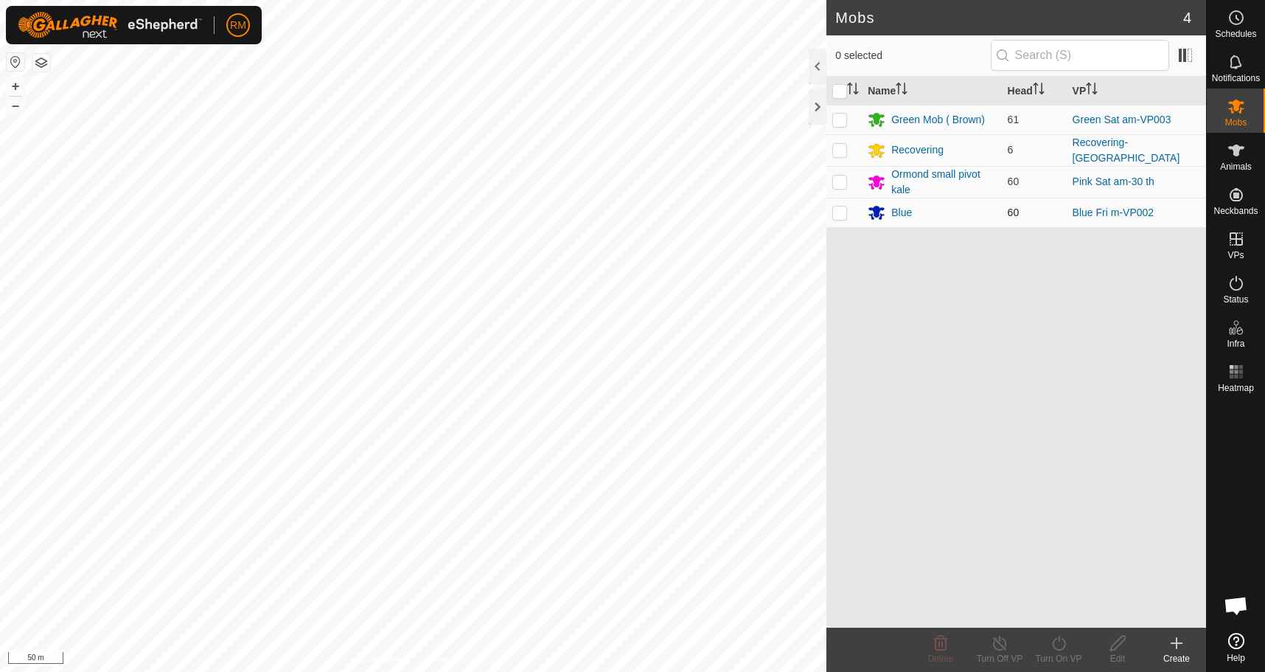
click at [841, 210] on p-checkbox at bounding box center [839, 212] width 15 height 12
checkbox input "true"
click at [1067, 645] on icon at bounding box center [1059, 643] width 18 height 18
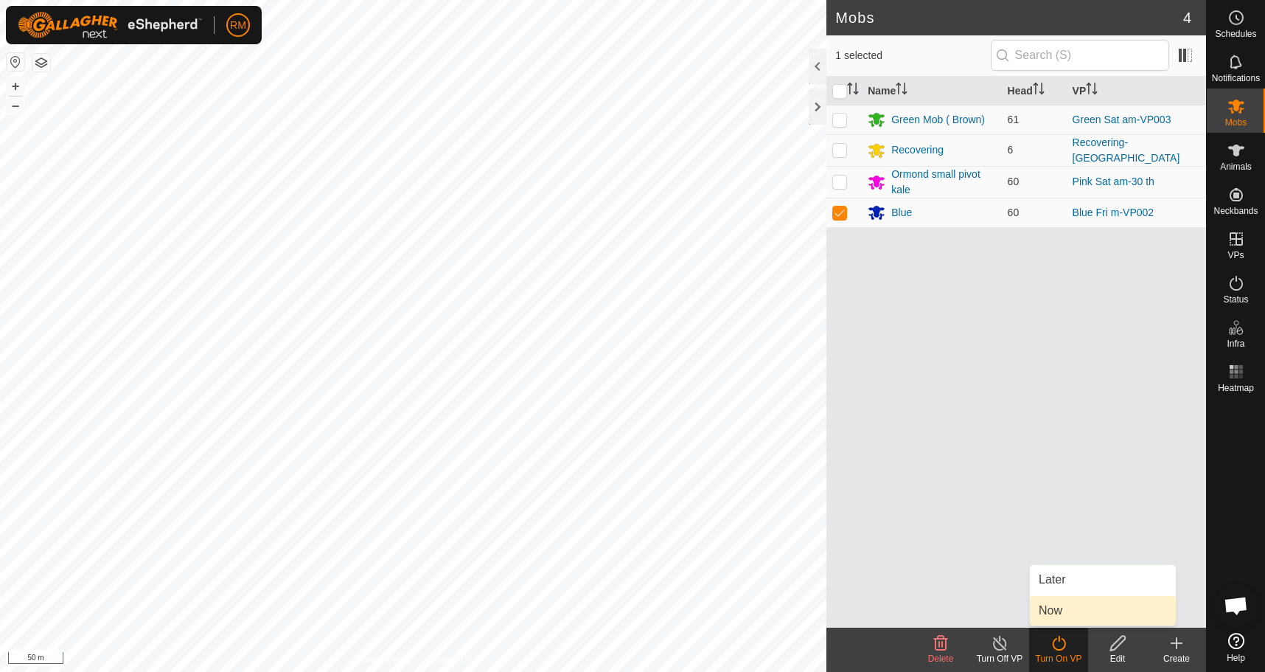
click at [1060, 614] on link "Now" at bounding box center [1103, 610] width 146 height 29
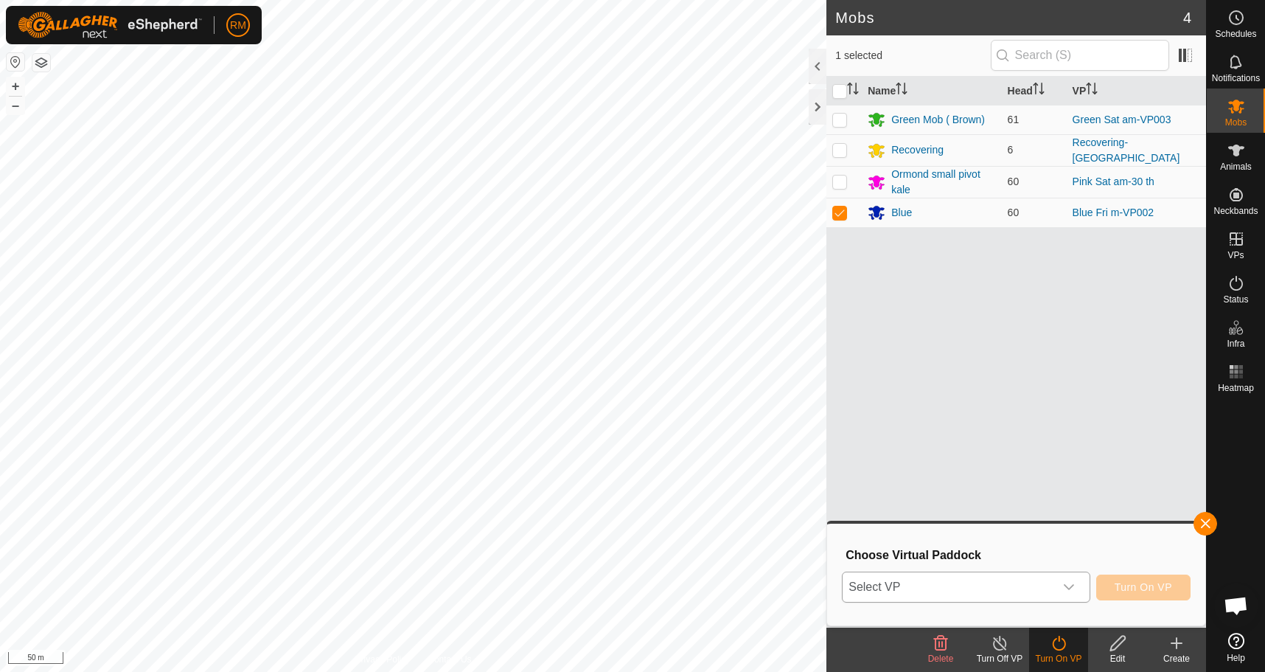
click at [1076, 584] on div "dropdown trigger" at bounding box center [1068, 586] width 29 height 29
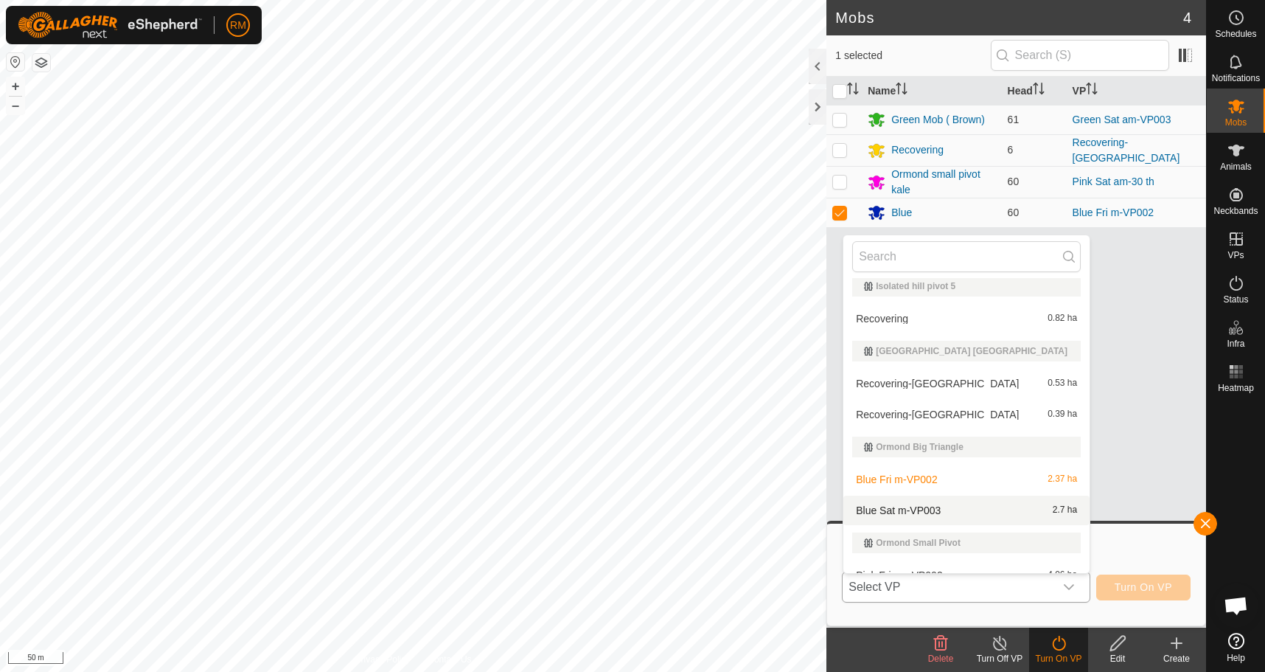
scroll to position [74, 0]
click at [916, 511] on li "Blue Sat m-VP003 2.7 ha" at bounding box center [967, 509] width 246 height 29
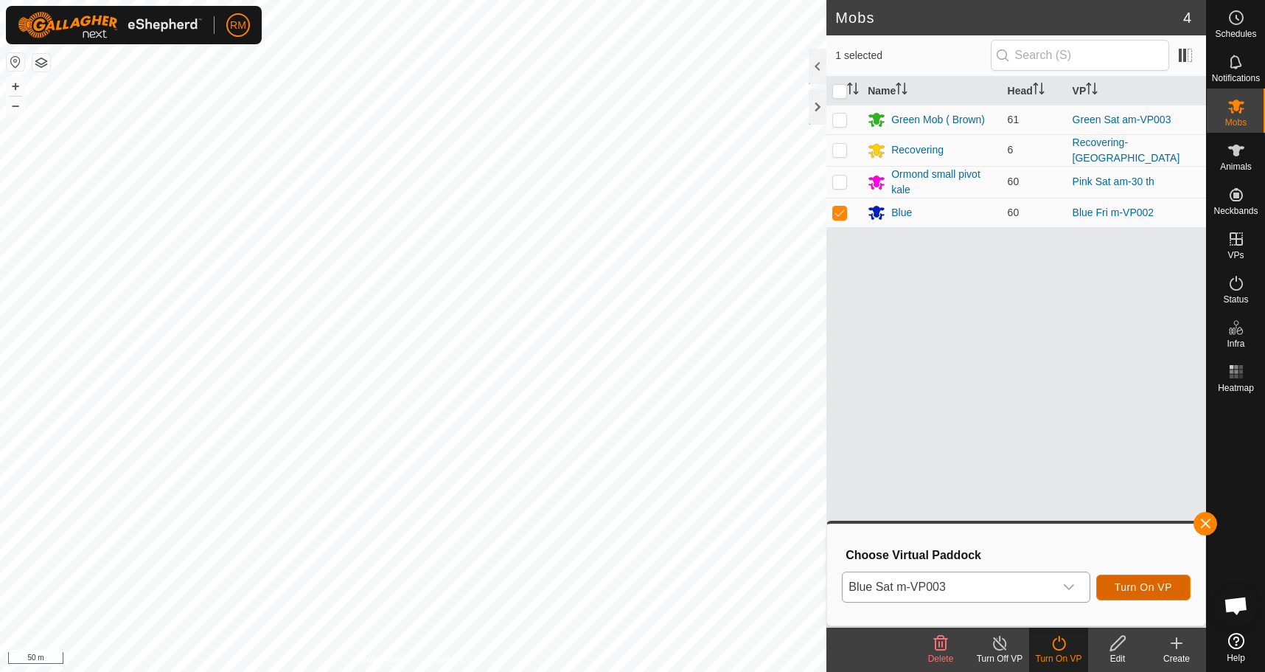
click at [1123, 586] on span "Turn On VP" at bounding box center [1144, 587] width 58 height 12
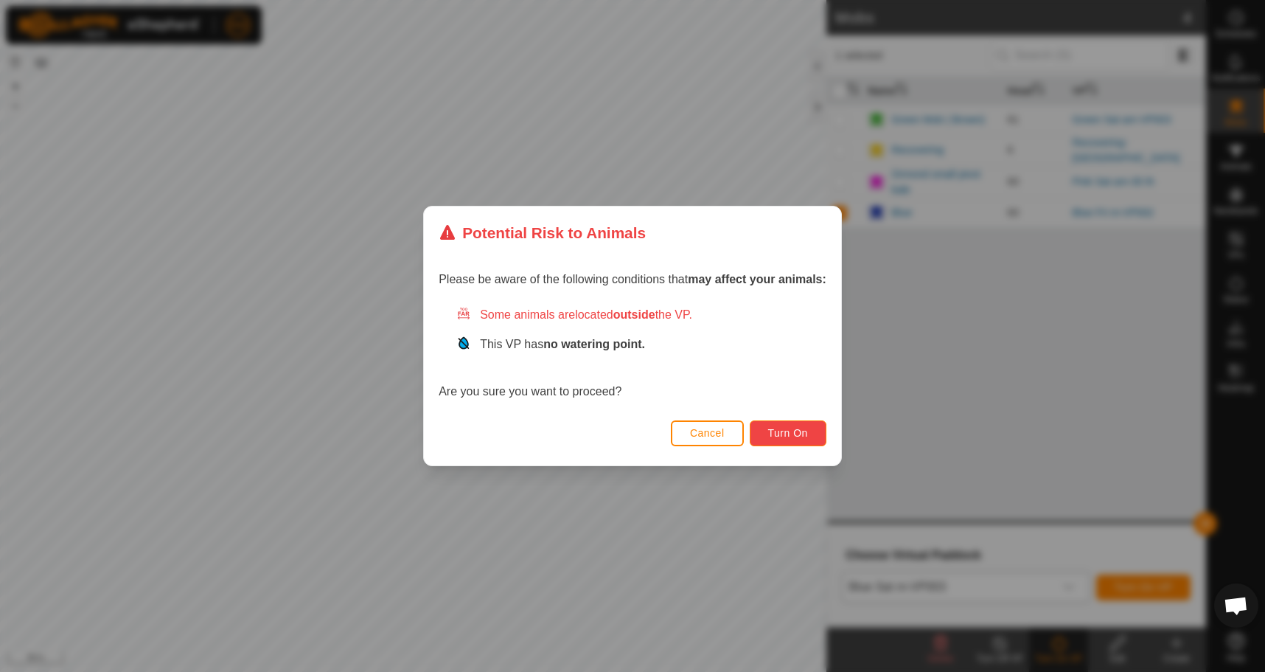
click at [799, 426] on button "Turn On" at bounding box center [788, 433] width 77 height 26
